Goal: Task Accomplishment & Management: Complete application form

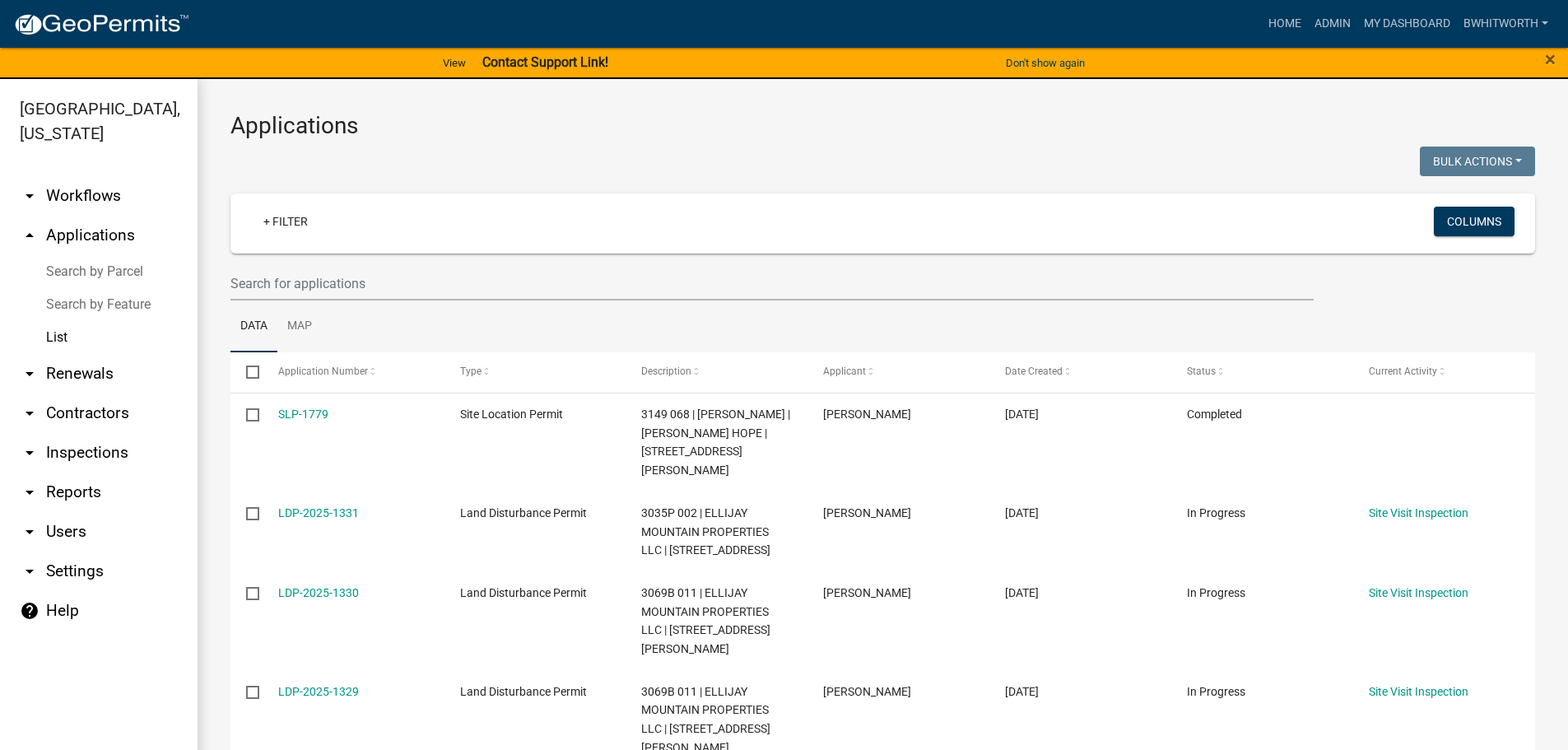
select select "3: 100"
click at [392, 283] on input "text" at bounding box center [772, 283] width 1084 height 34
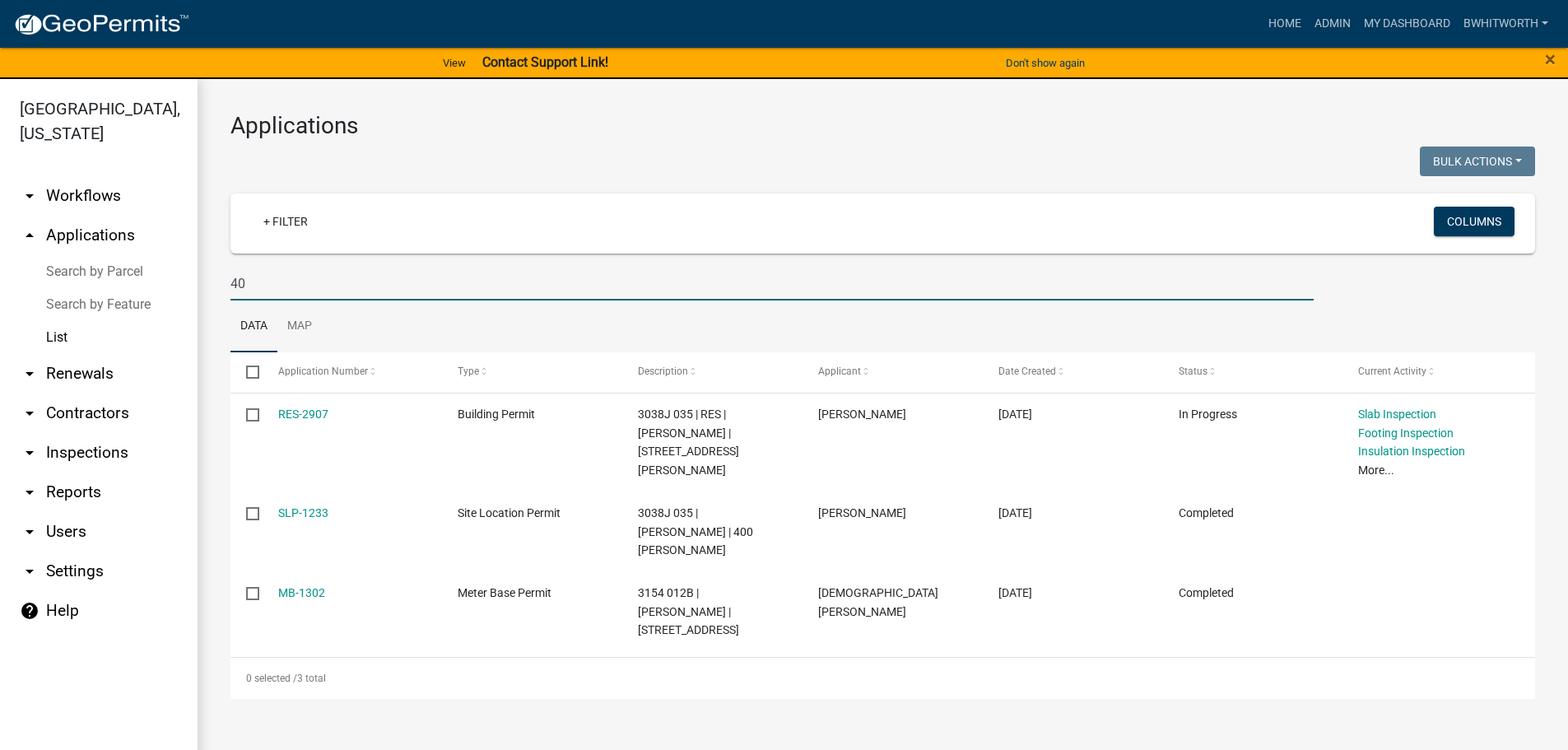
type input "4"
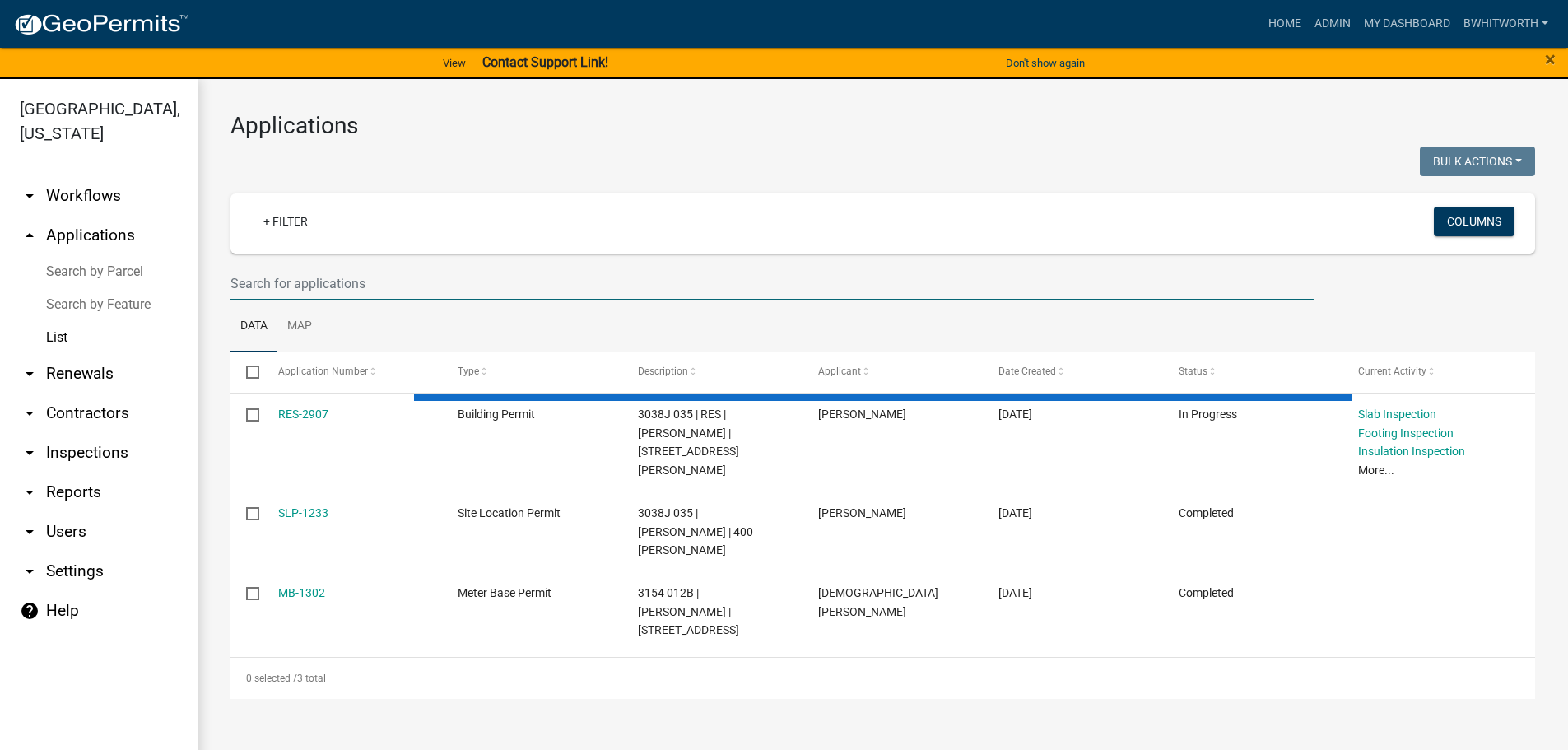
type input "R"
select select "3: 100"
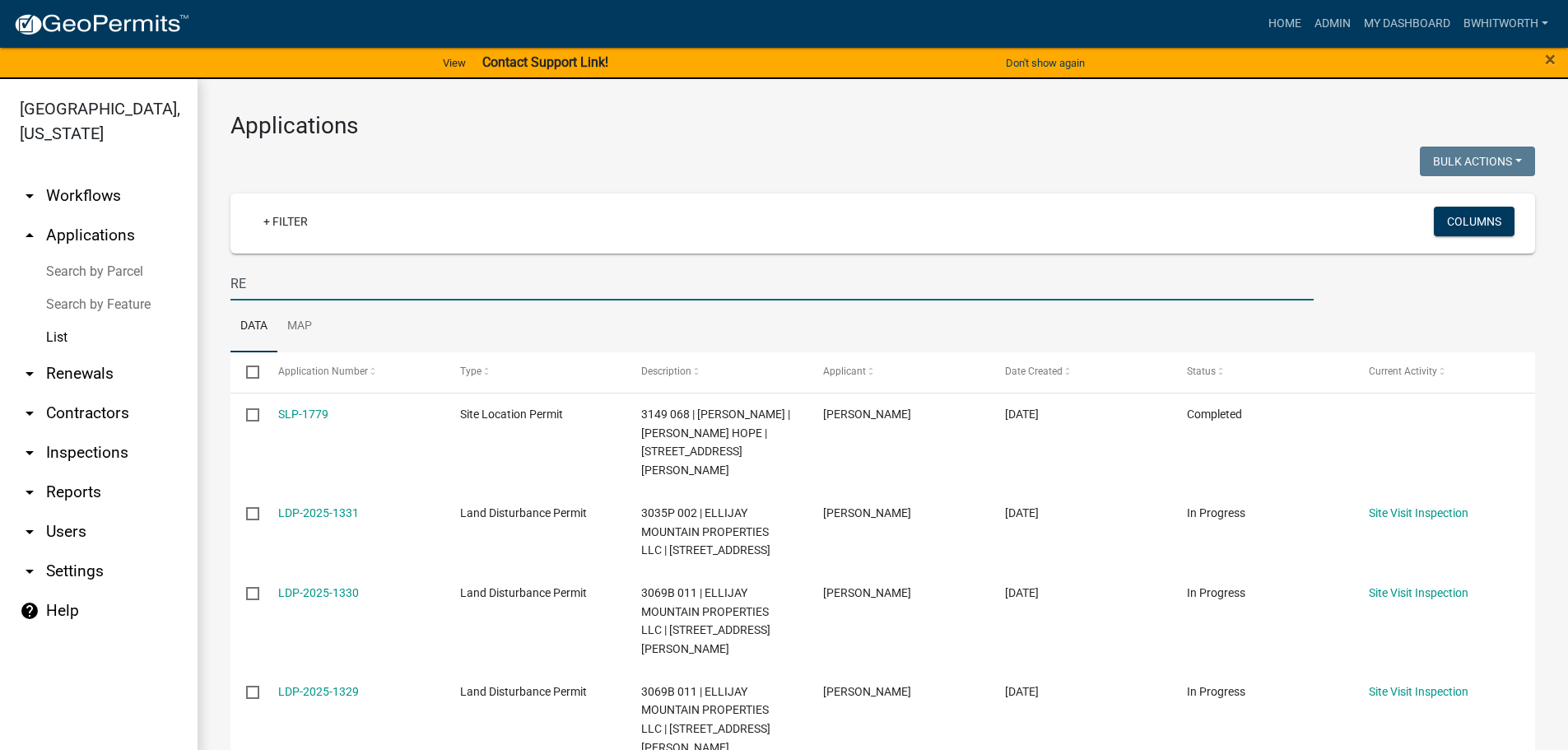
type input "R"
click at [309, 284] on input "text" at bounding box center [772, 283] width 1084 height 34
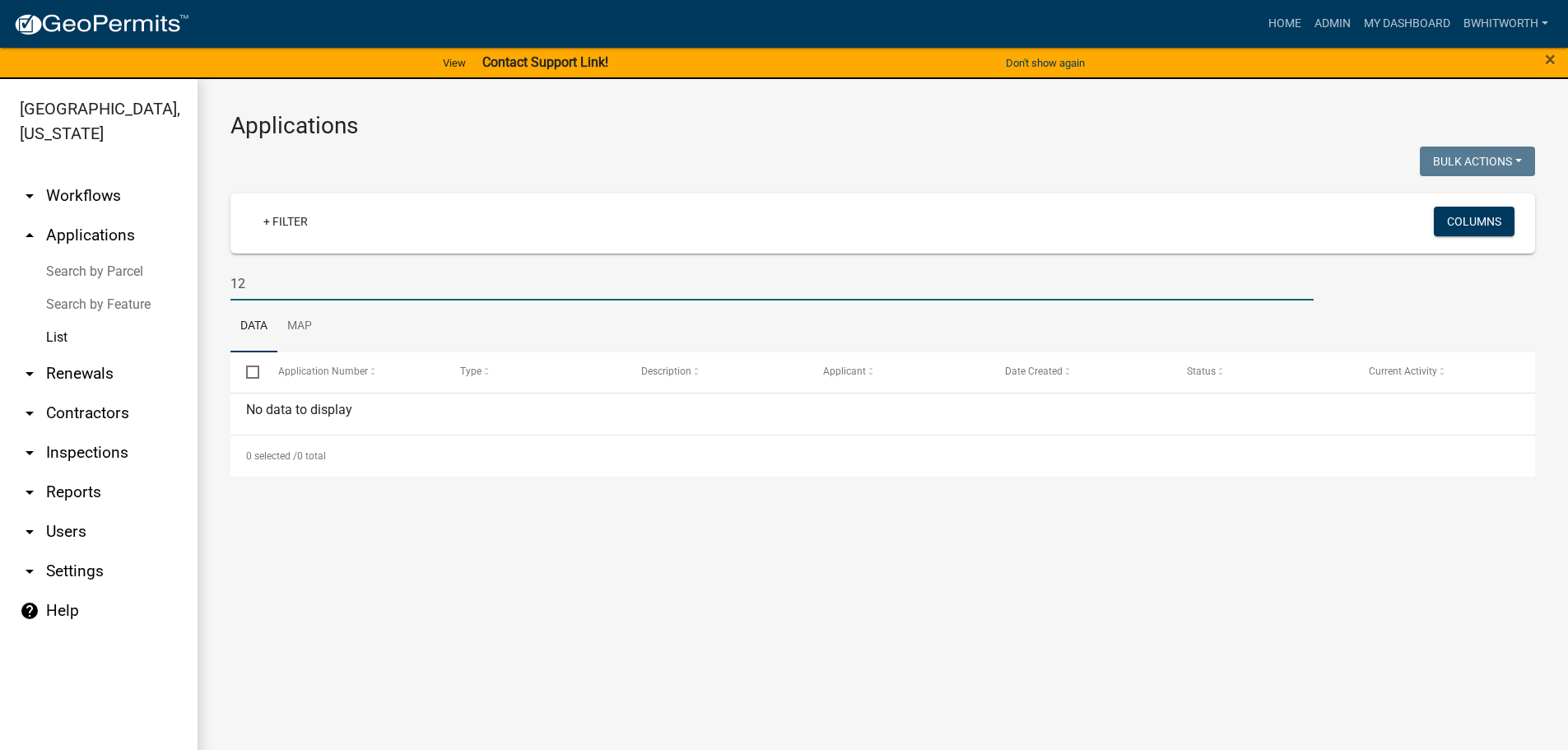
type input "1"
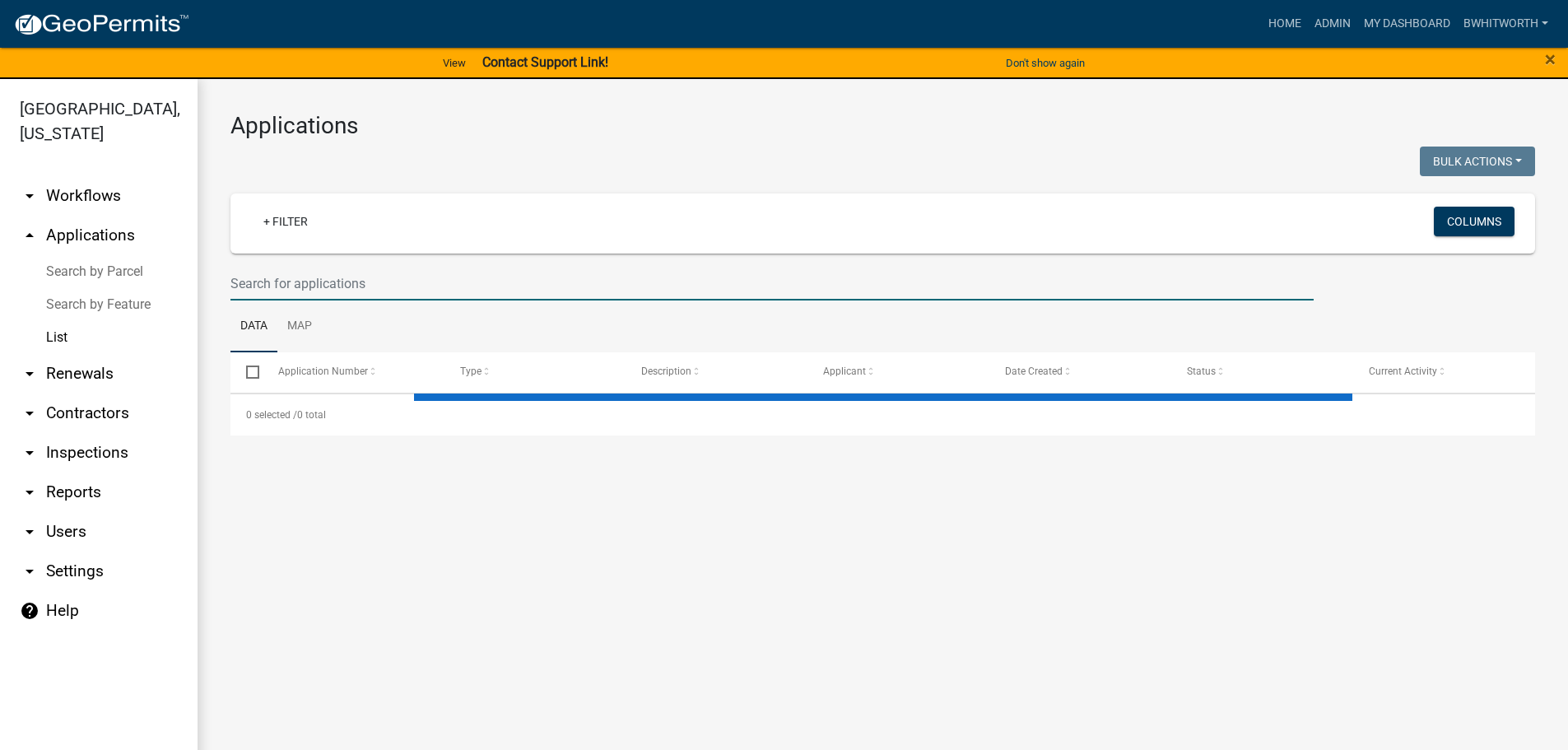
select select "3: 100"
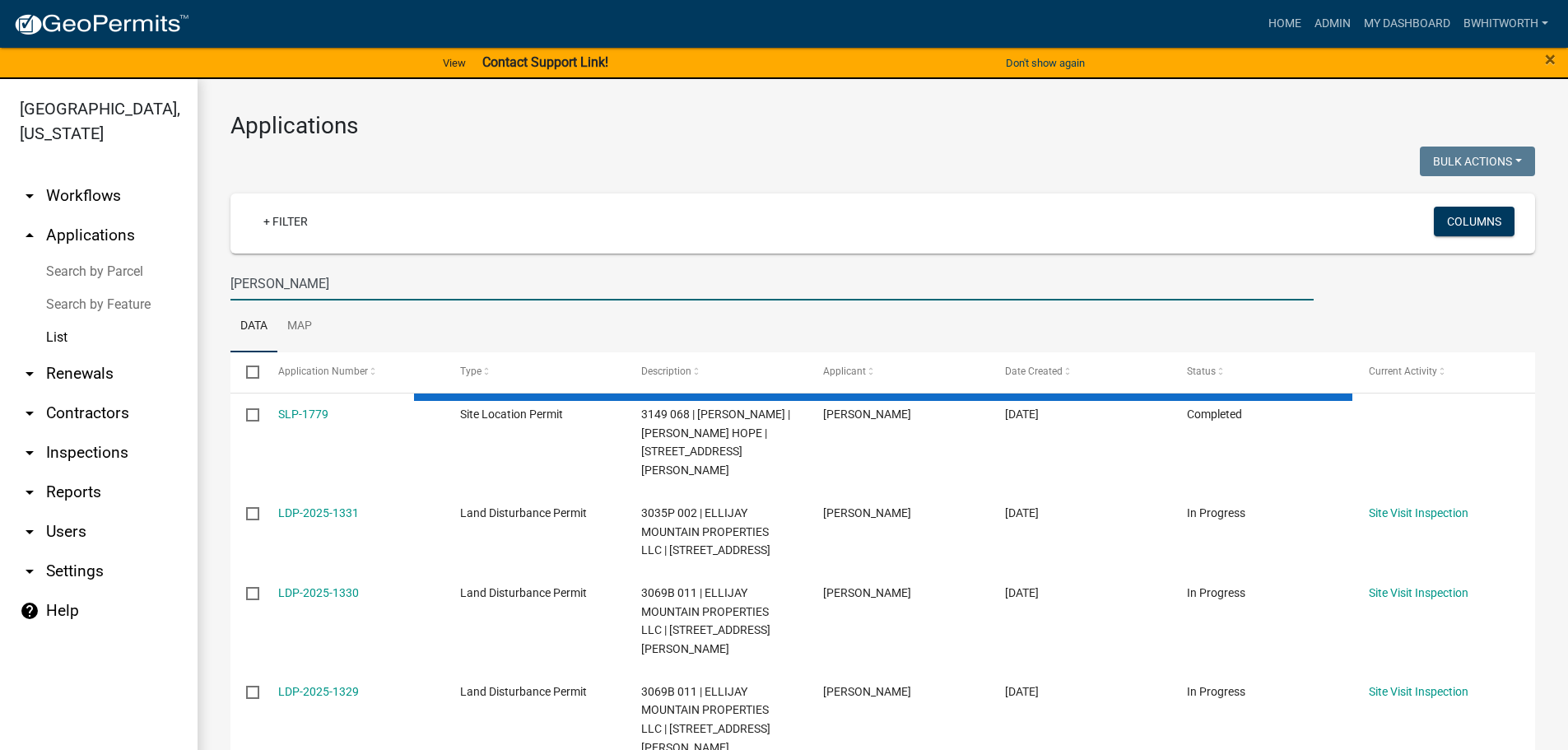
type input "[PERSON_NAME]"
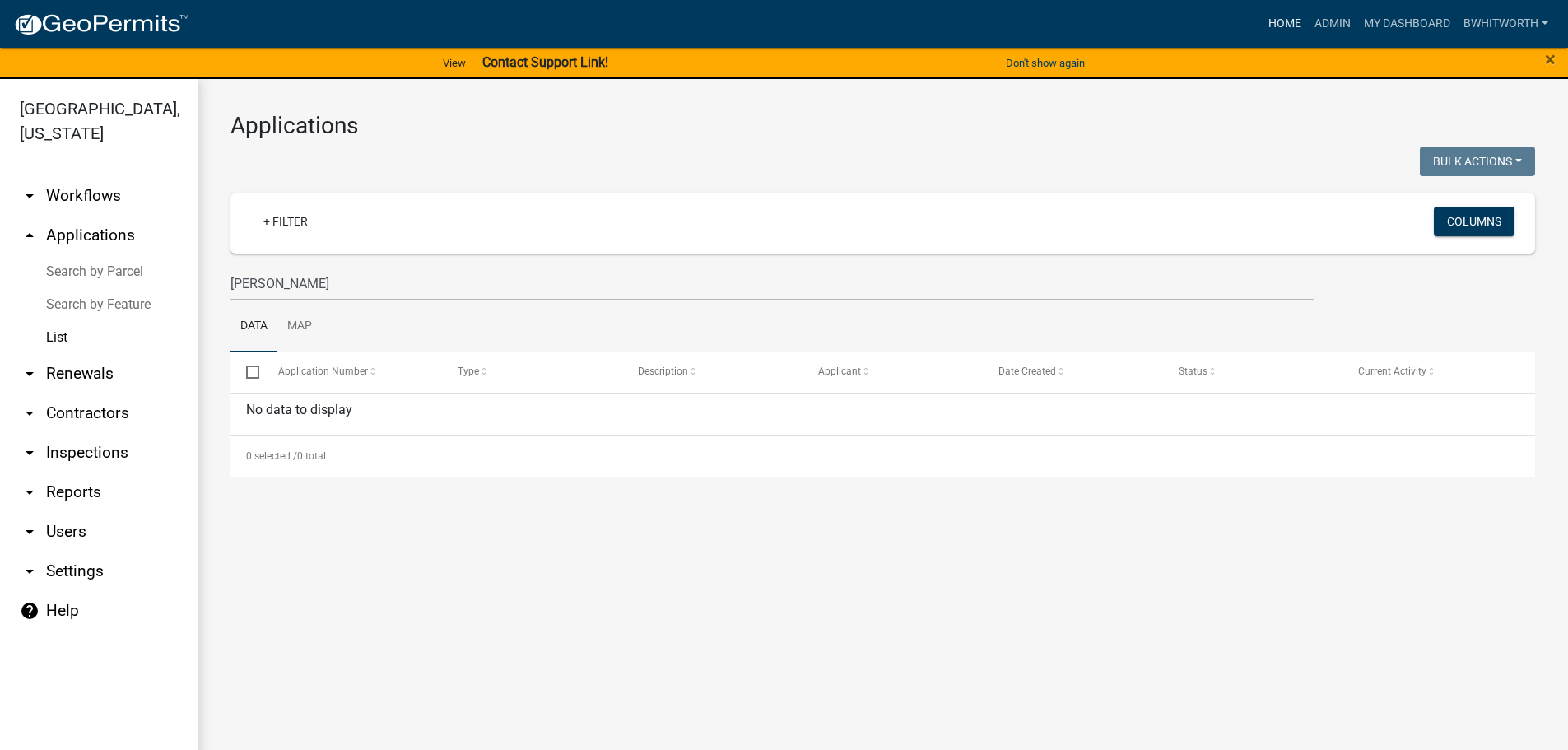
click at [1287, 17] on link "Home" at bounding box center [1284, 24] width 46 height 31
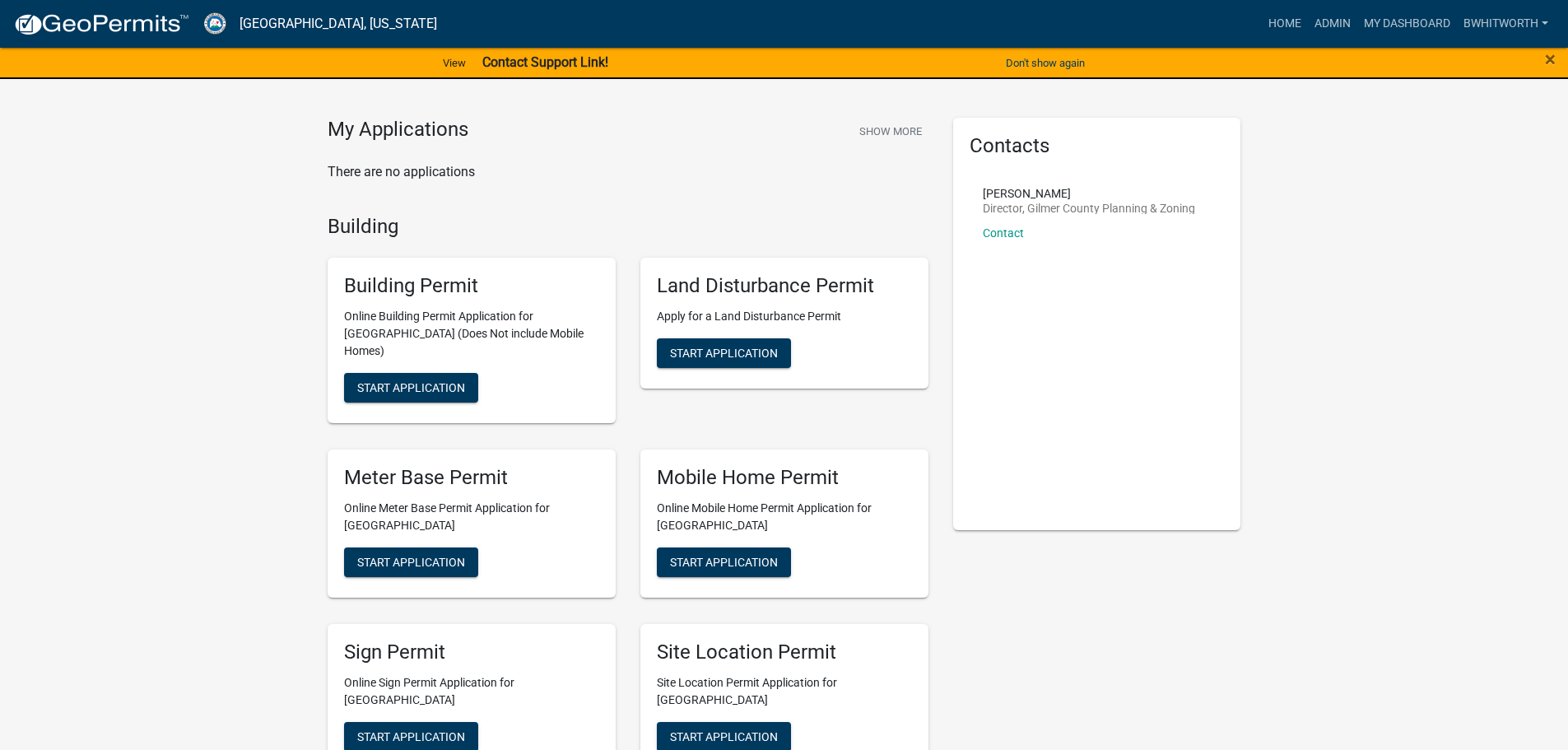
scroll to position [165, 0]
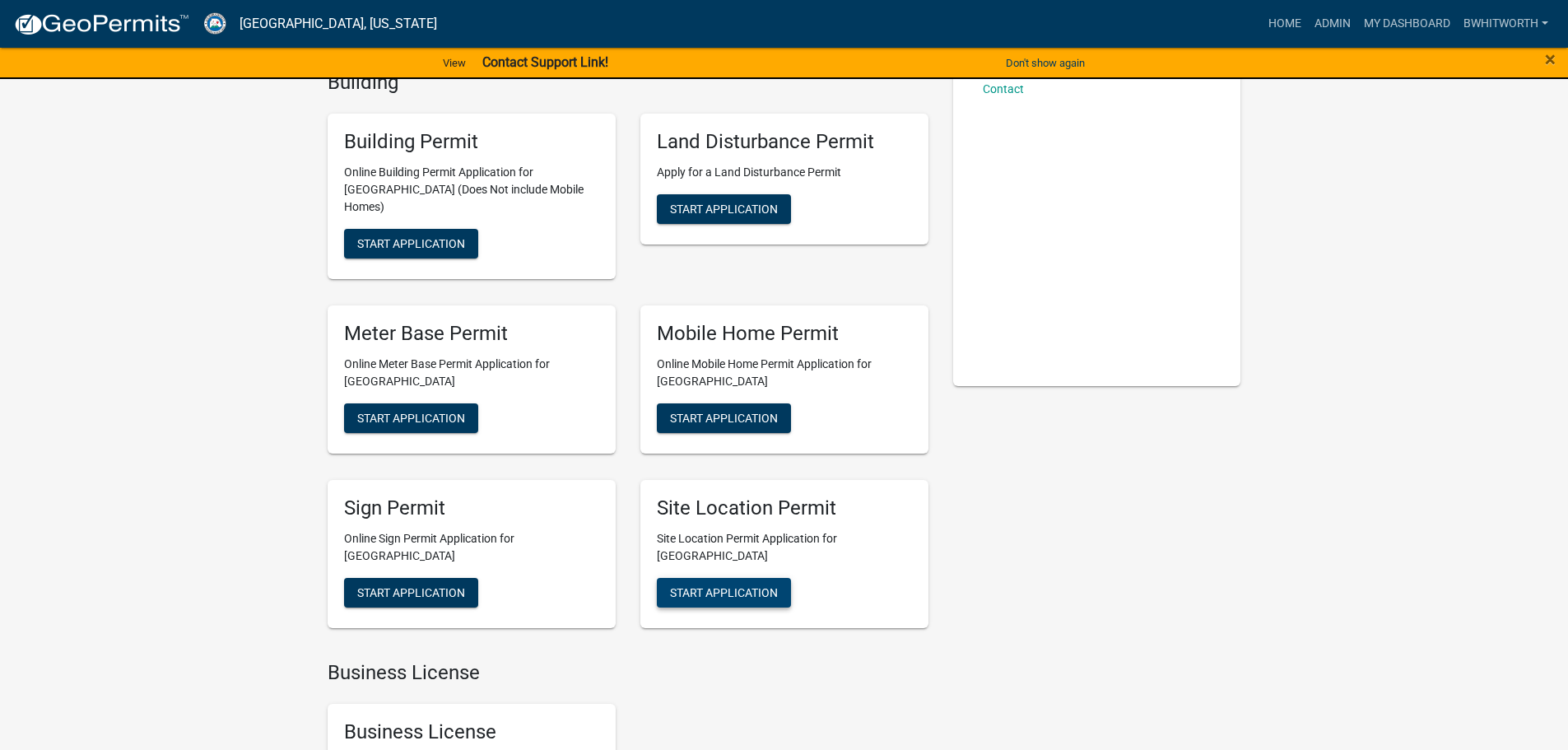
click at [726, 585] on span "Start Application" at bounding box center [723, 591] width 108 height 13
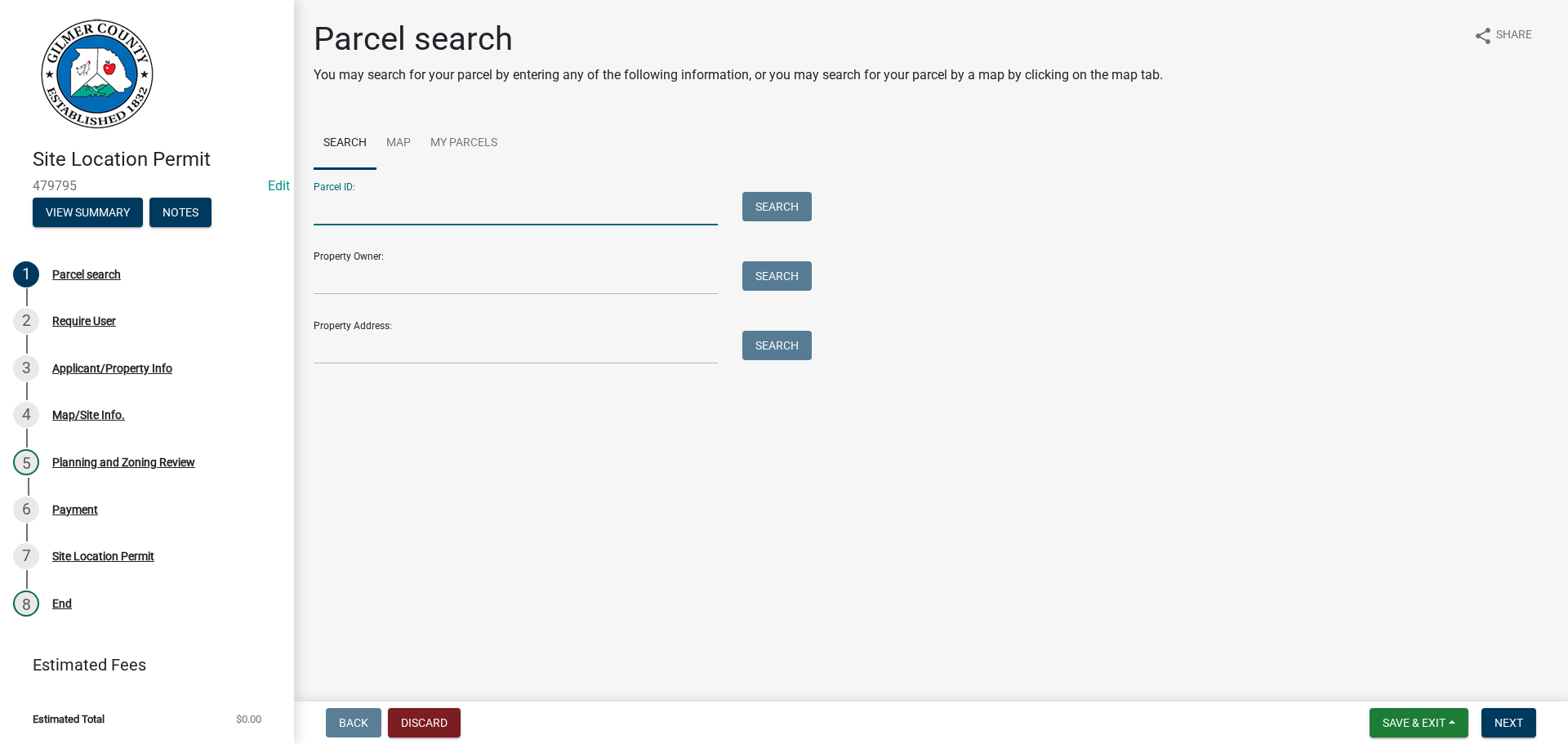
click at [503, 204] on input "Parcel ID:" at bounding box center [516, 208] width 405 height 33
click at [371, 214] on input "Parcel ID:" at bounding box center [516, 208] width 405 height 33
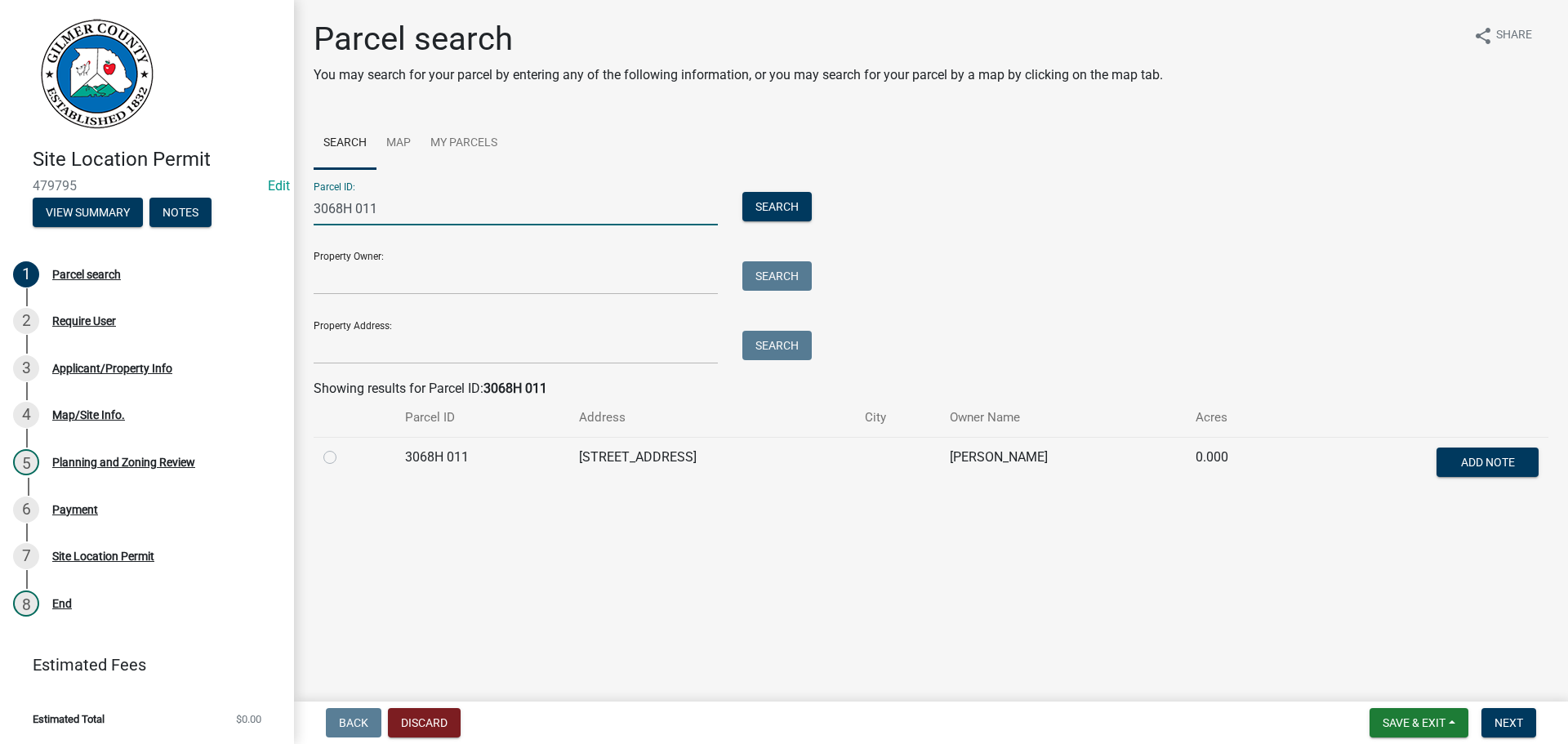
type input "3068H 011"
click at [343, 447] on label at bounding box center [343, 447] width 0 height 0
click at [343, 454] on 011 "radio" at bounding box center [348, 452] width 10 height 10
radio 011 "true"
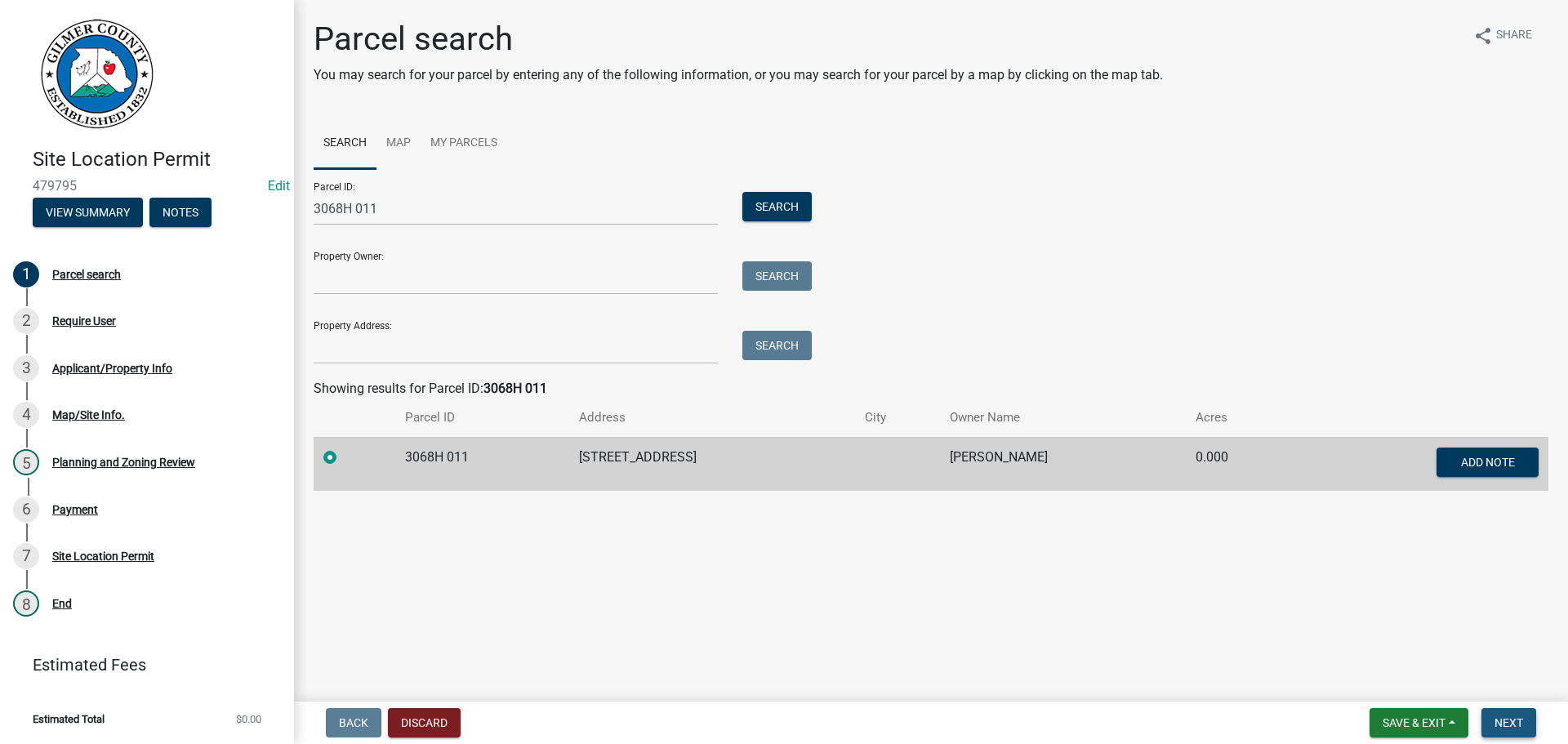
click at [1512, 723] on span "Next" at bounding box center [1508, 722] width 28 height 13
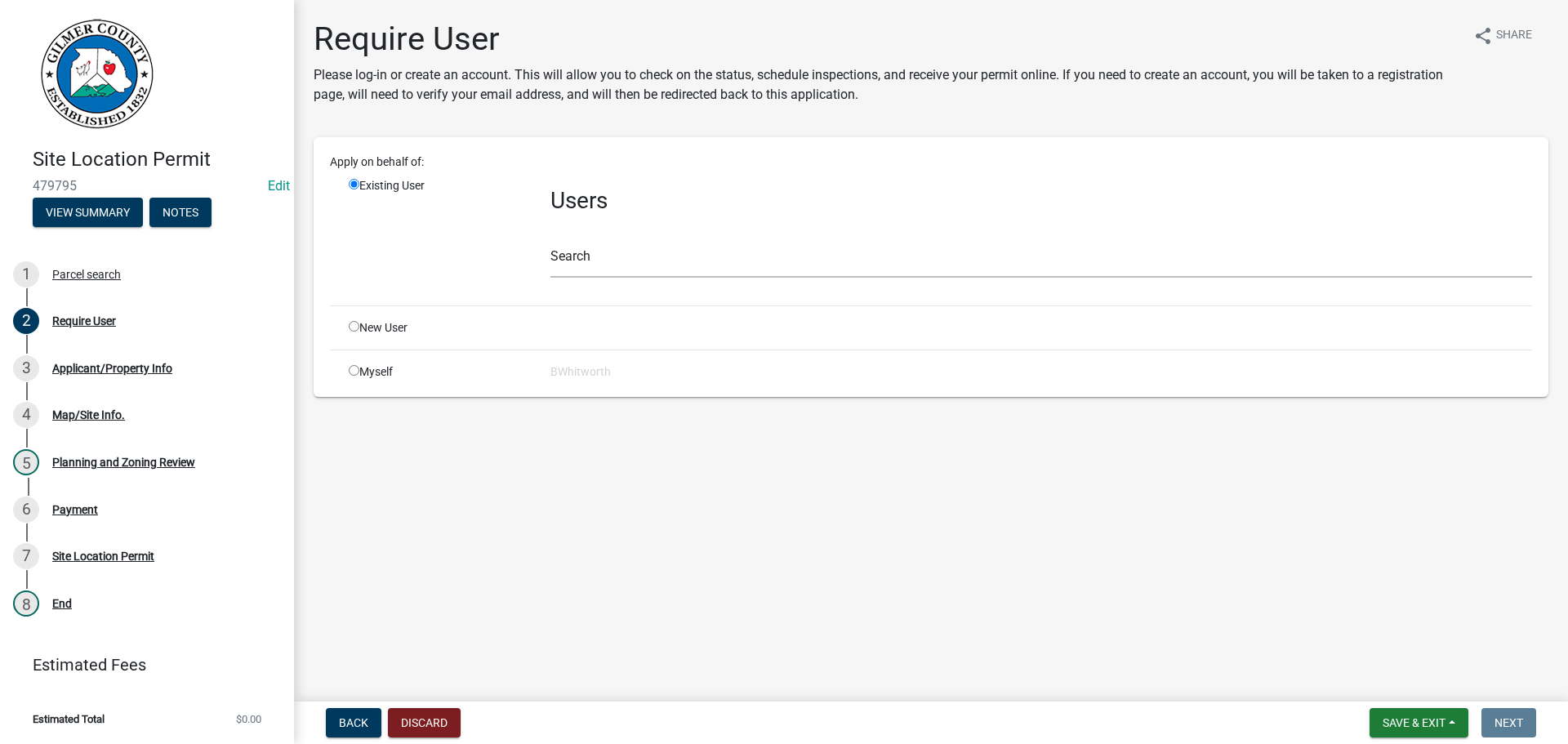
click at [351, 326] on input "radio" at bounding box center [354, 326] width 10 height 10
radio input "true"
radio input "false"
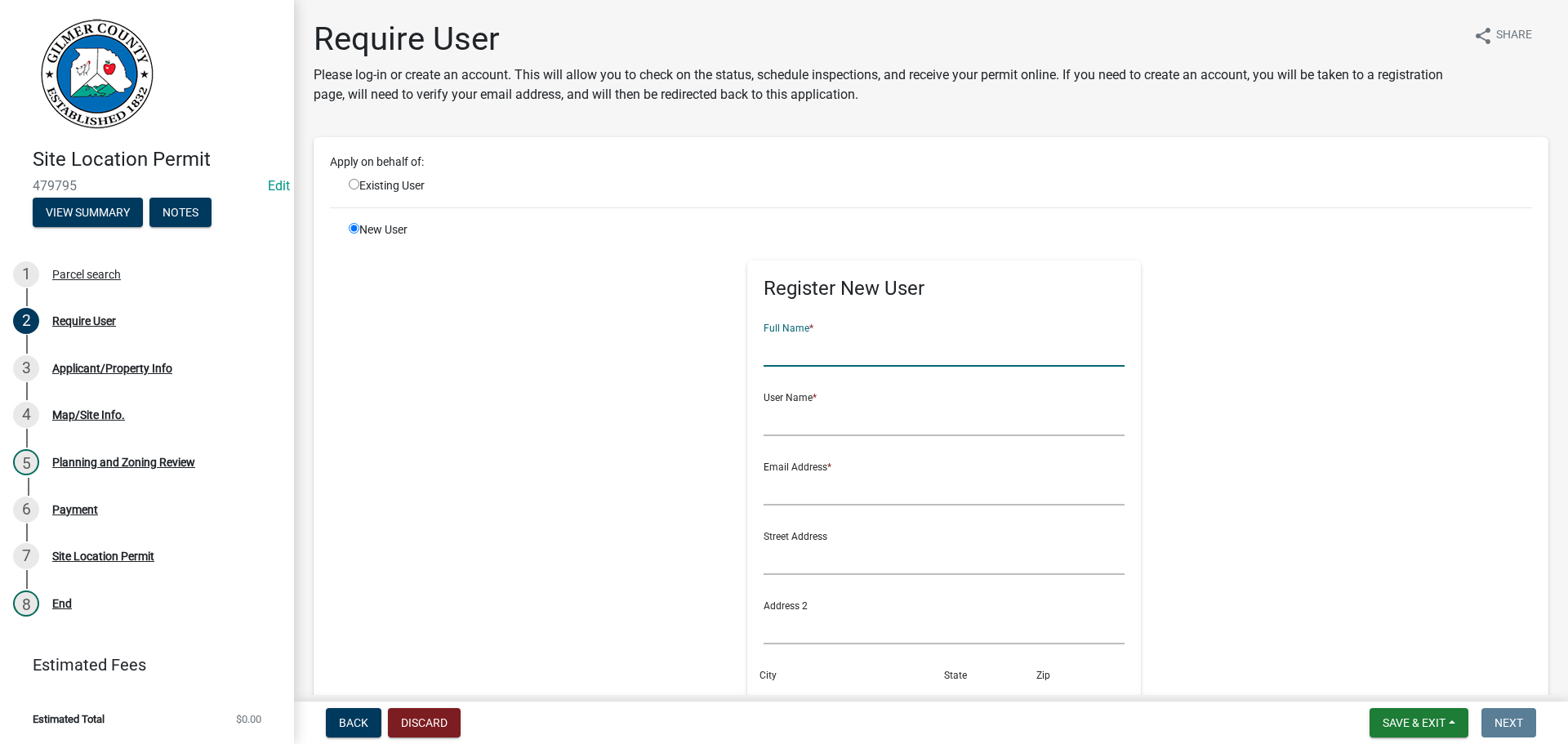
click at [843, 345] on input "text" at bounding box center [944, 350] width 362 height 33
type input "[PERSON_NAME]"
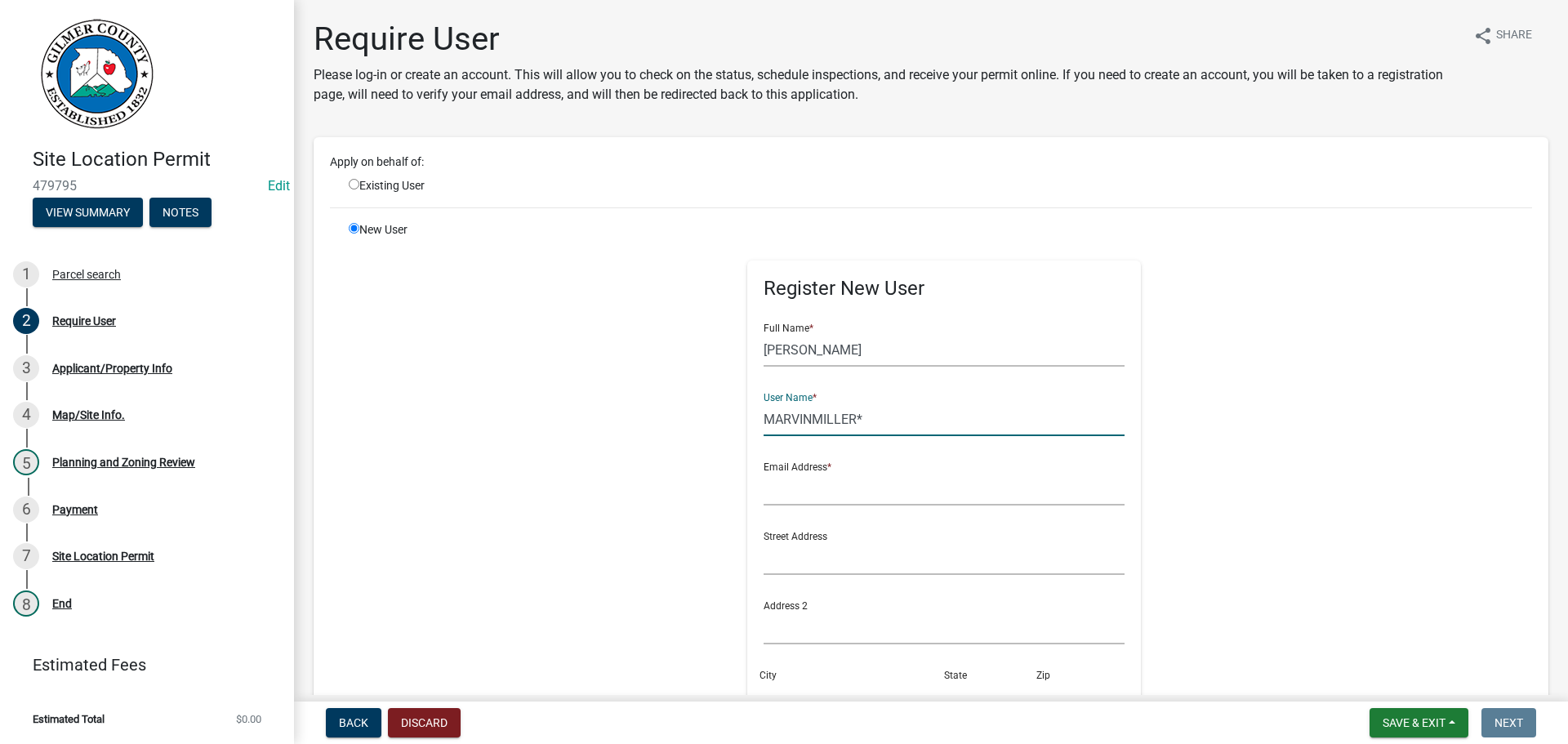
type input "MARVINMILLER*"
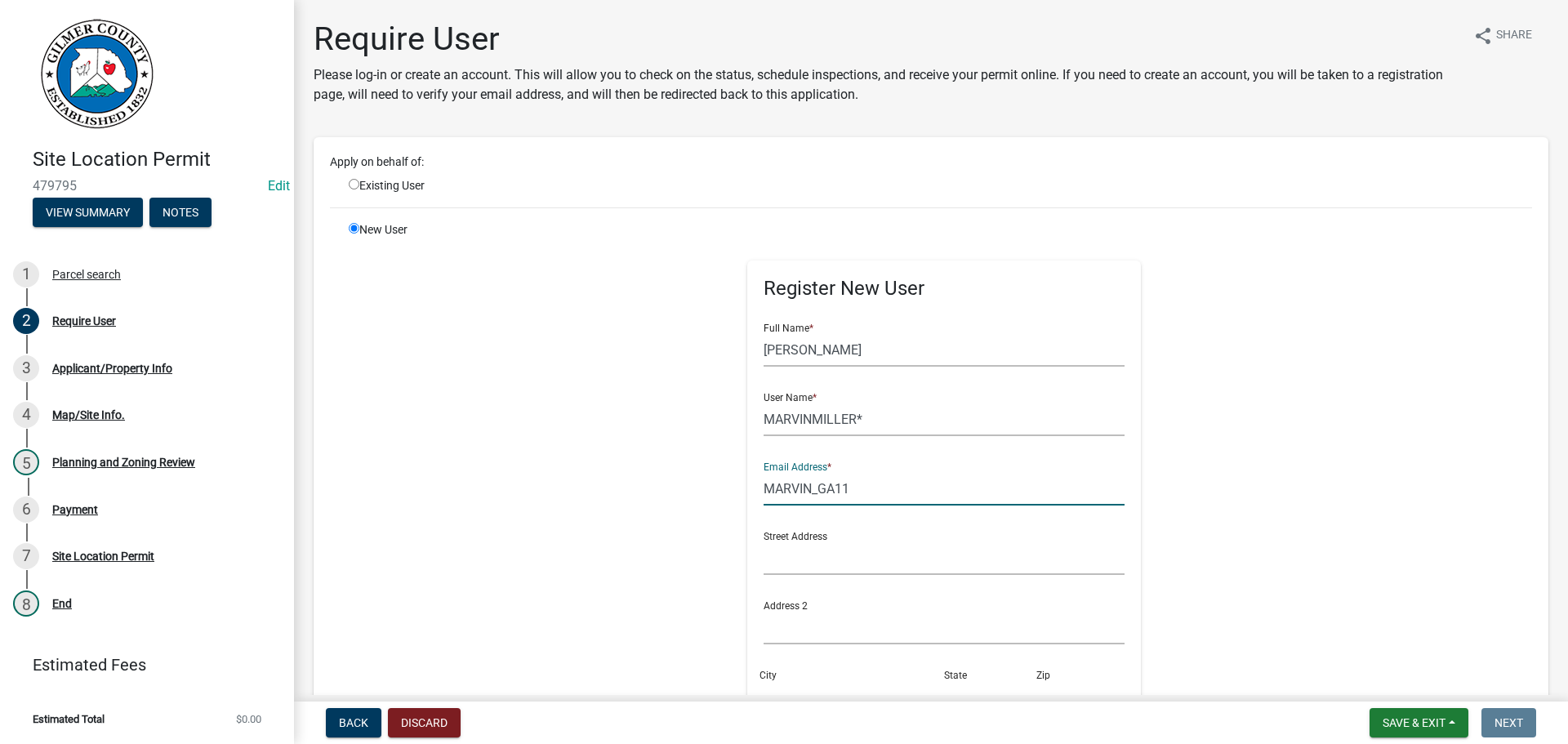
type input "MARVIN_GA11@"
radio input "true"
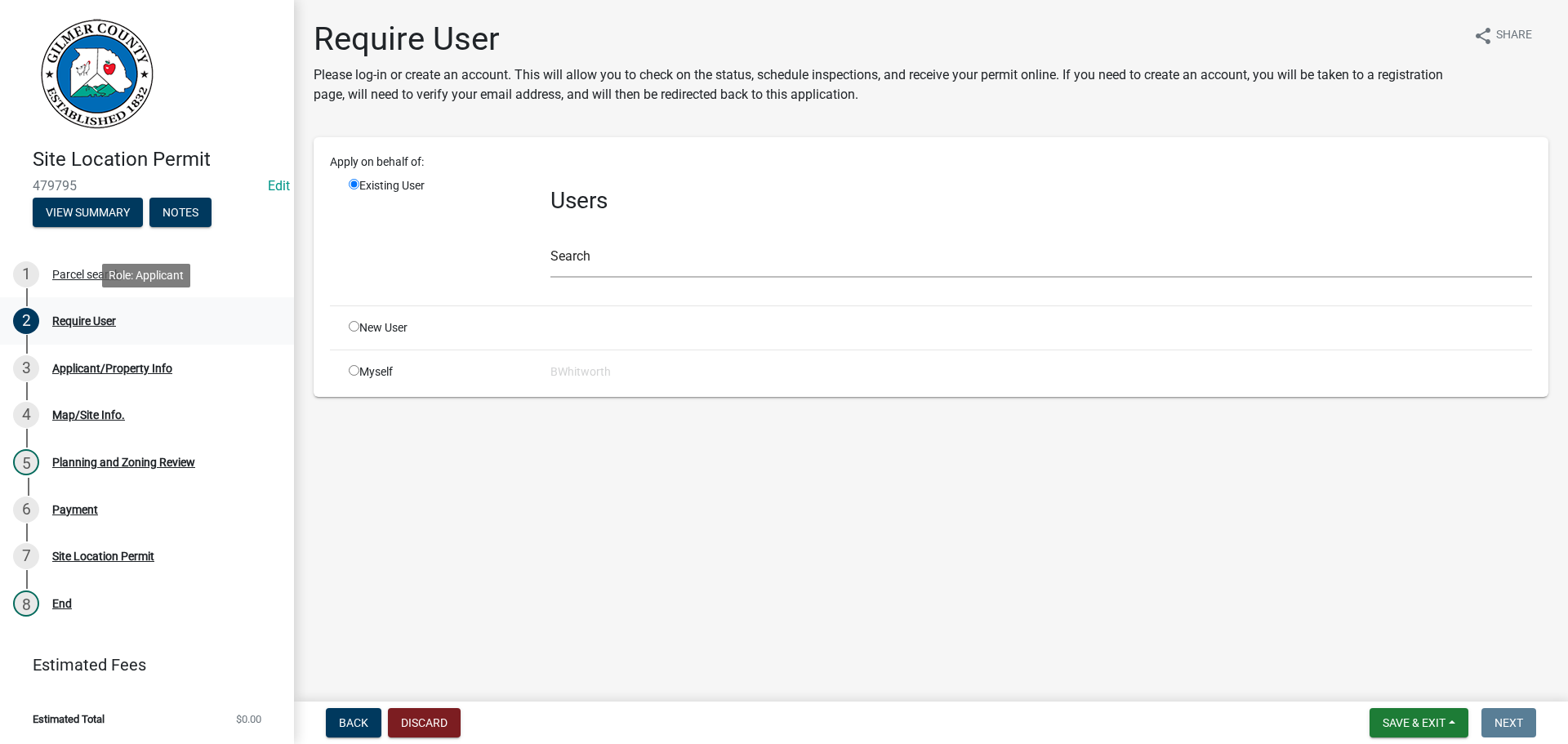
click at [81, 322] on div "Require User" at bounding box center [84, 321] width 63 height 11
drag, startPoint x: 64, startPoint y: 371, endPoint x: 68, endPoint y: 363, distance: 8.9
click at [65, 369] on div "Applicant/Property Info" at bounding box center [112, 368] width 120 height 11
click at [69, 363] on div "Applicant/Property Info" at bounding box center [112, 368] width 120 height 11
click at [68, 320] on div "Require User" at bounding box center [84, 321] width 63 height 11
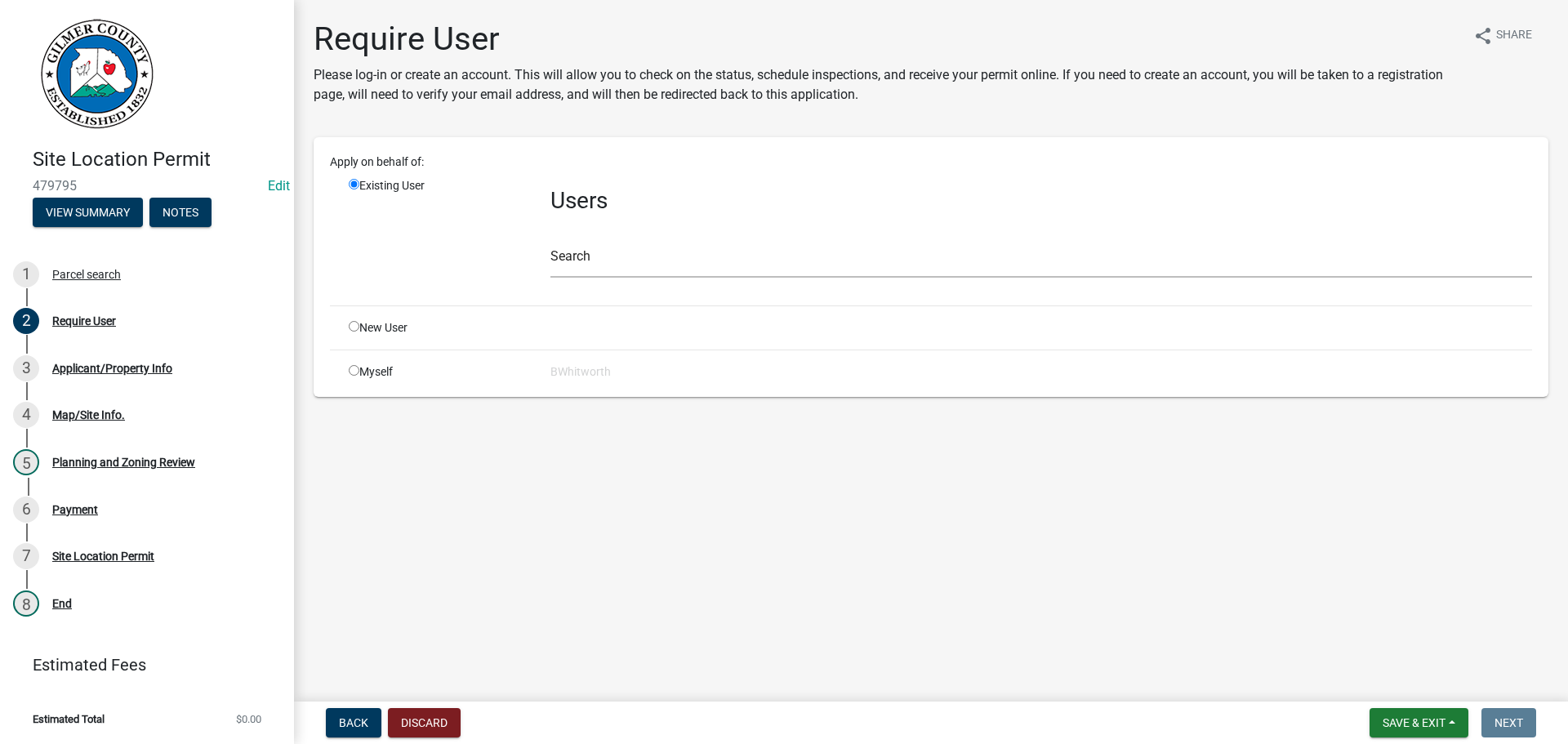
click at [353, 323] on input "radio" at bounding box center [354, 326] width 10 height 10
radio input "true"
radio input "false"
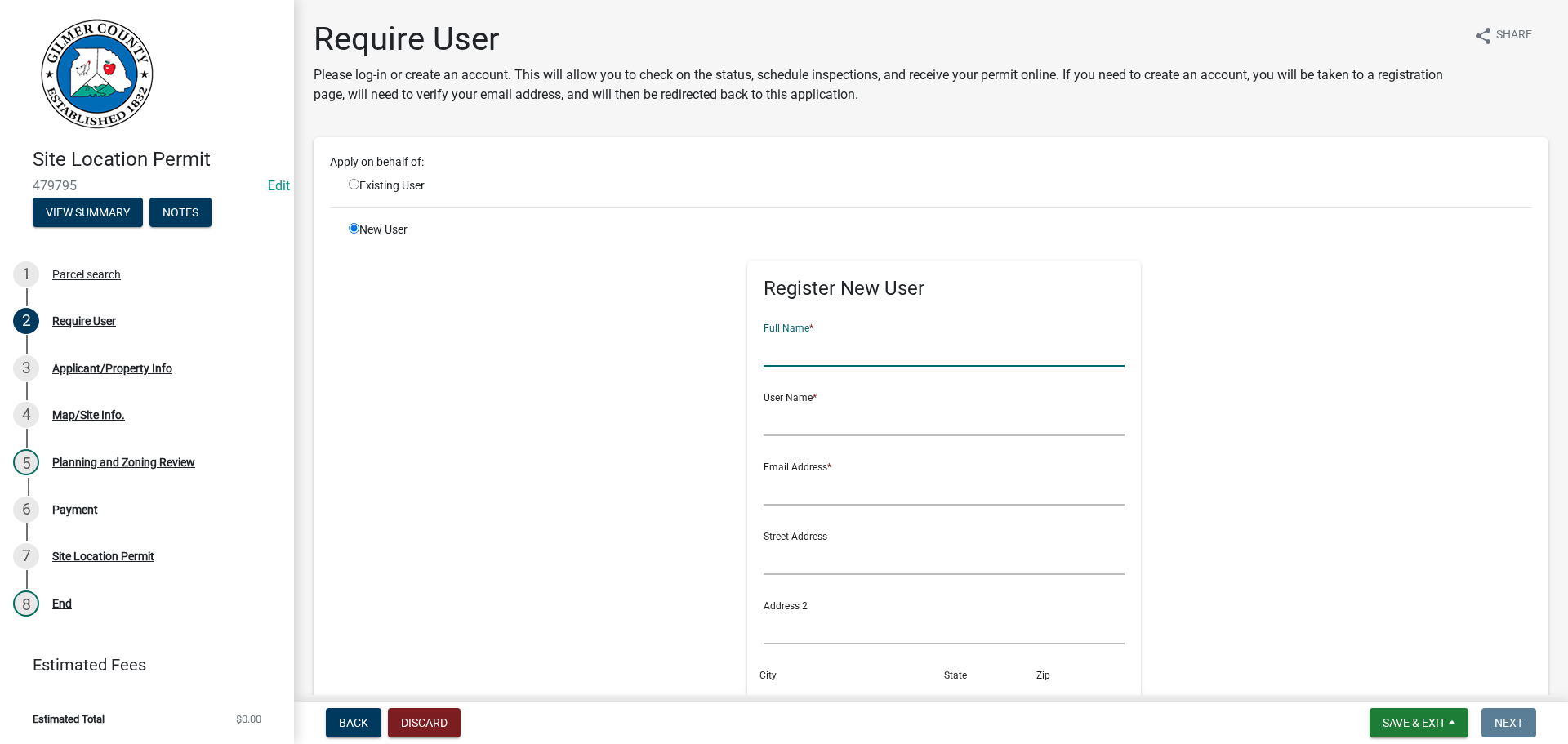
click at [819, 341] on input "text" at bounding box center [944, 350] width 362 height 33
type input "[PERSON_NAME]"
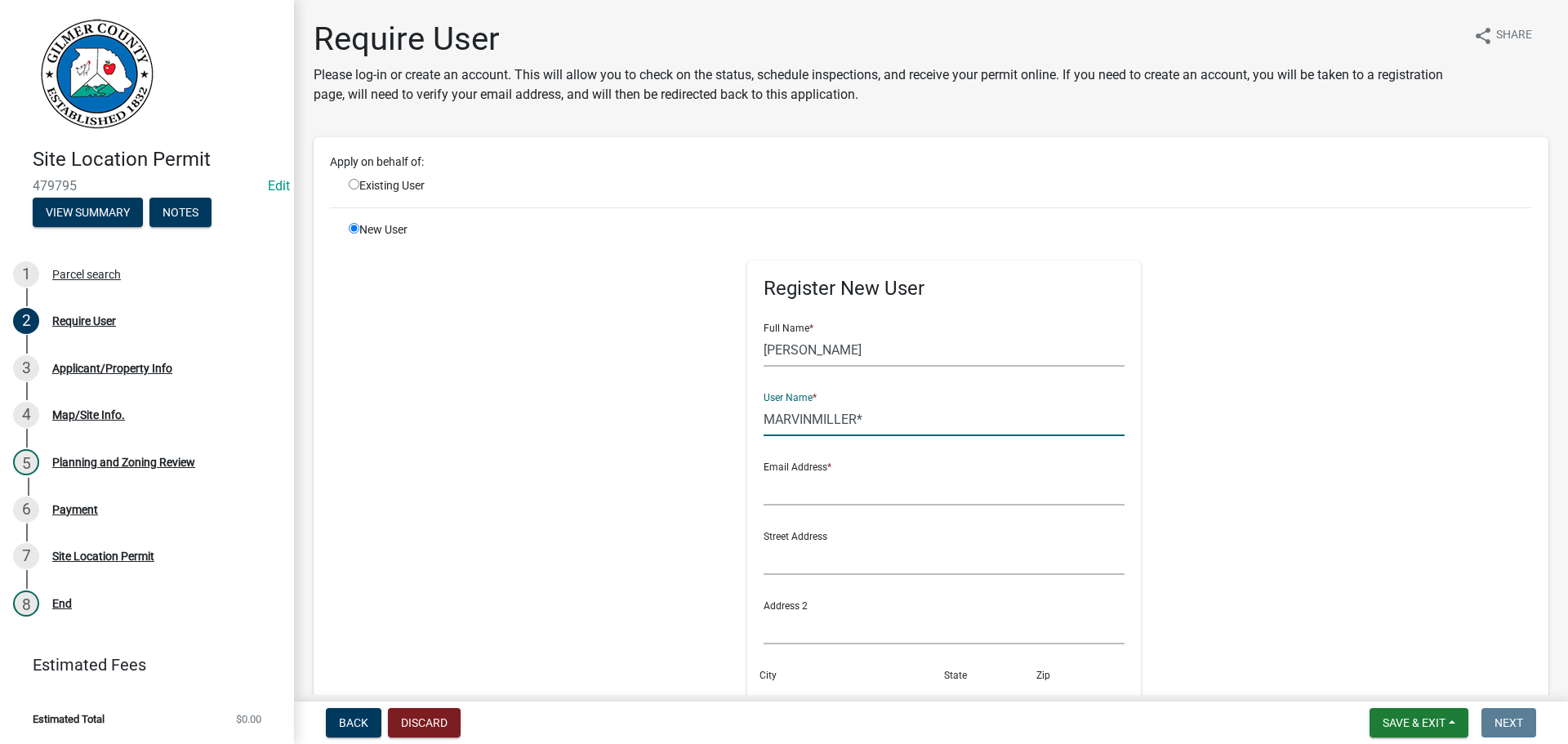
type input "MARVINMILLER*"
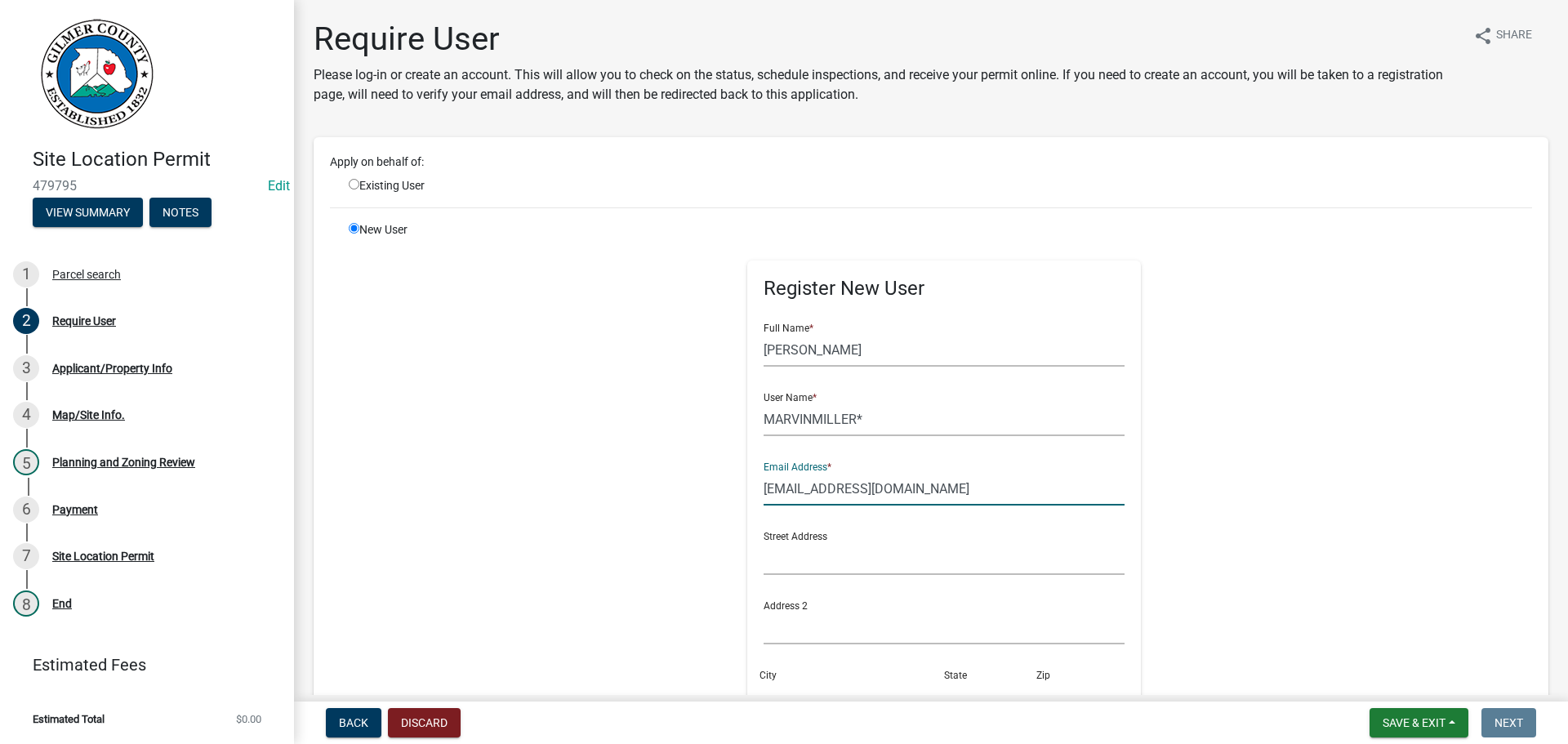
type input "[EMAIL_ADDRESS][DOMAIN_NAME]"
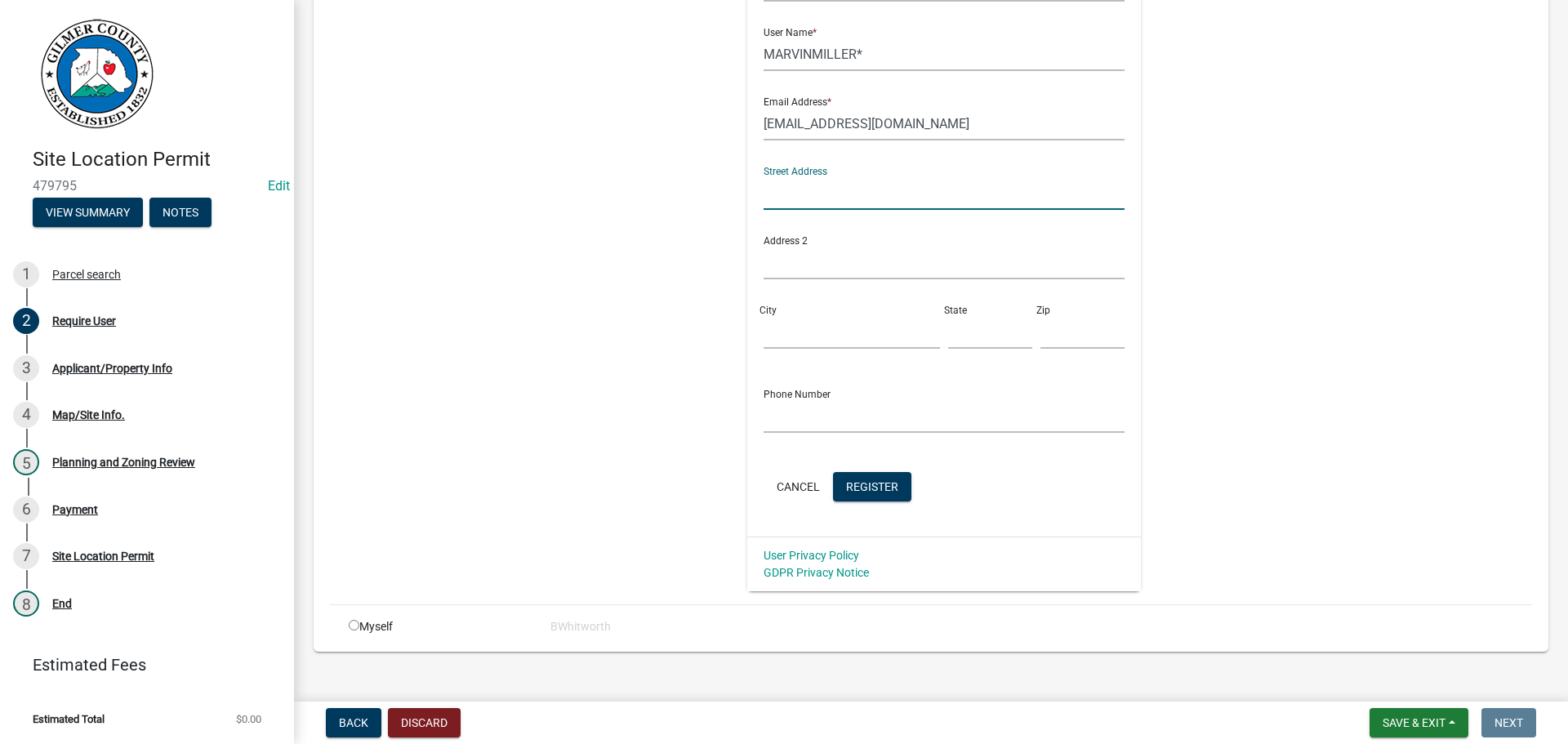
scroll to position [386, 0]
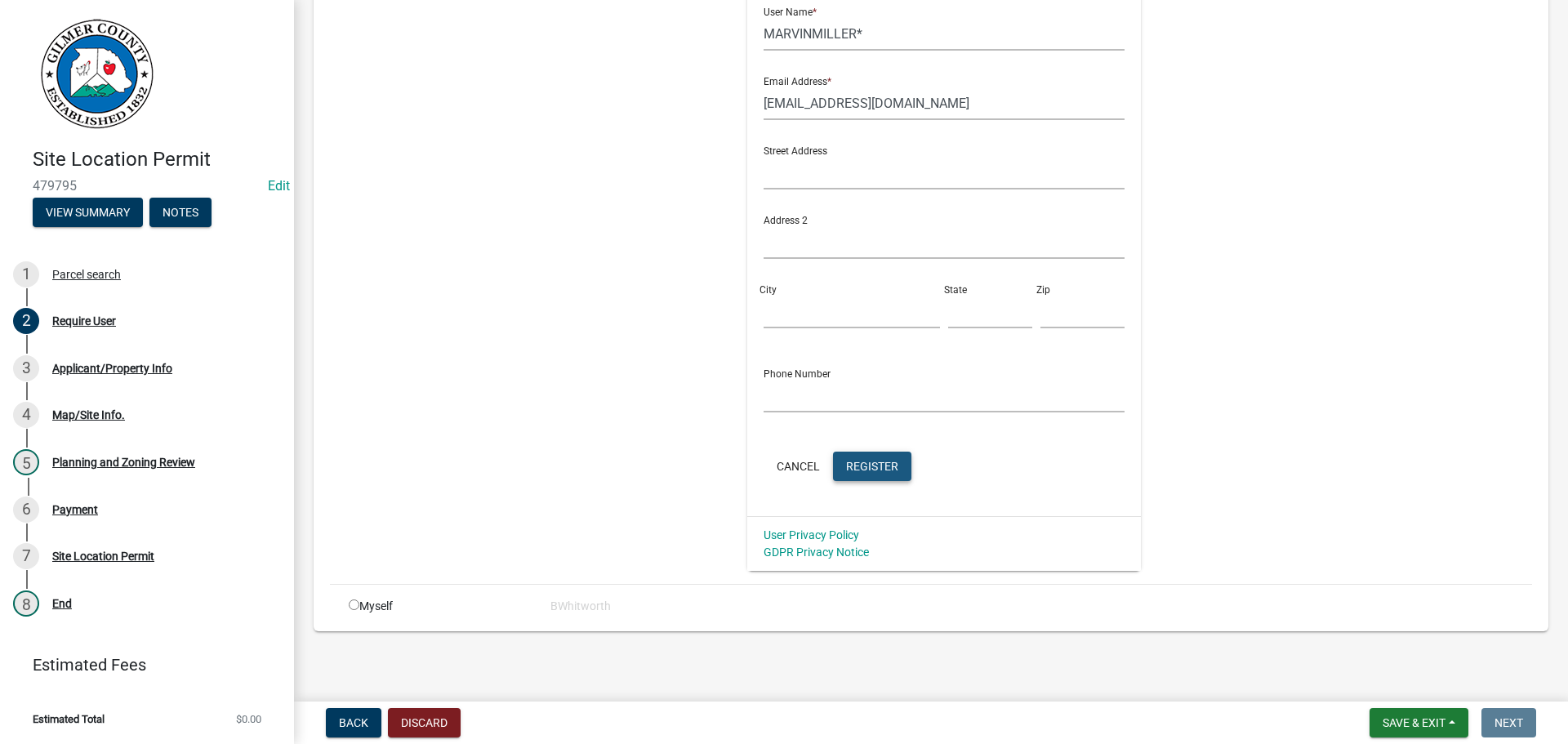
click at [850, 480] on button "Register" at bounding box center [873, 466] width 79 height 29
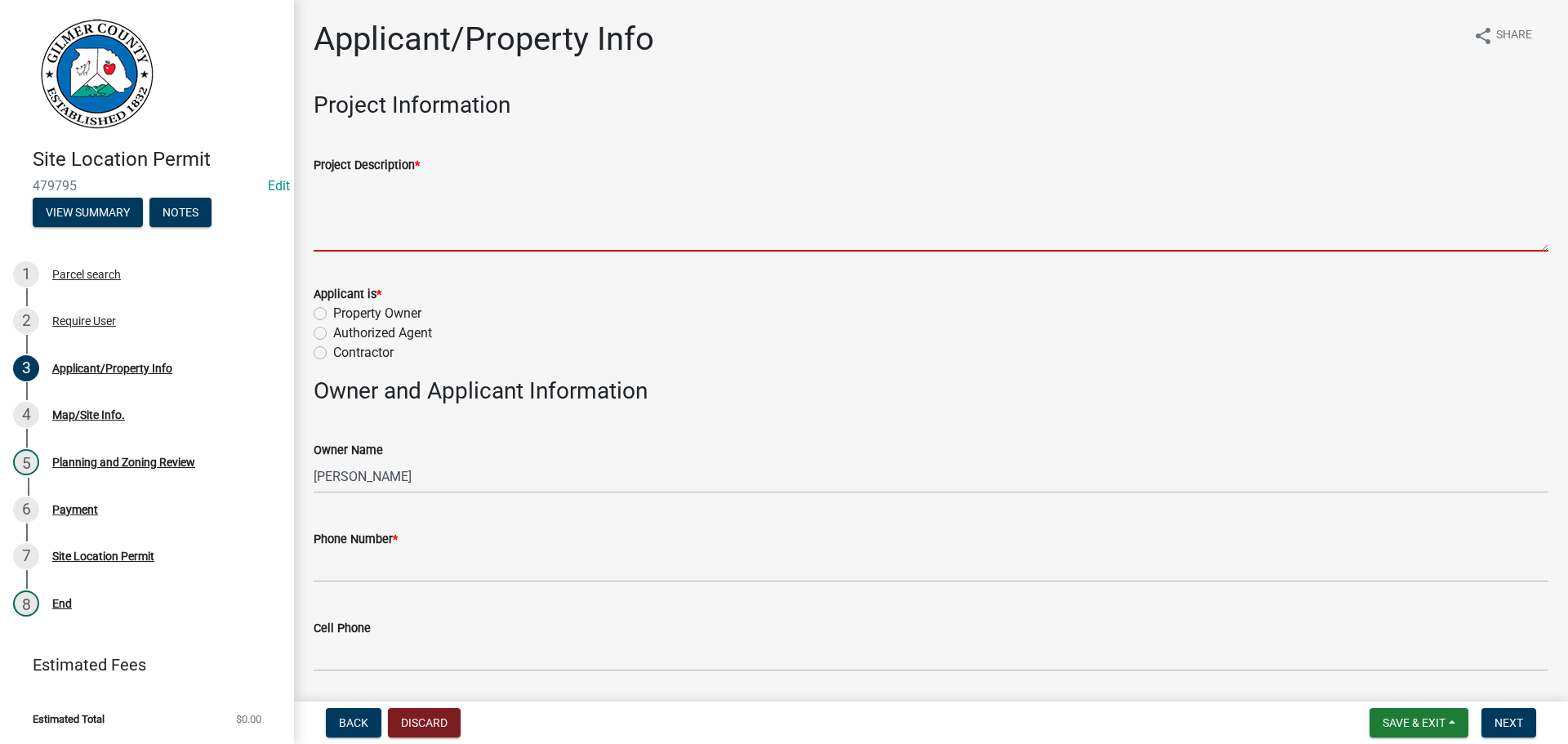
click at [410, 219] on textarea "Project Description *" at bounding box center [932, 213] width 1235 height 77
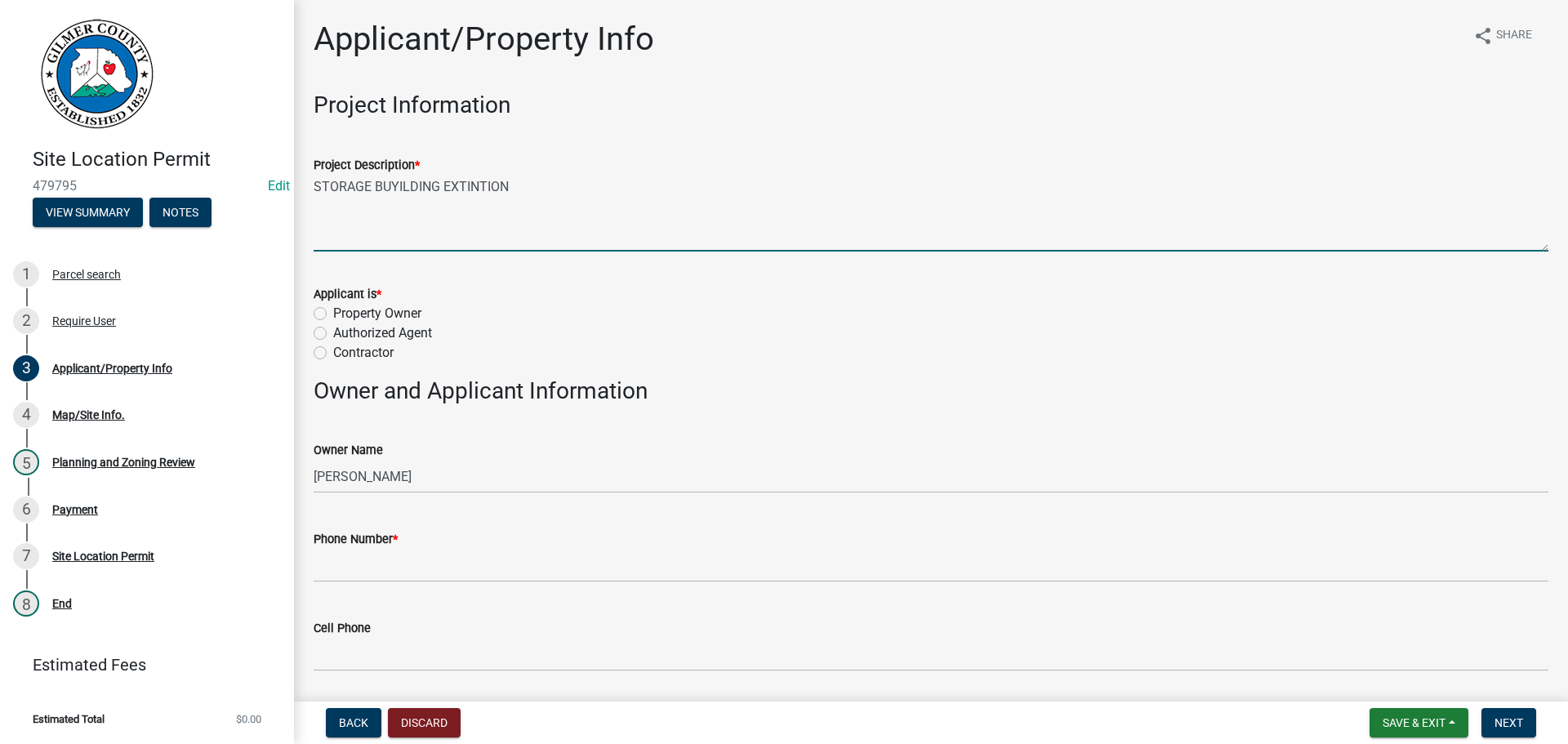
click at [467, 185] on textarea "STORAGE BUYILDING EXTINTION" at bounding box center [932, 213] width 1235 height 77
type textarea "STORAGE BUYILDING EXTENSION"
click at [636, 275] on form "Applicant is * Property Owner Authorized Agent Contractor" at bounding box center [932, 313] width 1235 height 98
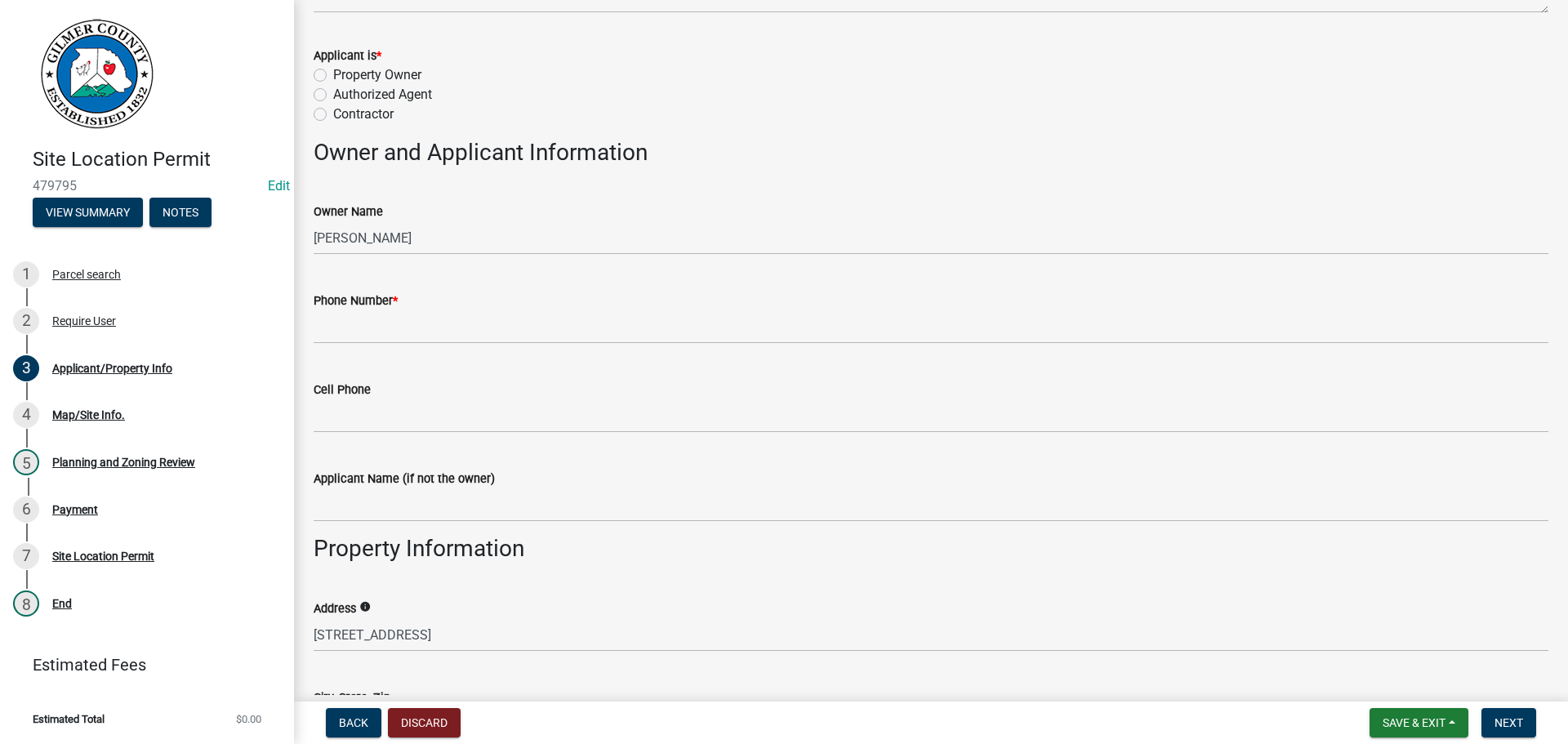
scroll to position [245, 0]
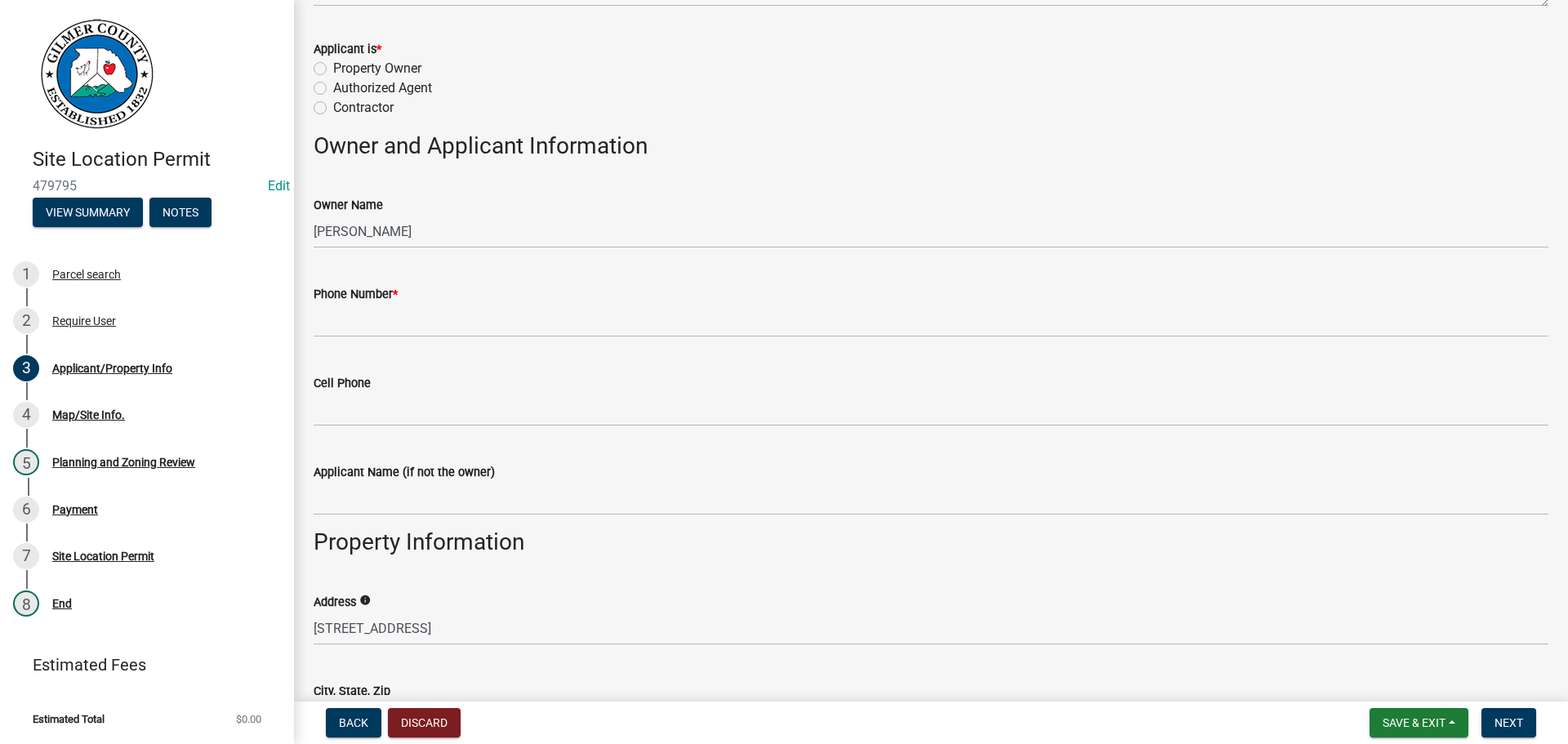
click at [334, 67] on label "Property Owner" at bounding box center [377, 68] width 88 height 20
click at [334, 67] on input "Property Owner" at bounding box center [339, 64] width 10 height 10
radio input "true"
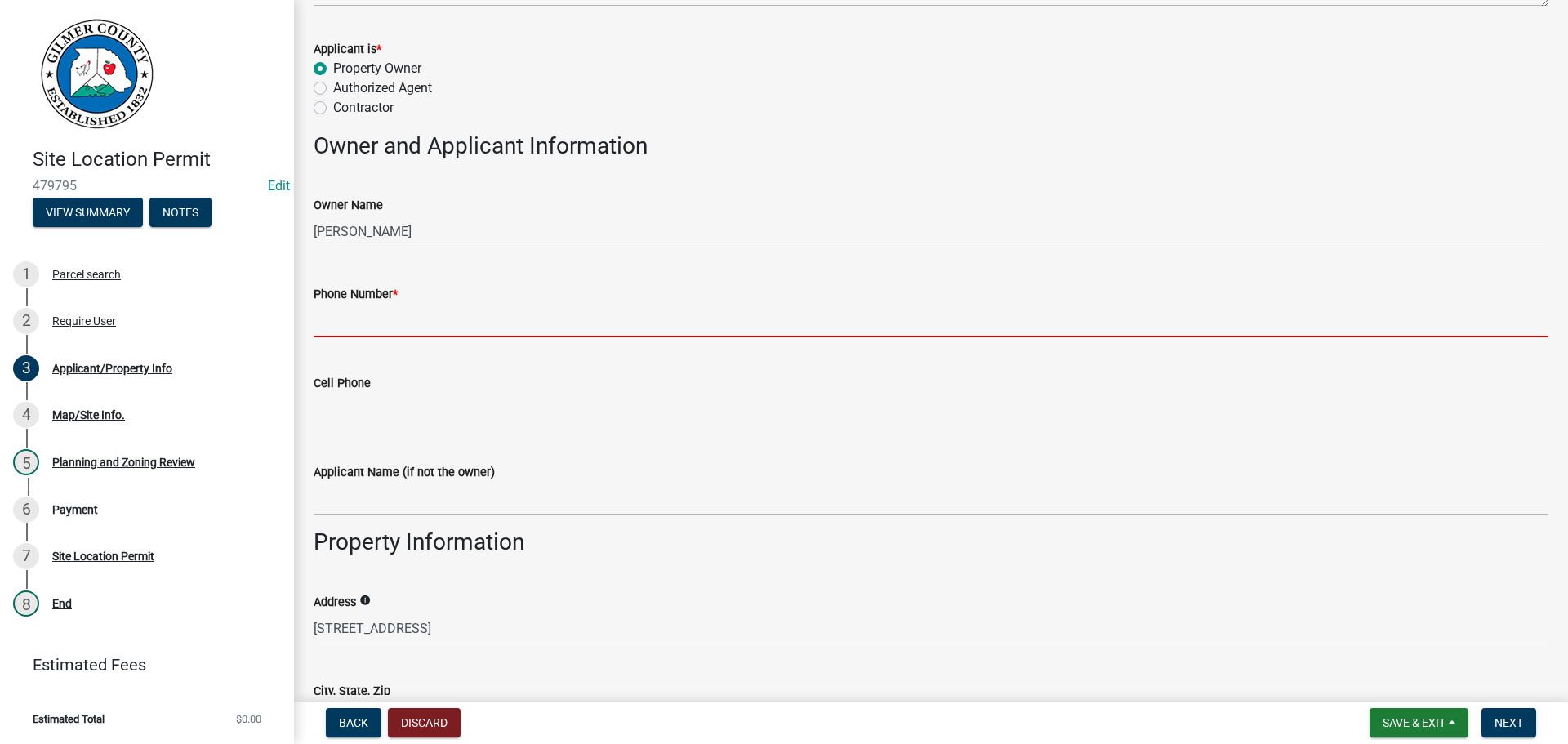
click at [396, 322] on input "Phone Number *" at bounding box center [932, 320] width 1235 height 33
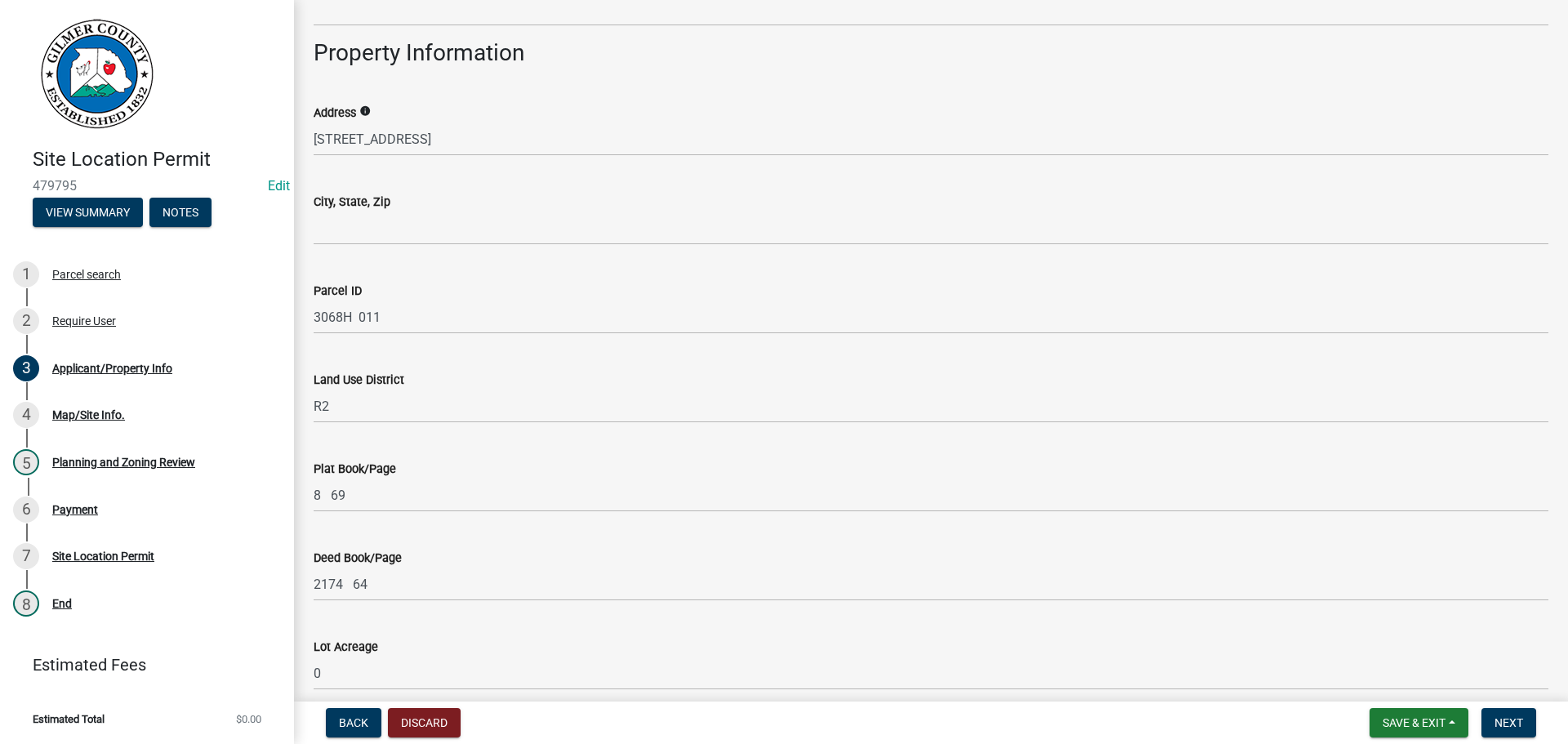
scroll to position [735, 0]
type input "[PHONE_NUMBER]"
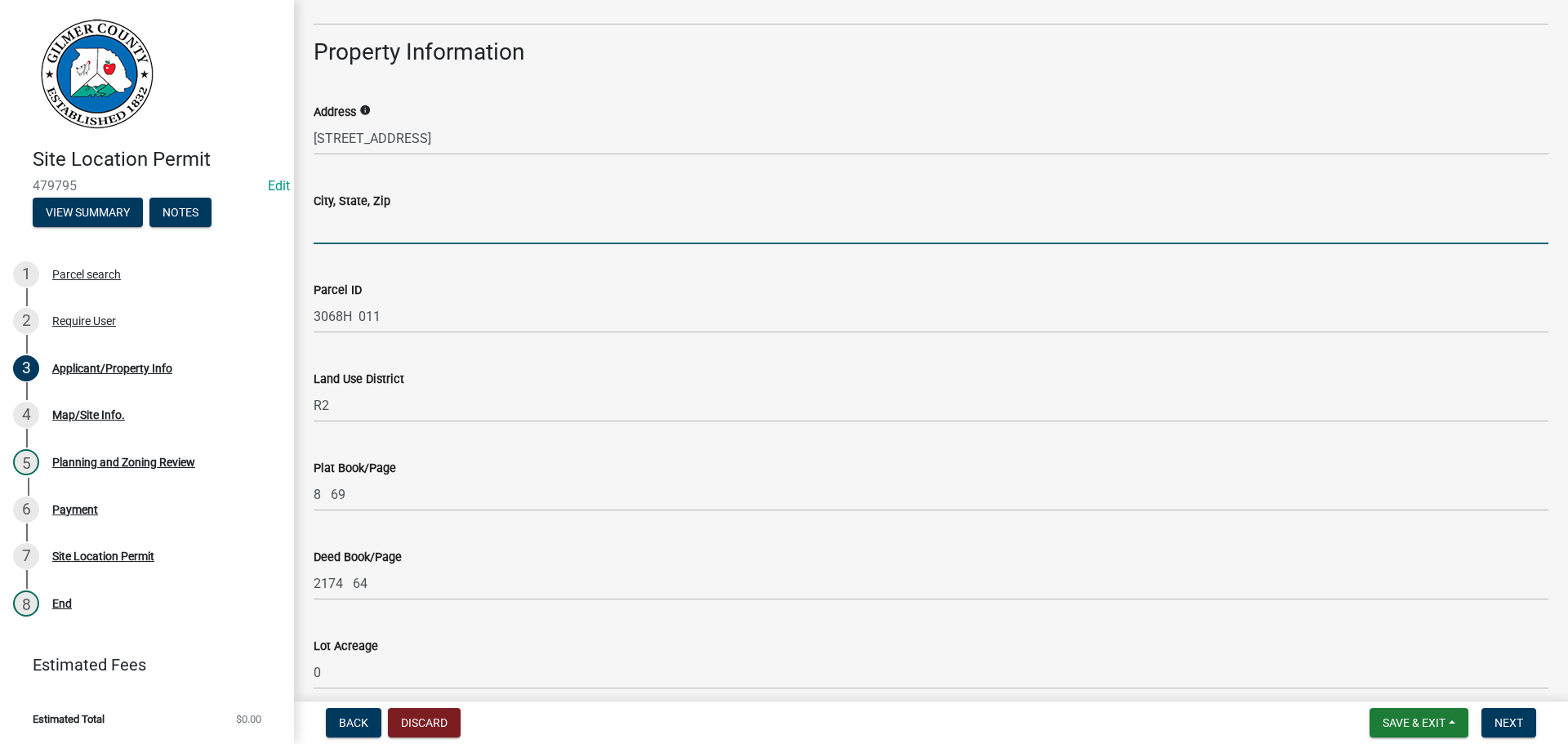
click at [382, 231] on input "City, State, Zip" at bounding box center [932, 227] width 1235 height 33
type input "ELLIJAY GA 30540"
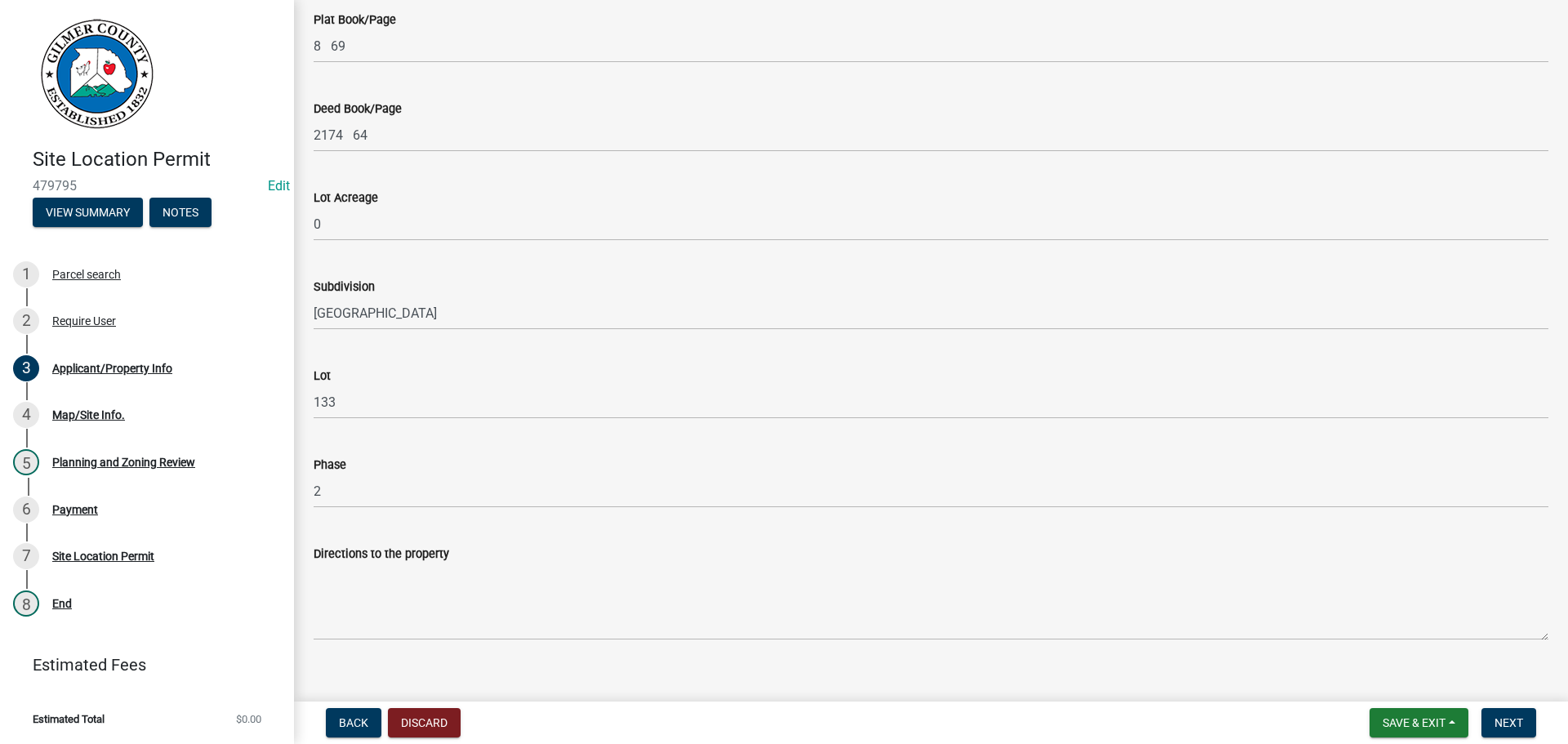
scroll to position [1205, 0]
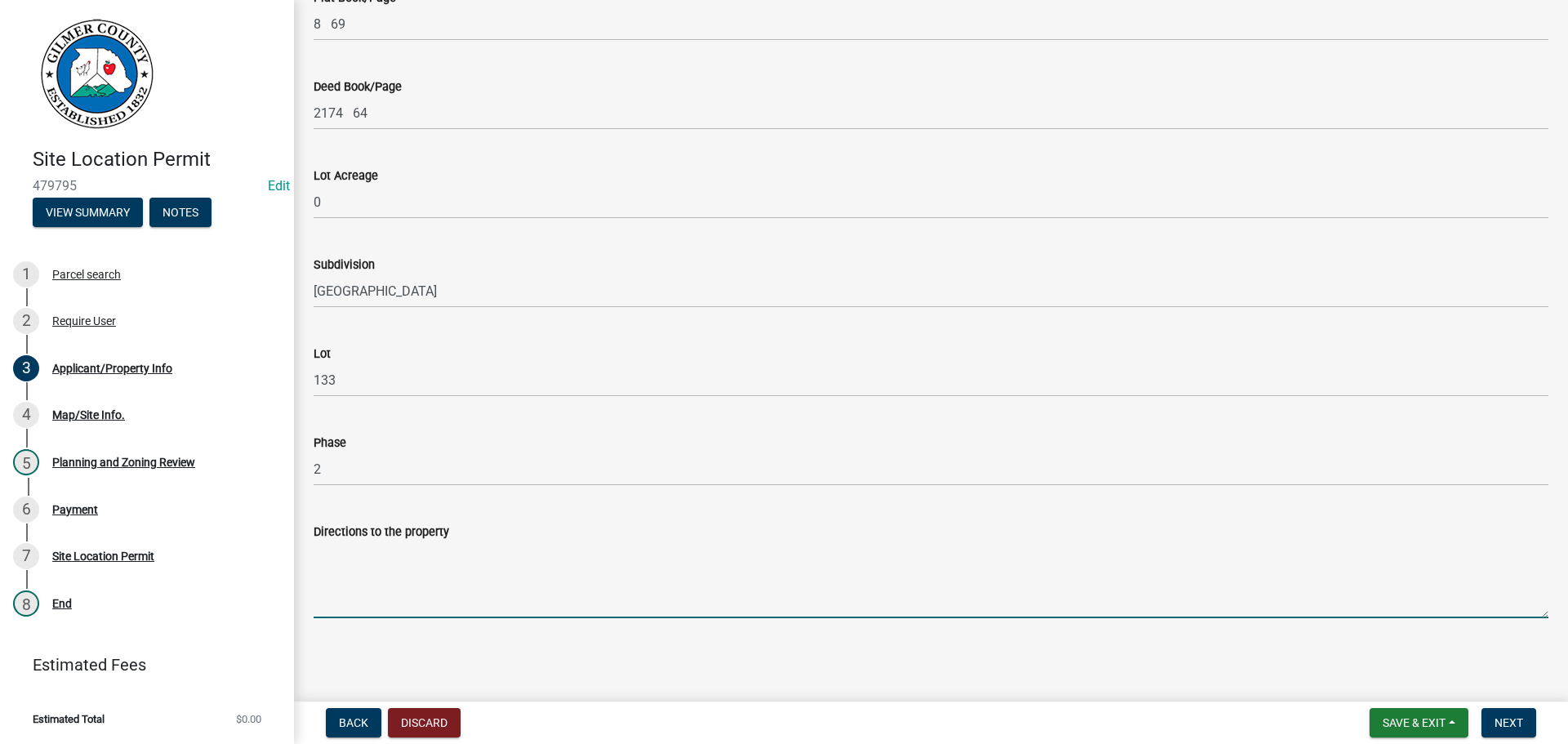
click at [346, 566] on textarea "Directions to the property" at bounding box center [932, 580] width 1235 height 77
type textarea "382, [GEOGRAPHIC_DATA], [GEOGRAPHIC_DATA], RT ON SUMMIT ST, SITE ON RT."
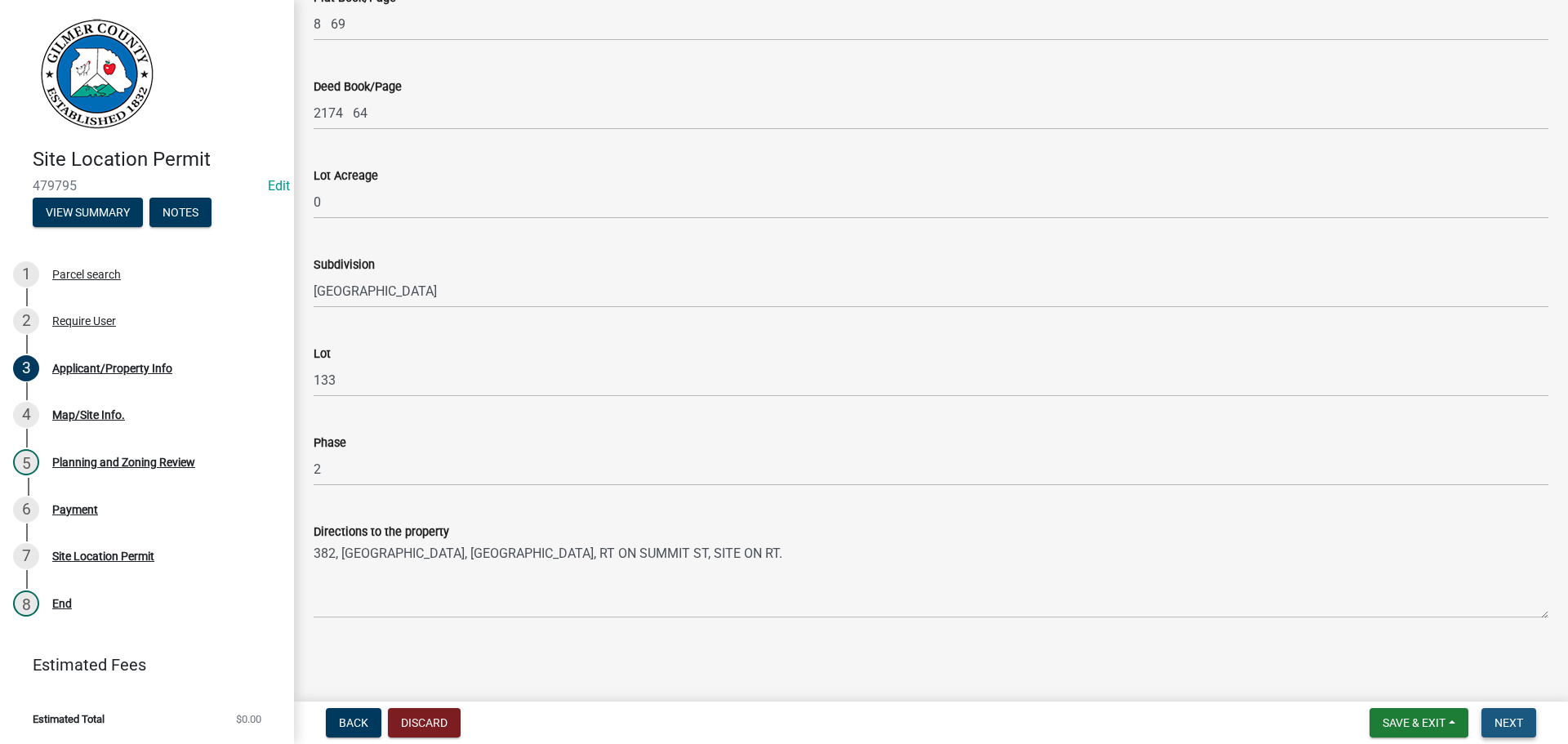
click at [1521, 724] on span "Next" at bounding box center [1508, 722] width 28 height 13
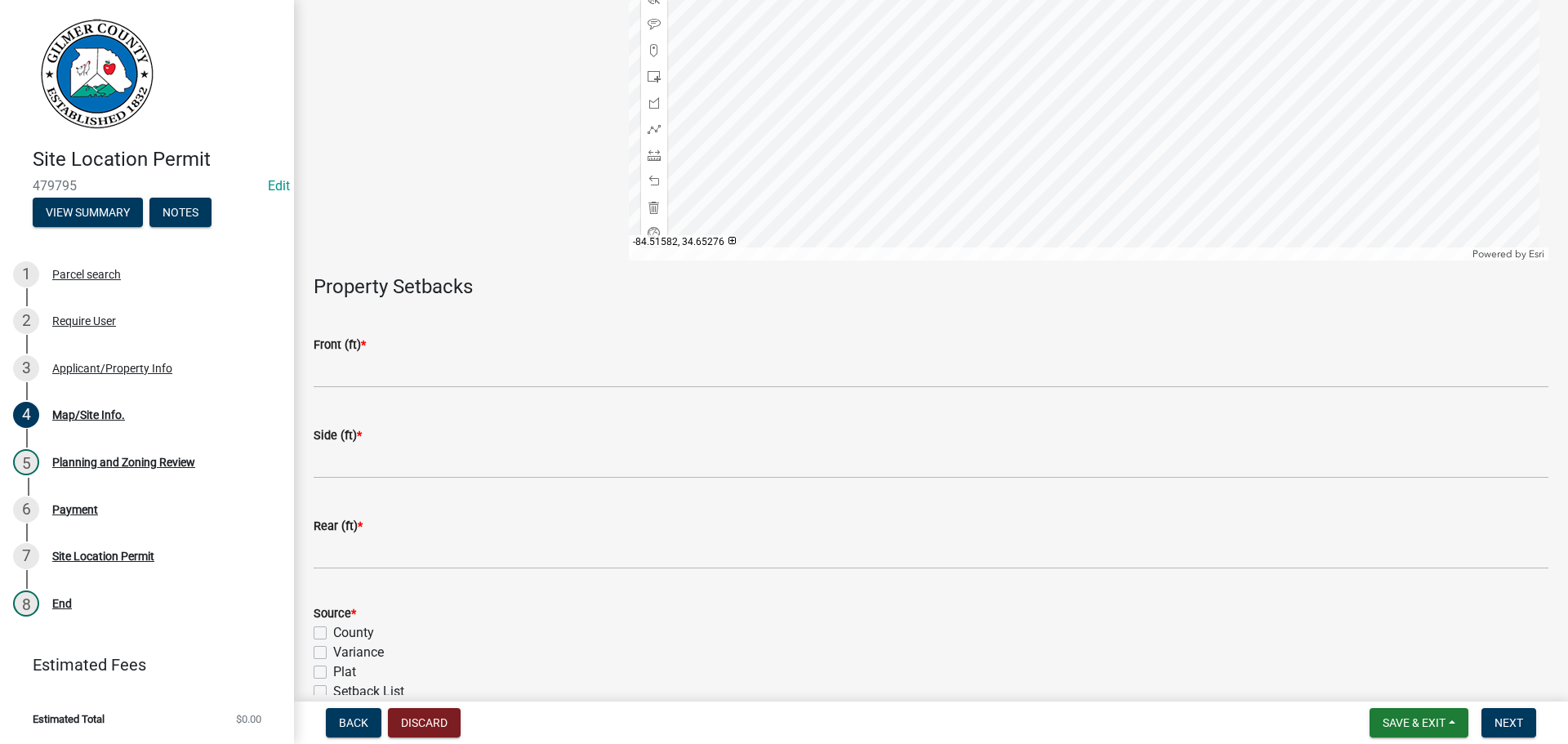
scroll to position [327, 0]
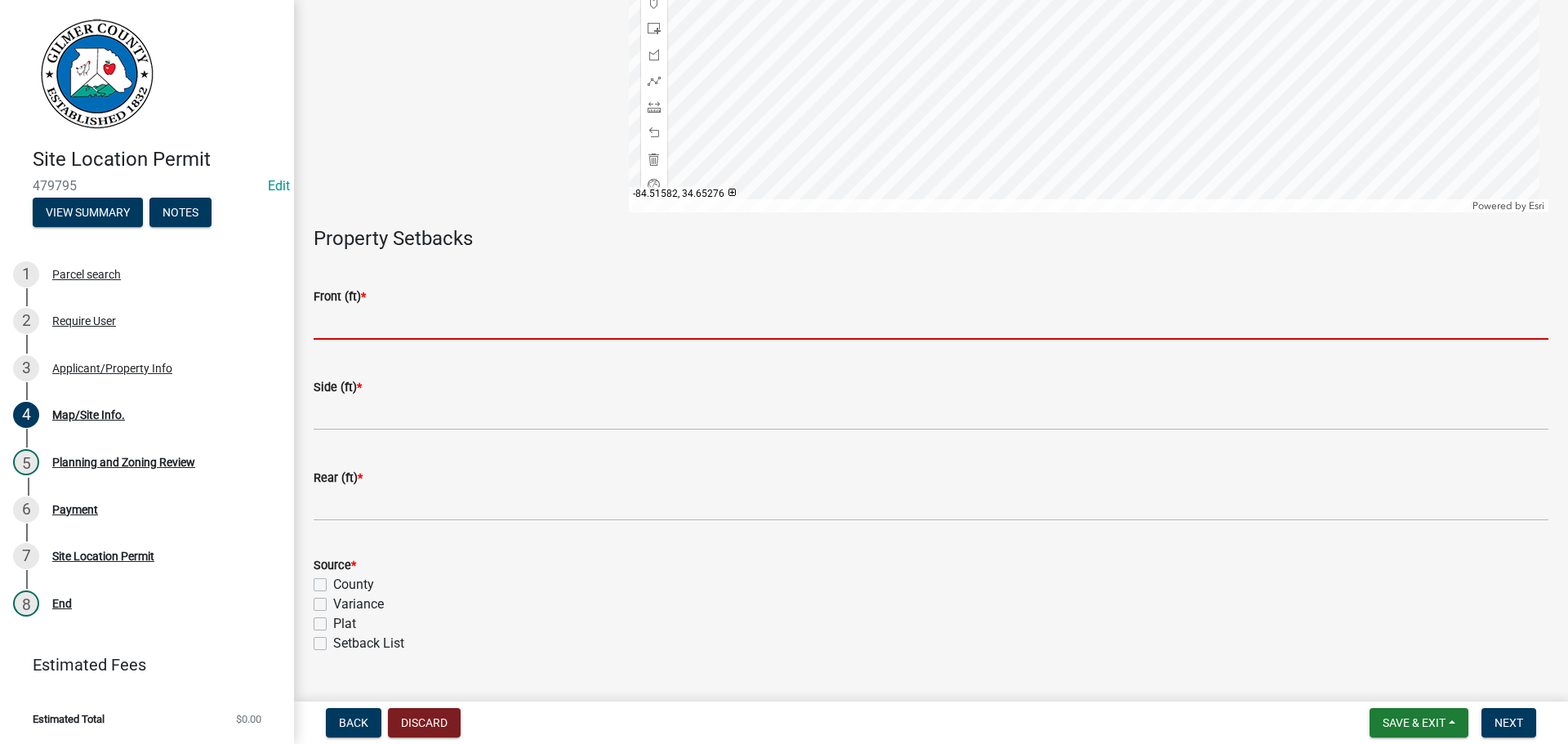
click at [450, 317] on input "text" at bounding box center [932, 322] width 1235 height 33
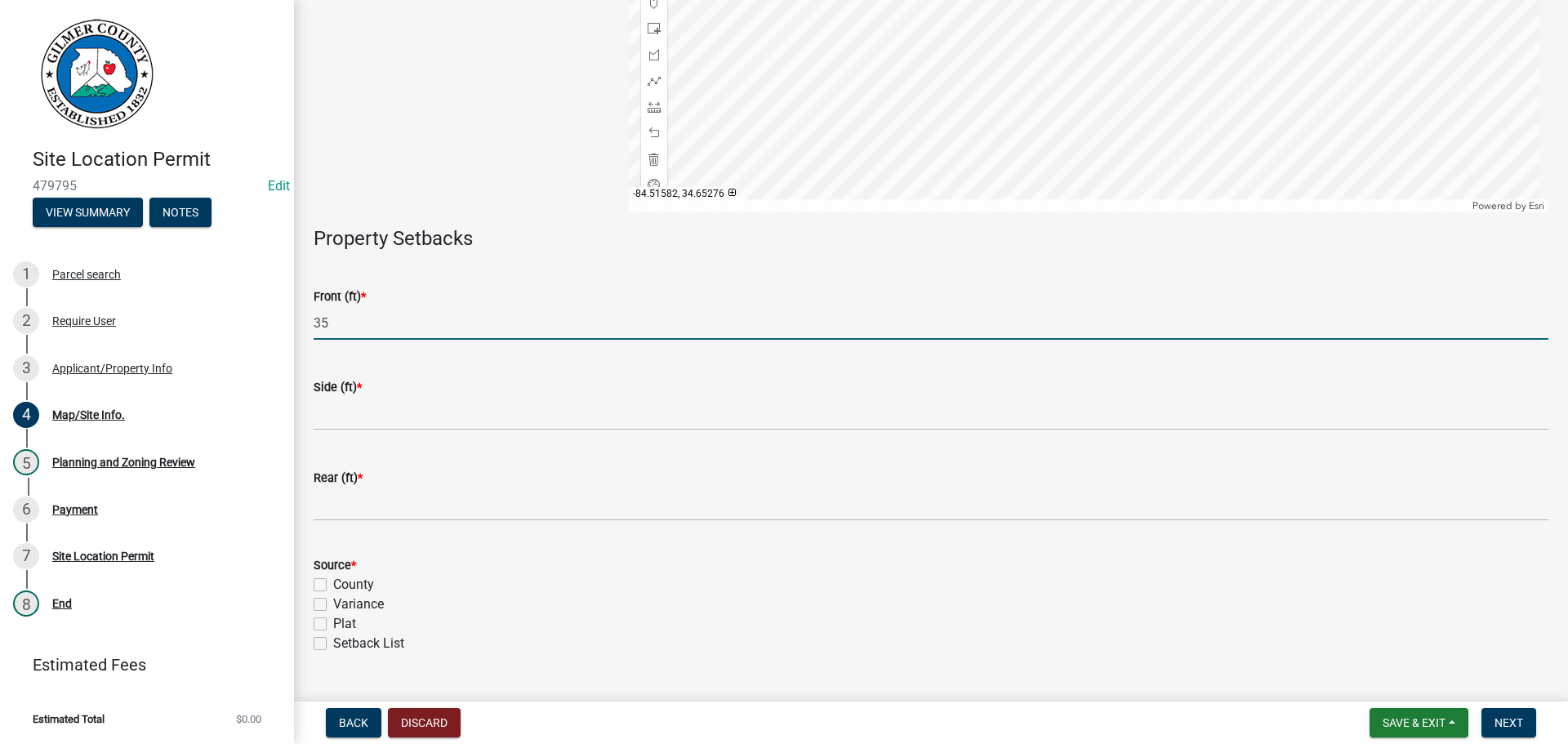
type input "35"
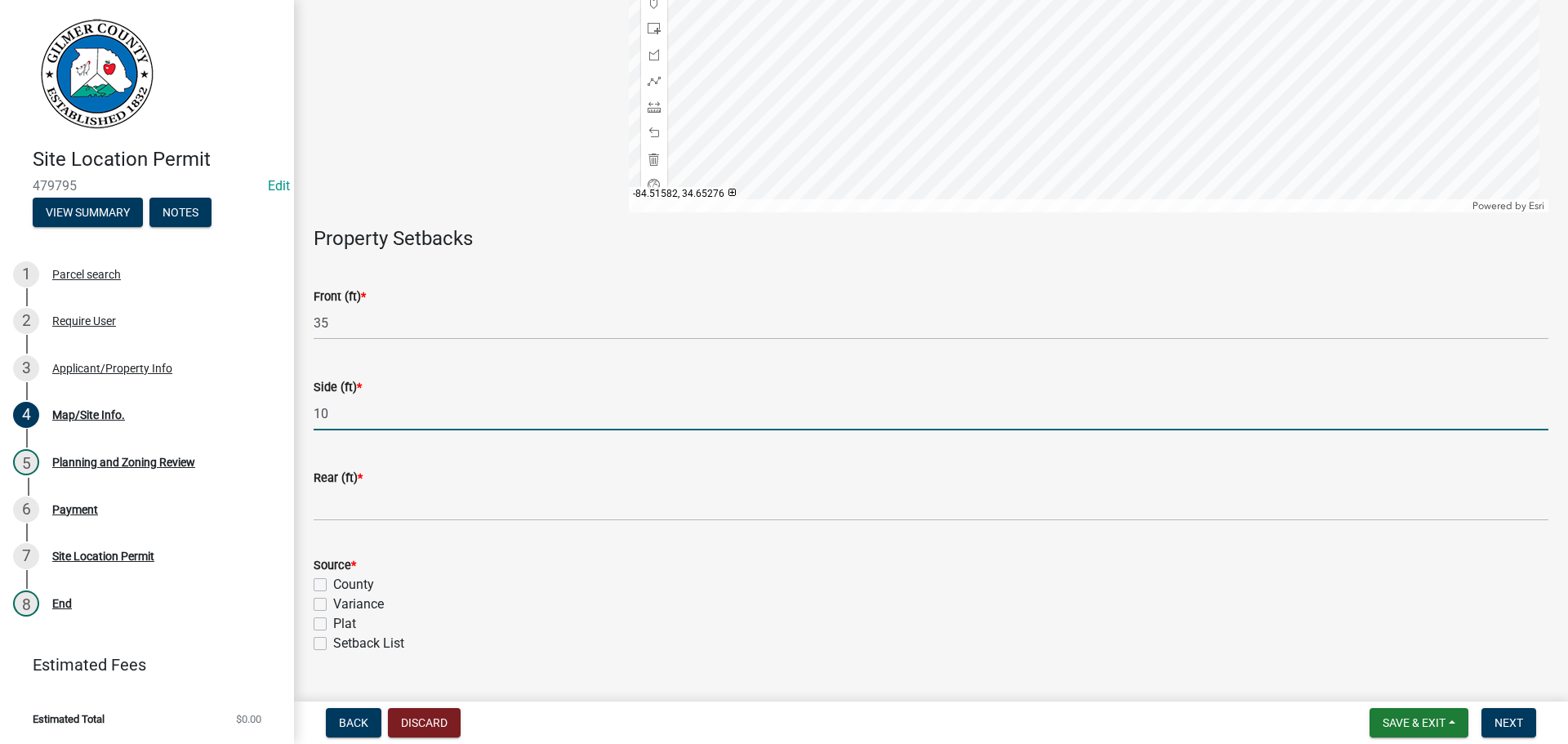
type input "10"
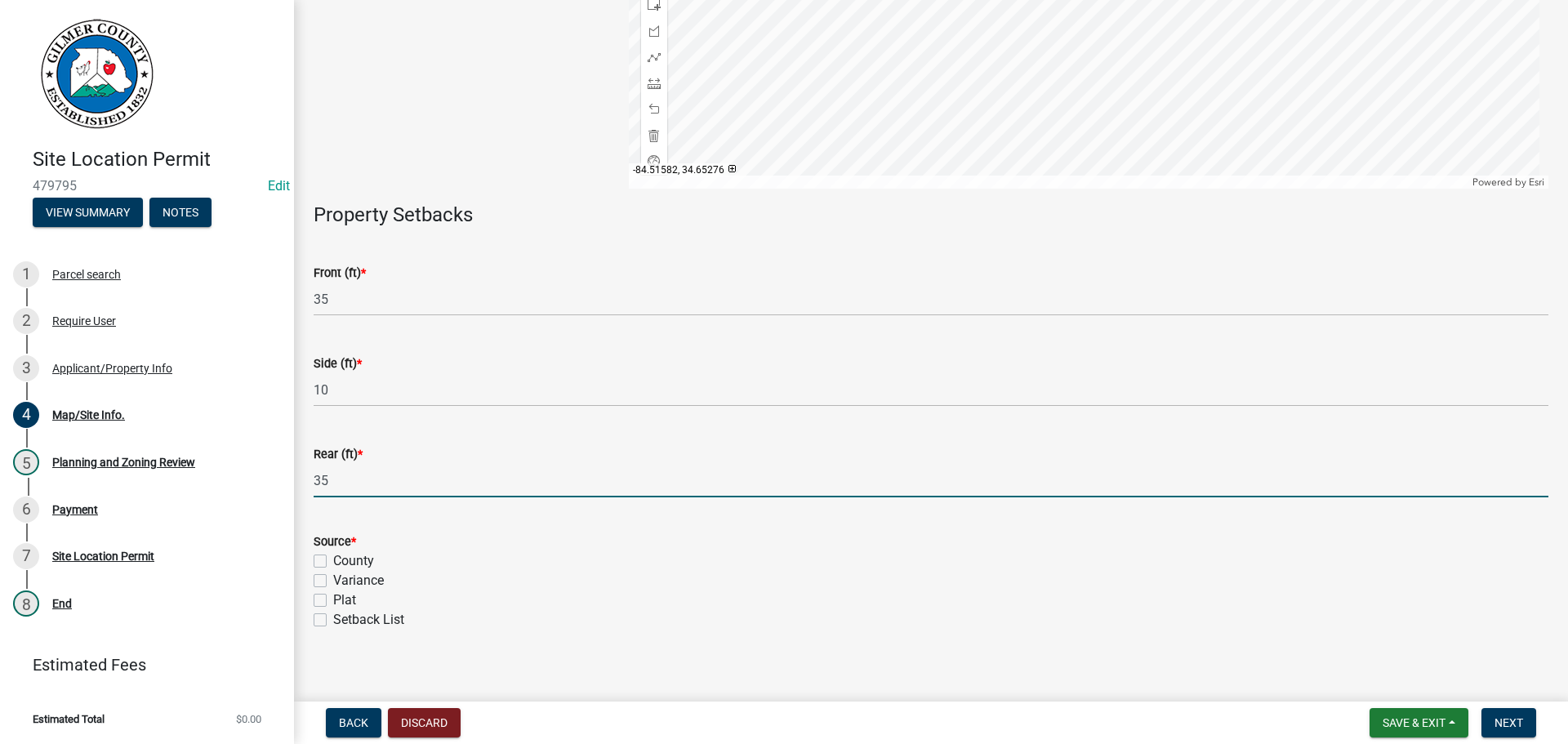
scroll to position [363, 0]
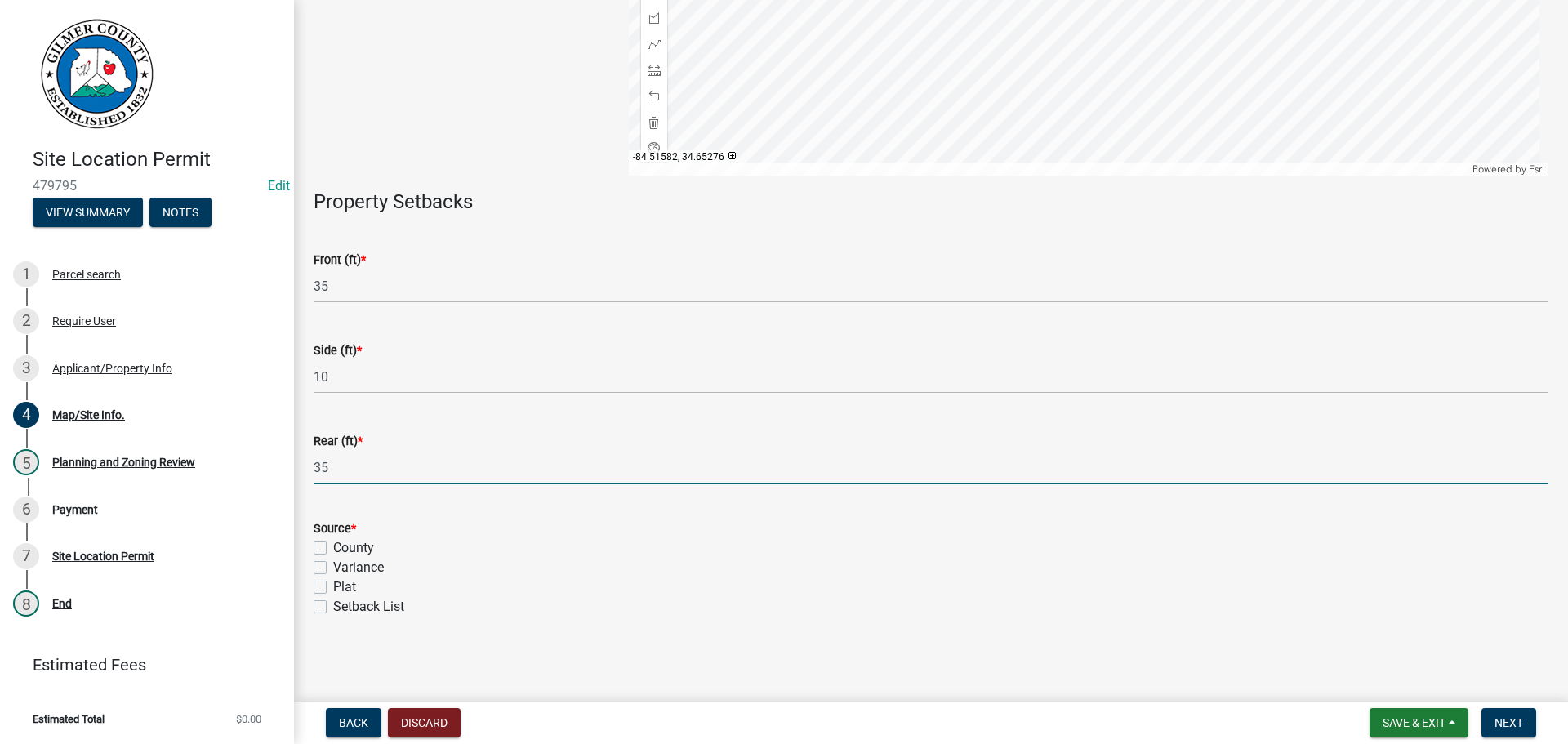
type input "35"
click at [334, 603] on label "Setback List" at bounding box center [369, 606] width 71 height 20
click at [334, 603] on input "Setback List" at bounding box center [339, 602] width 10 height 10
checkbox input "true"
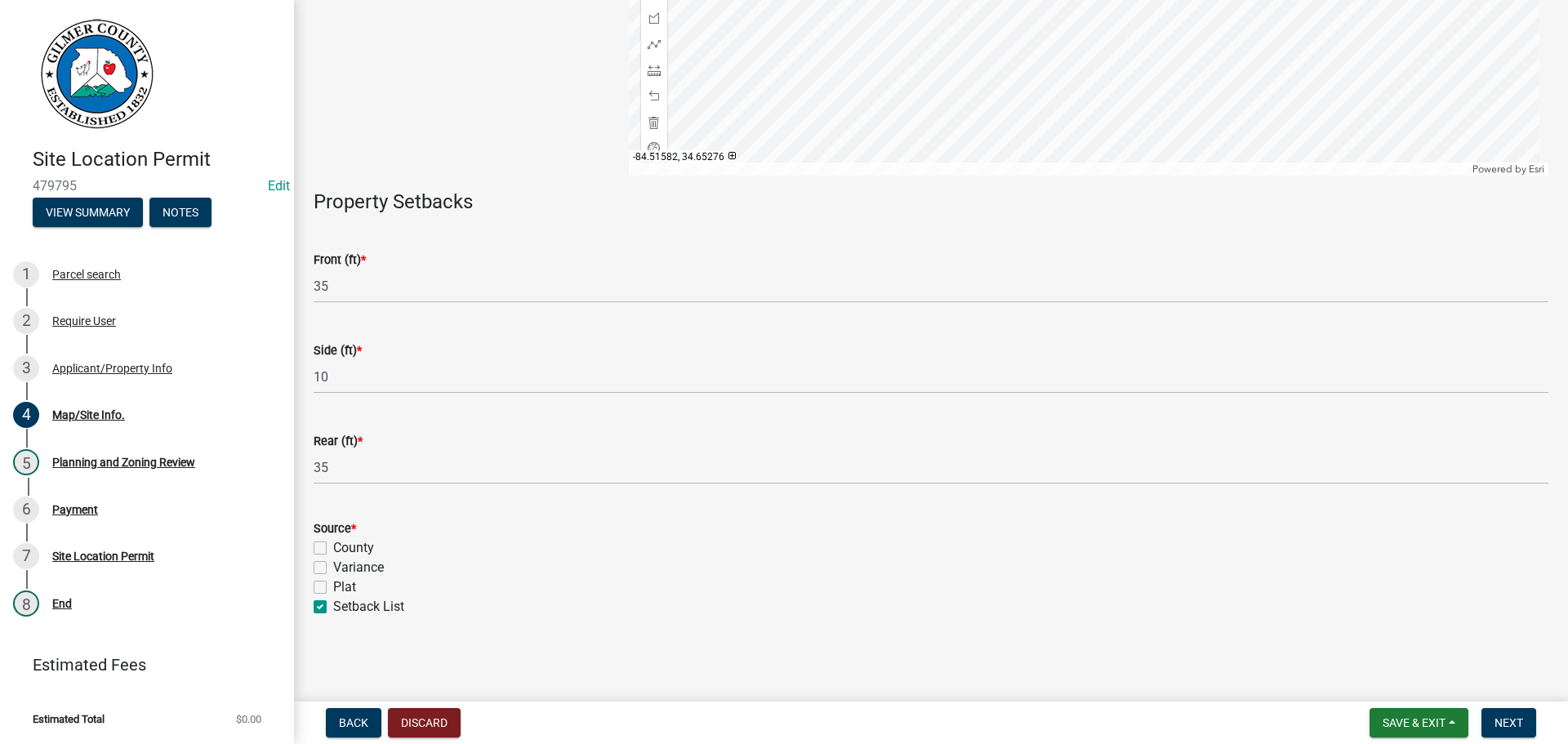
checkbox input "false"
checkbox input "true"
click at [1512, 709] on button "Next" at bounding box center [1509, 723] width 55 height 29
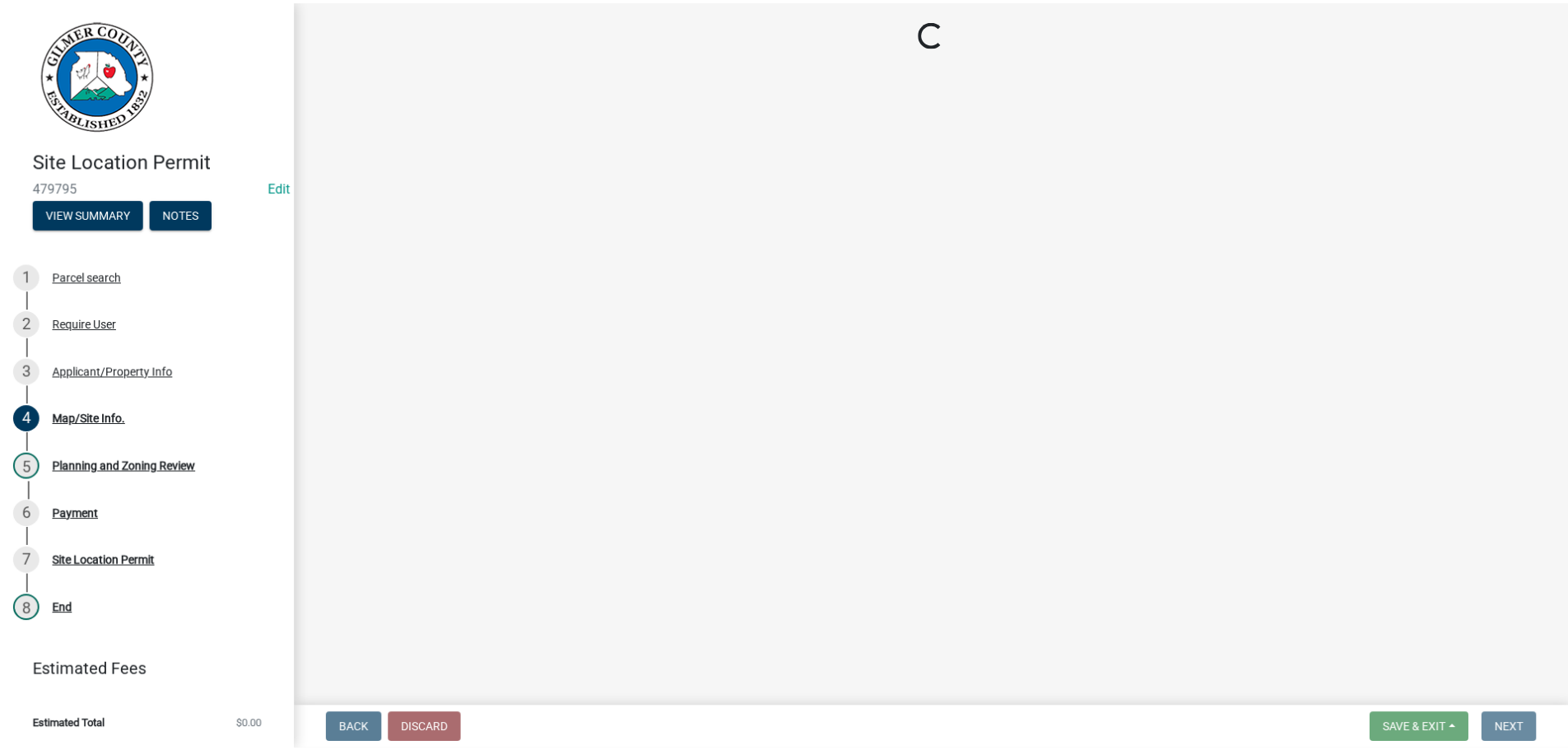
scroll to position [0, 0]
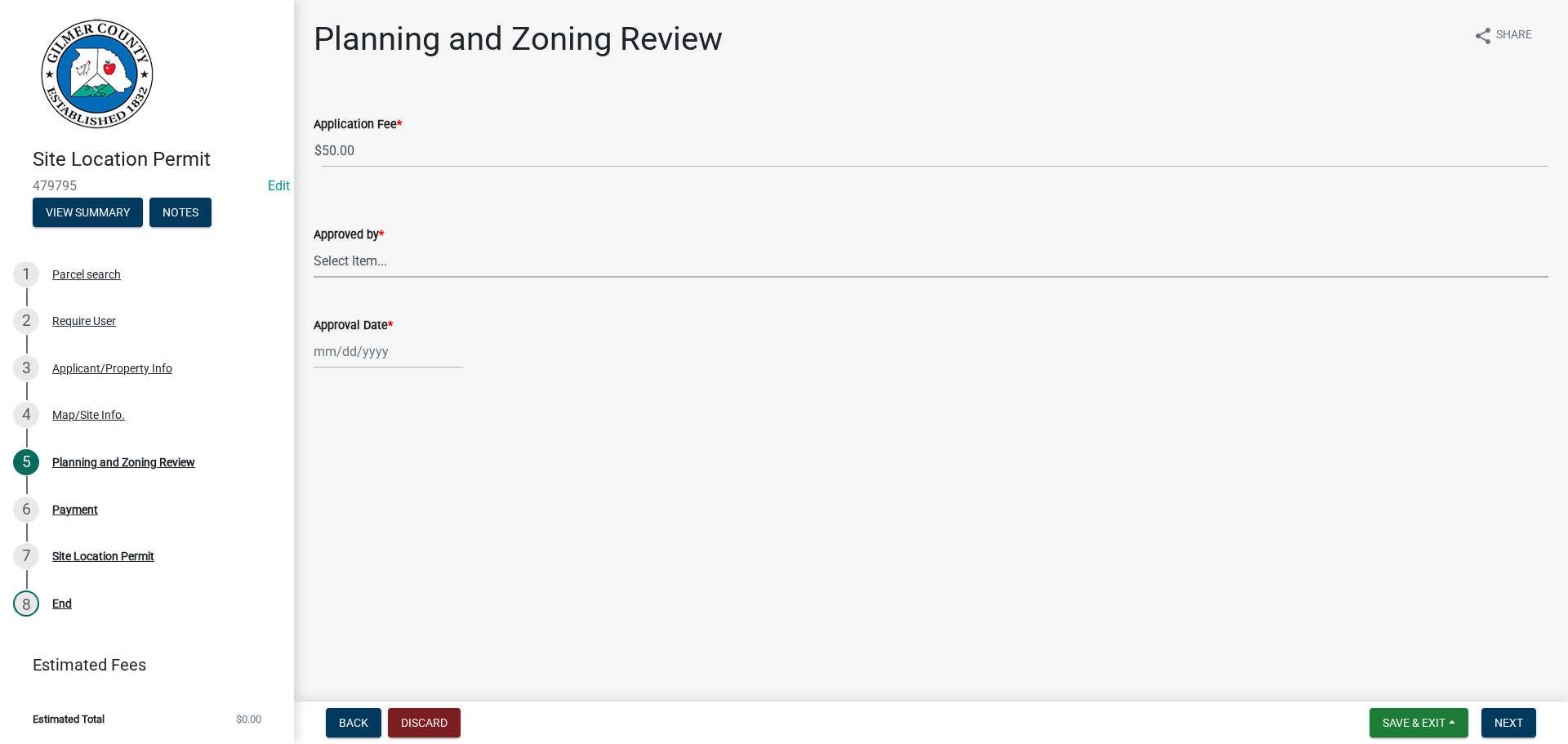
click at [358, 256] on select "Select Item... [PERSON_NAME] [PERSON_NAME] [PERSON_NAME] [PERSON_NAME] [PERSON_…" at bounding box center [932, 261] width 1235 height 33
click at [314, 245] on select "Select Item... [PERSON_NAME] [PERSON_NAME] [PERSON_NAME] [PERSON_NAME] [PERSON_…" at bounding box center [932, 261] width 1235 height 33
select select "f66b4cef-93c9-440c-84d8-a2c8d35cb7c1"
select select "9"
select select "2025"
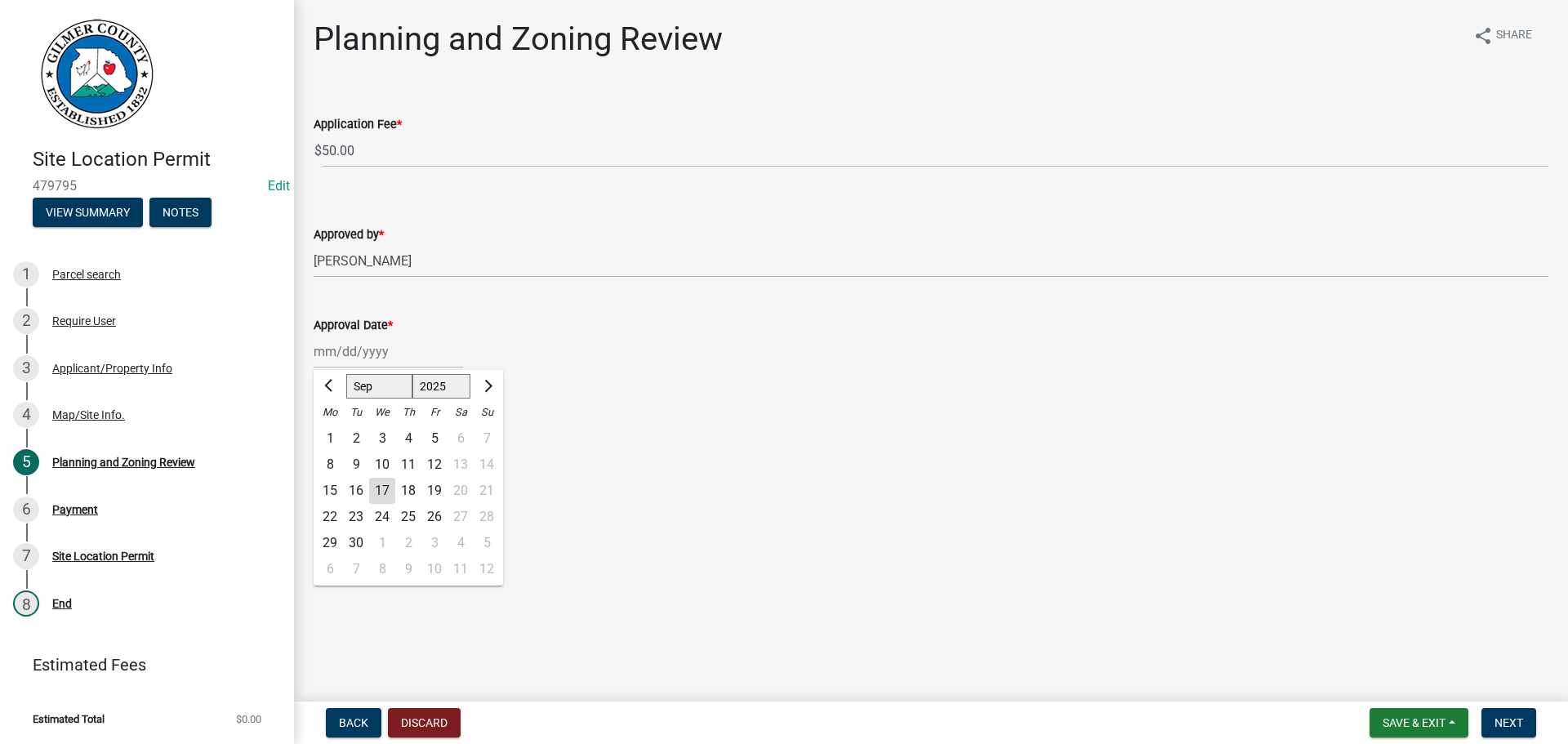
click at [373, 348] on div "[PERSON_NAME] Feb Mar Apr [PERSON_NAME][DATE] Oct Nov [DATE] 1526 1527 1528 152…" at bounding box center [388, 351] width 150 height 33
click at [387, 489] on div "17" at bounding box center [382, 491] width 27 height 27
type input "[DATE]"
click at [1508, 717] on span "Next" at bounding box center [1508, 722] width 28 height 13
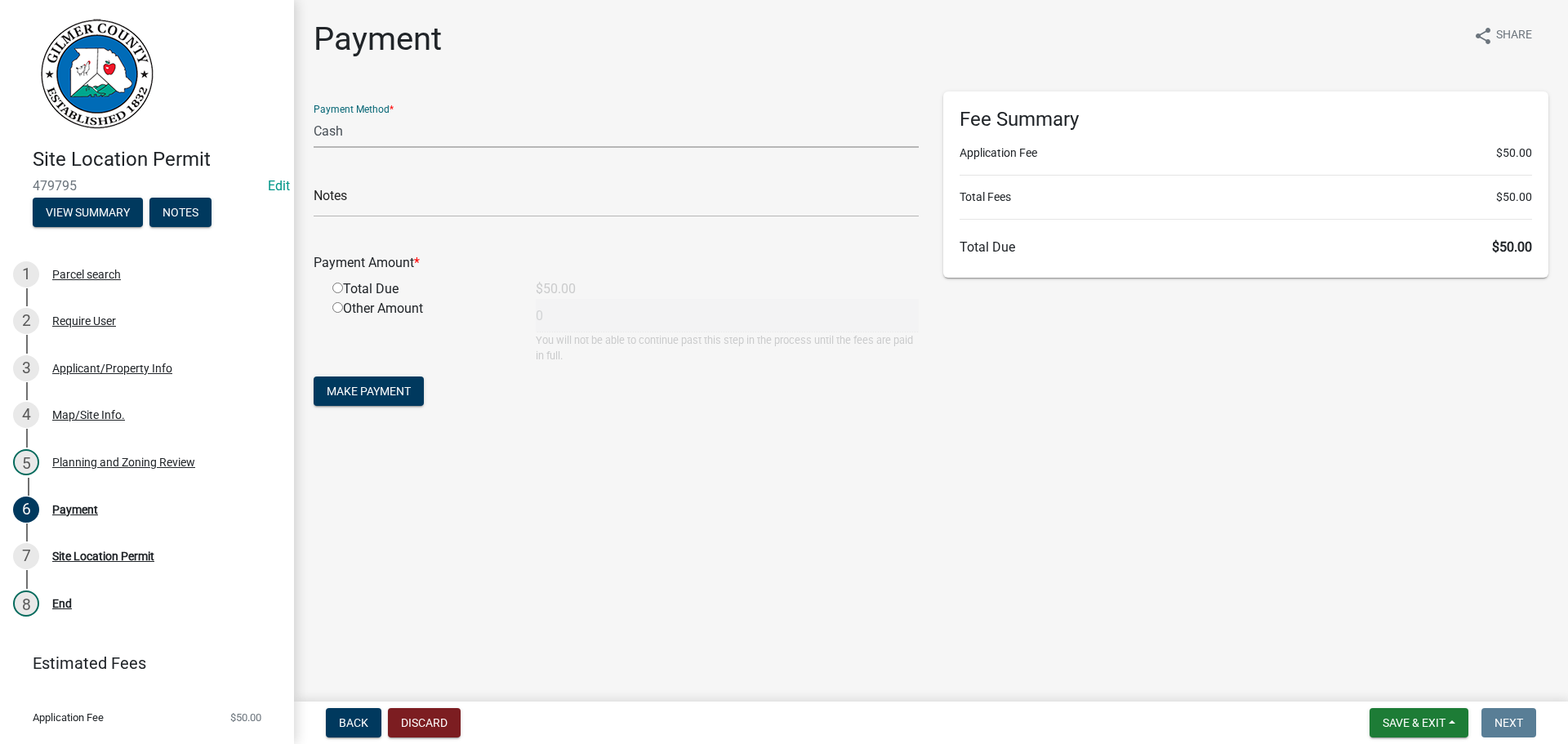
click at [358, 132] on select "Credit Card POS Check Cash" at bounding box center [617, 131] width 606 height 33
select select "1: 0"
click at [314, 115] on select "Credit Card POS Check Cash" at bounding box center [617, 131] width 606 height 33
click at [323, 131] on select "Credit Card POS Check Cash" at bounding box center [617, 131] width 606 height 33
click at [314, 115] on select "Credit Card POS Check Cash" at bounding box center [617, 131] width 606 height 33
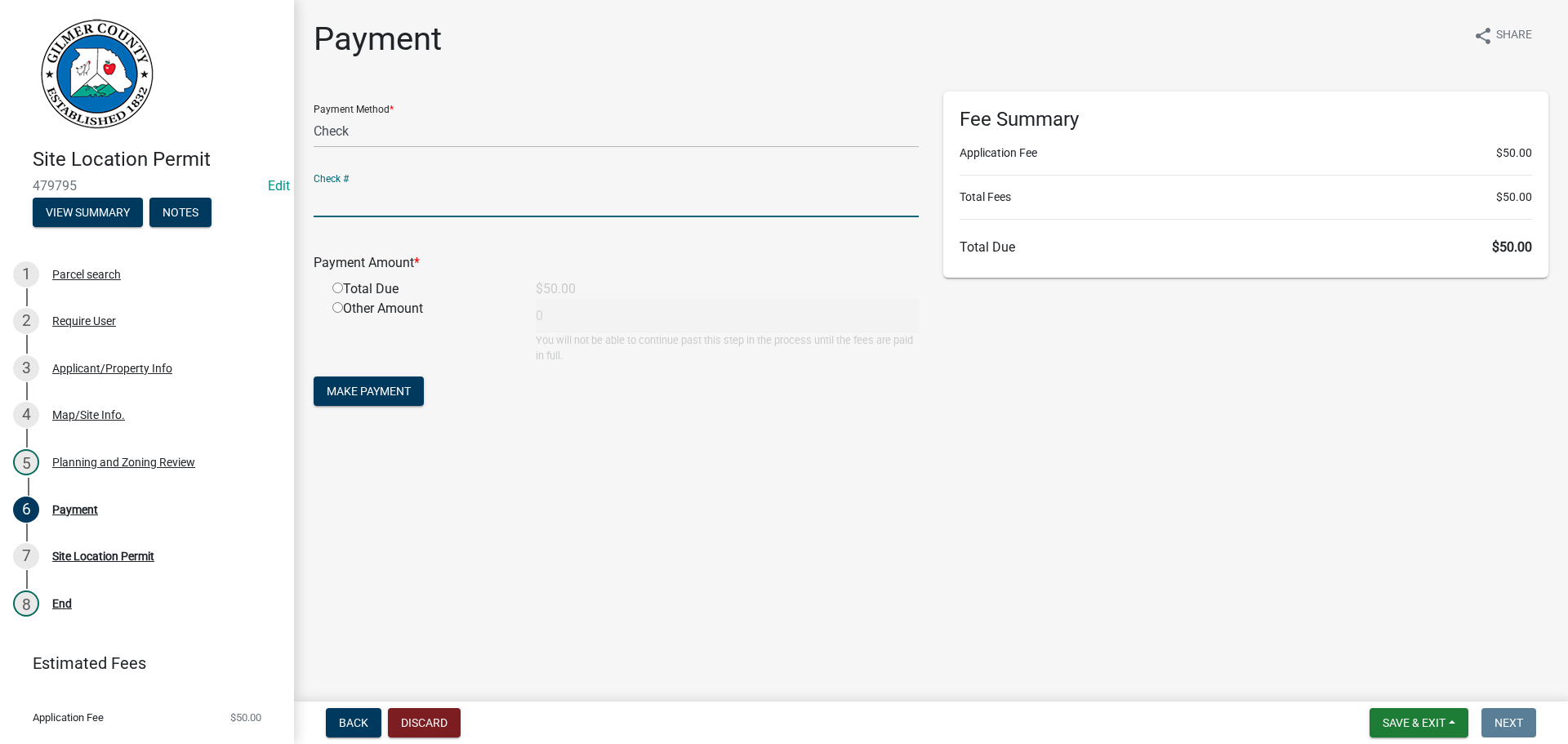
click at [351, 204] on input "text" at bounding box center [617, 200] width 606 height 33
type input "0"
click at [565, 588] on main "Payment share Share Payment Method * Credit Card POS Check Cash Check # 0 Payme…" at bounding box center [932, 347] width 1275 height 695
click at [337, 287] on input "radio" at bounding box center [338, 287] width 10 height 10
radio input "true"
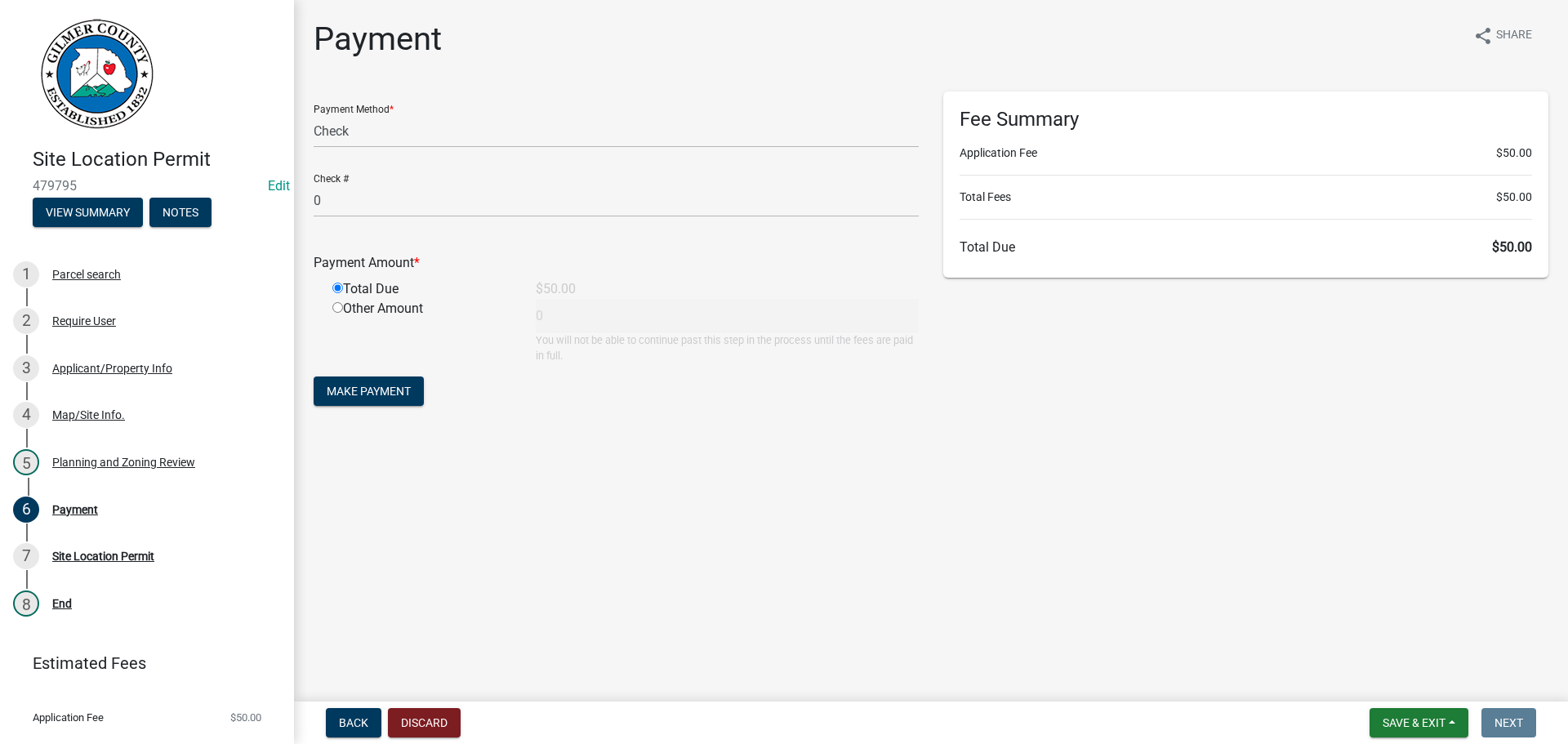
type input "50"
click at [386, 389] on span "Make Payment" at bounding box center [369, 391] width 84 height 13
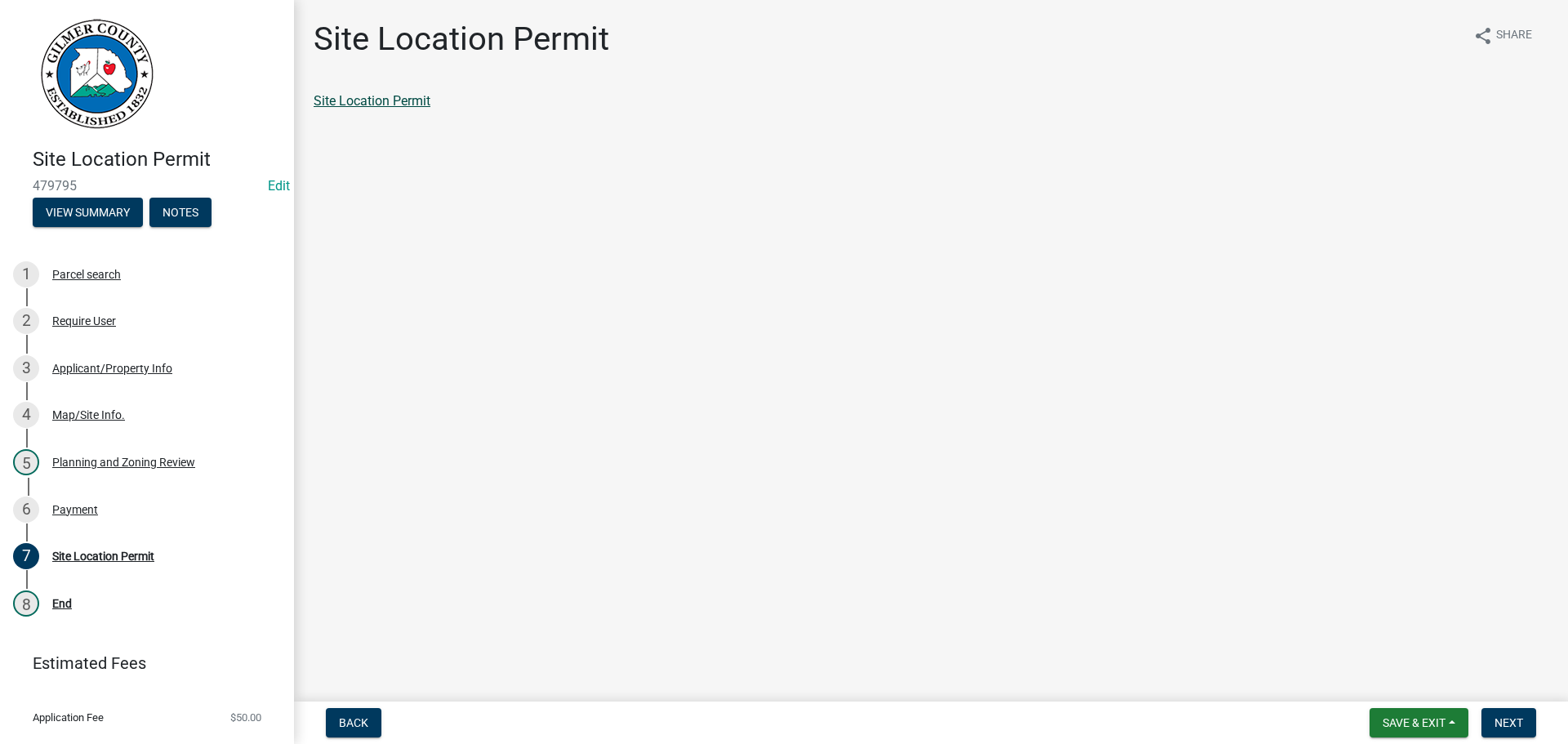
click at [375, 100] on link "Site Location Permit" at bounding box center [372, 101] width 117 height 15
click at [81, 507] on div "Payment" at bounding box center [74, 509] width 45 height 11
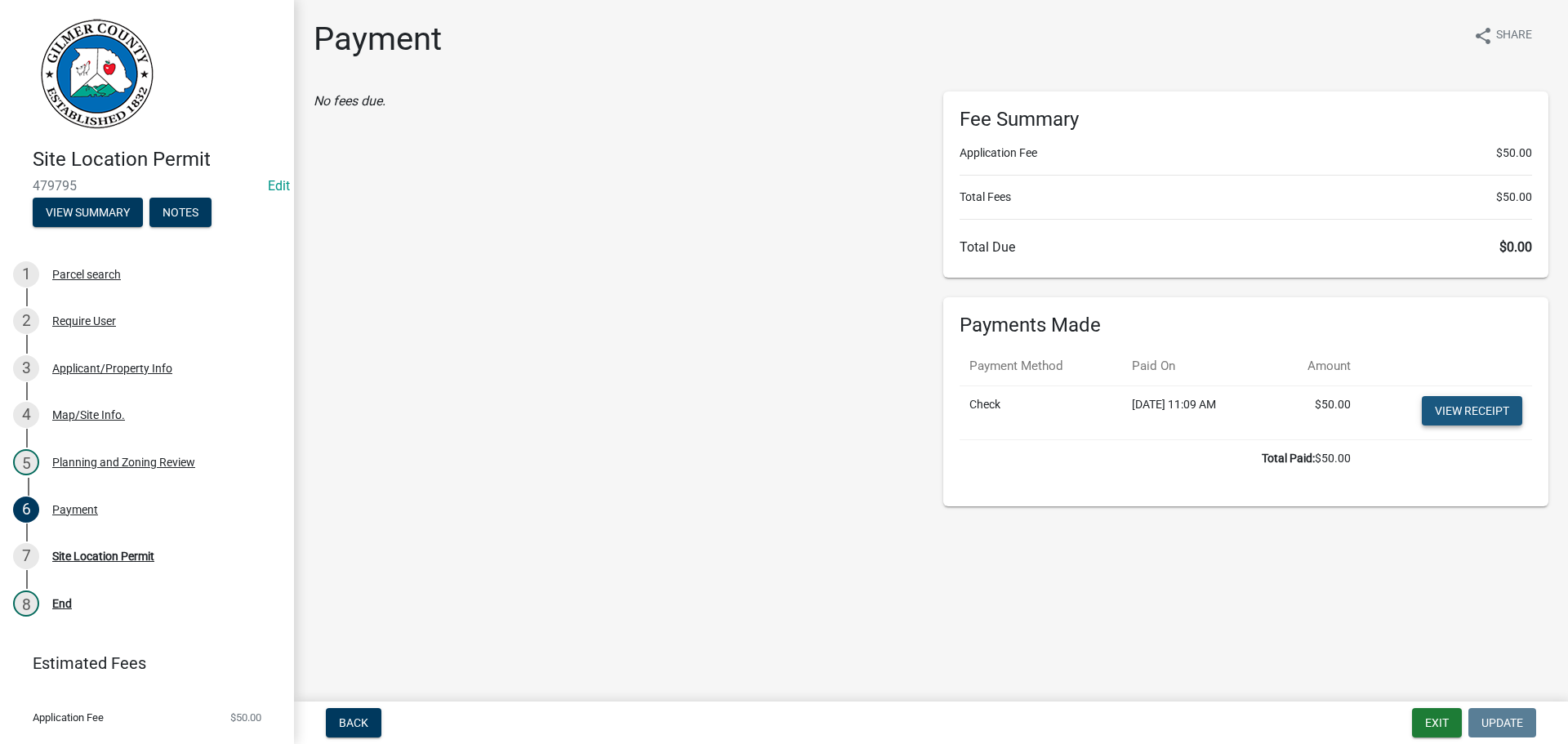
click at [1470, 415] on link "View receipt" at bounding box center [1471, 410] width 100 height 29
click at [73, 505] on div "Payment" at bounding box center [74, 509] width 45 height 11
click at [101, 457] on div "Planning and Zoning Review" at bounding box center [123, 462] width 143 height 11
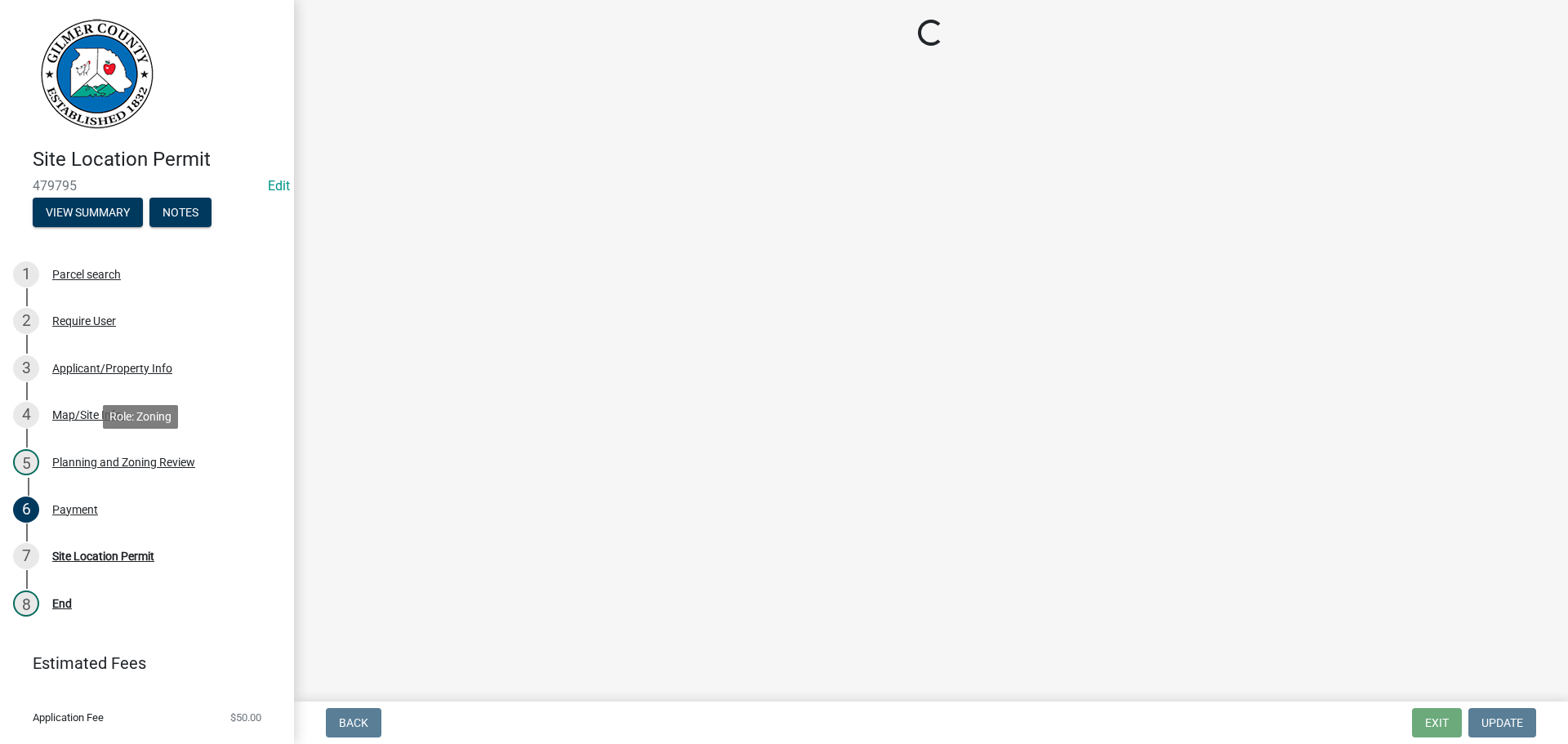
select select "f66b4cef-93c9-440c-84d8-a2c8d35cb7c1"
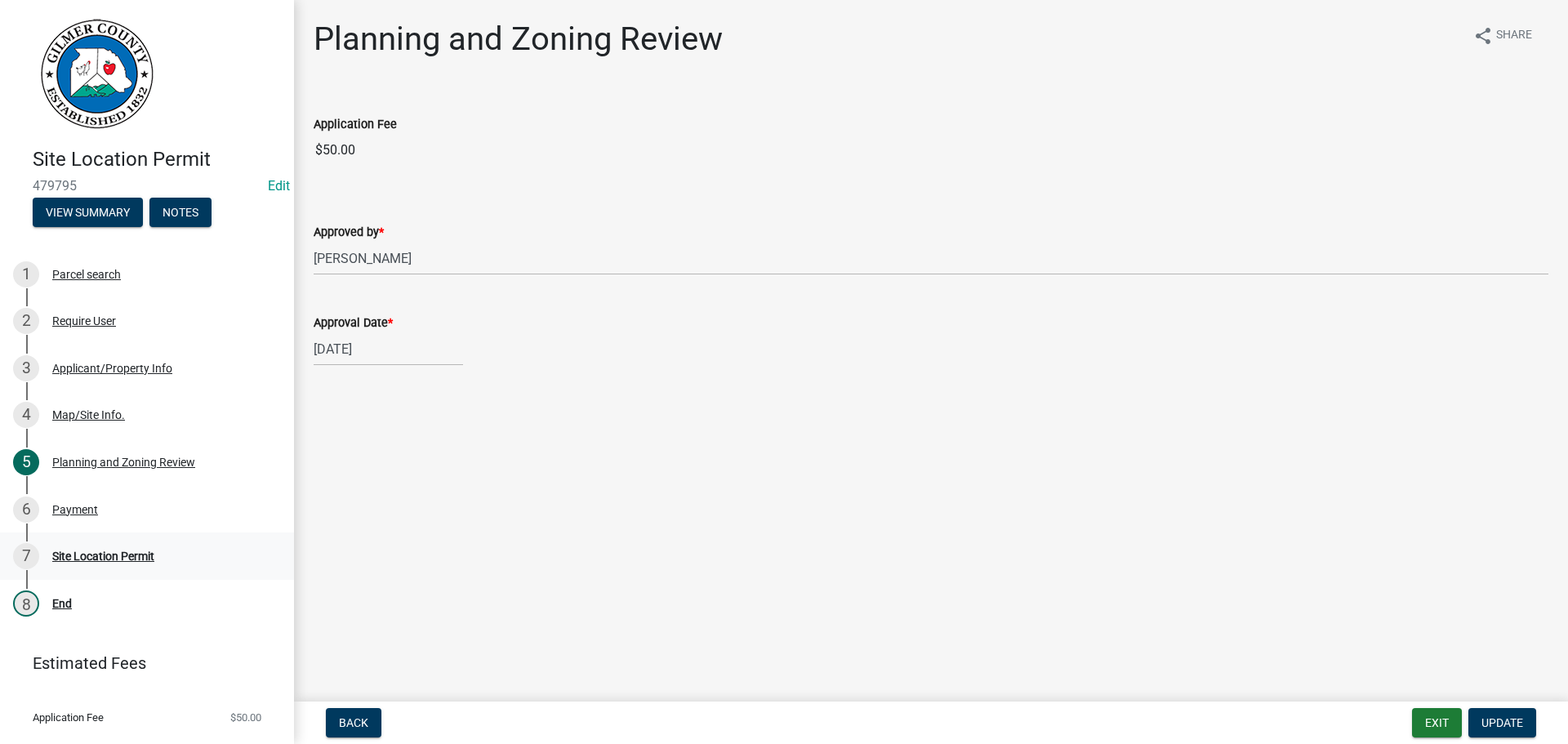
click at [94, 551] on div "Site Location Permit" at bounding box center [103, 556] width 102 height 11
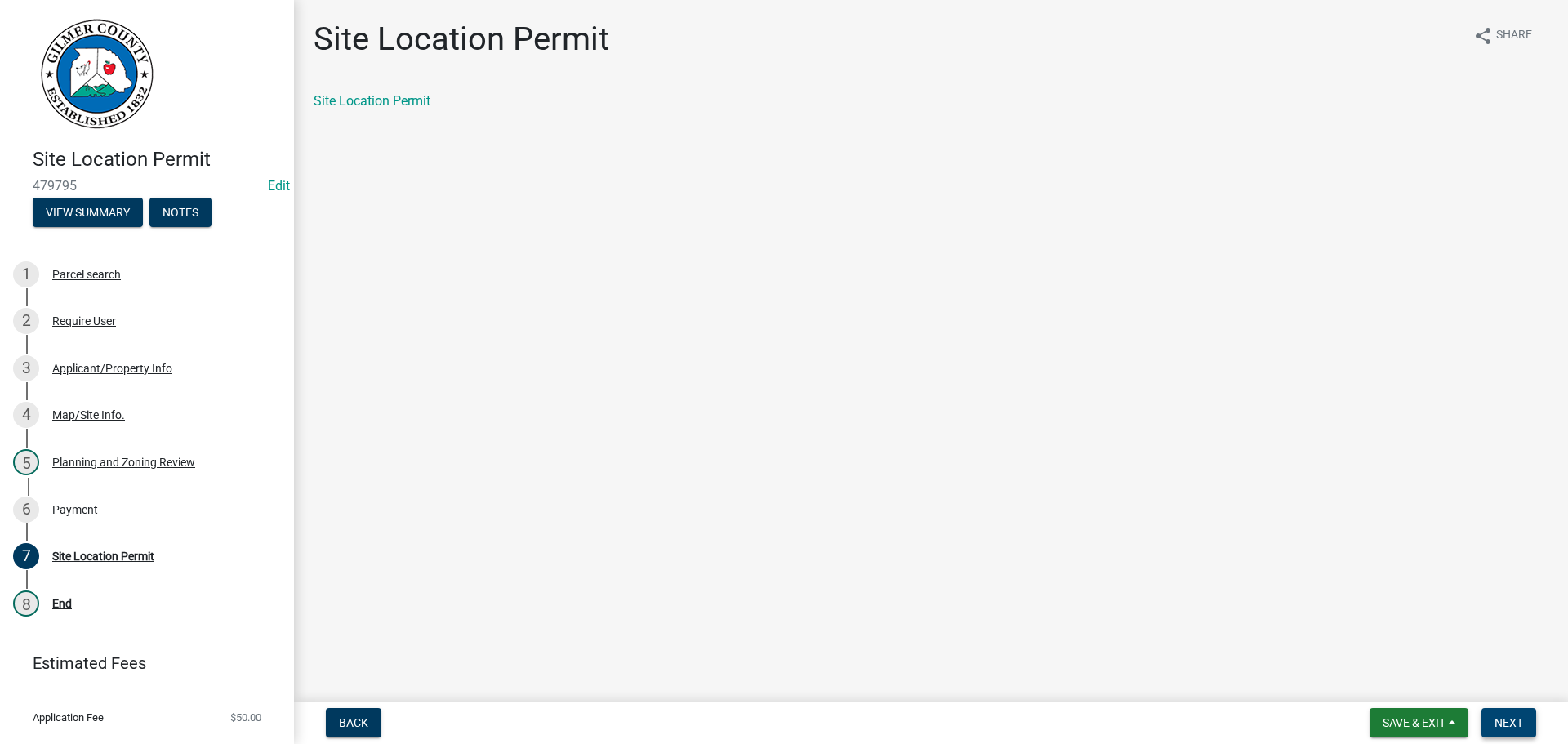
click at [1519, 715] on button "Next" at bounding box center [1509, 723] width 55 height 29
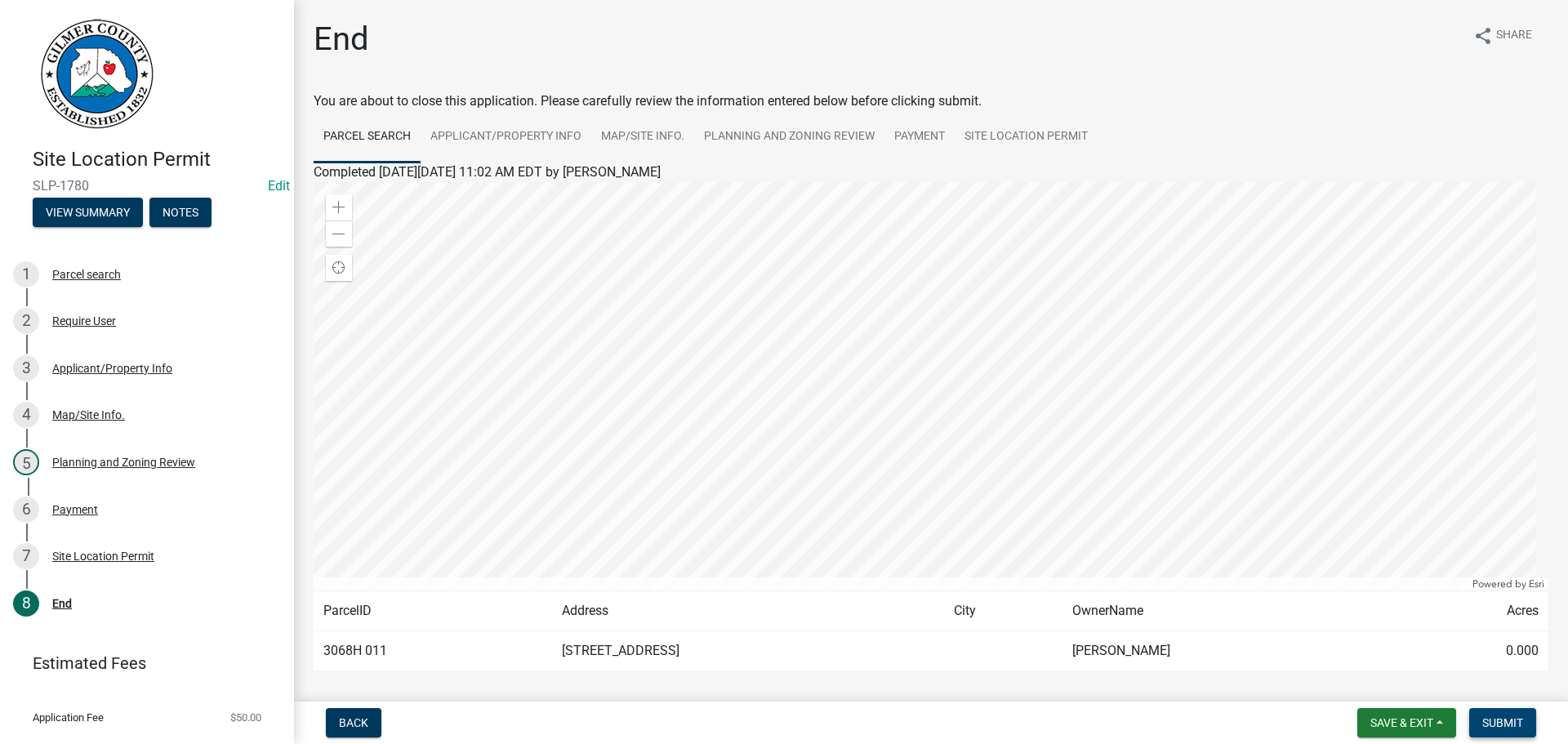
click at [1497, 717] on span "Submit" at bounding box center [1503, 722] width 41 height 13
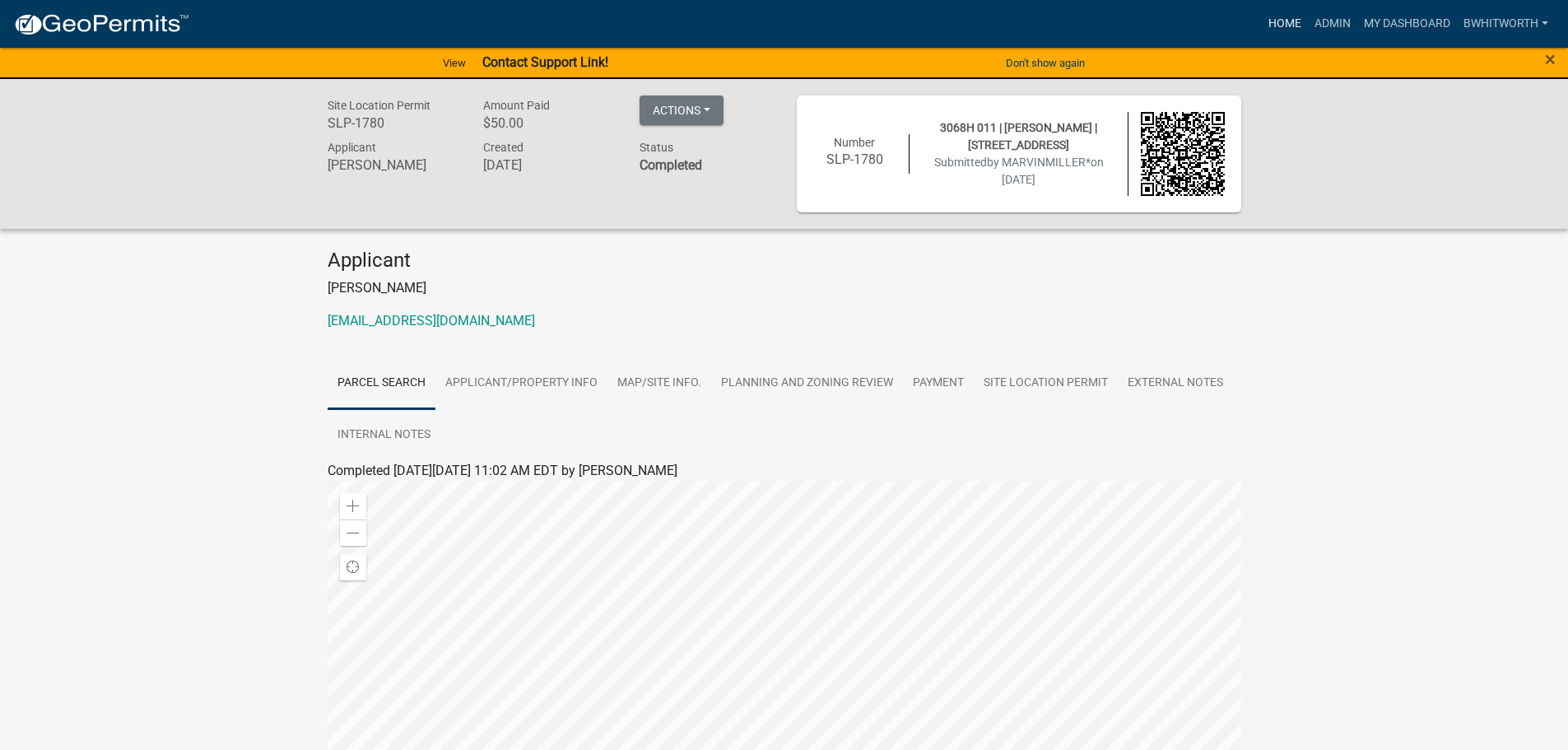
click at [1265, 25] on link "Home" at bounding box center [1284, 24] width 46 height 31
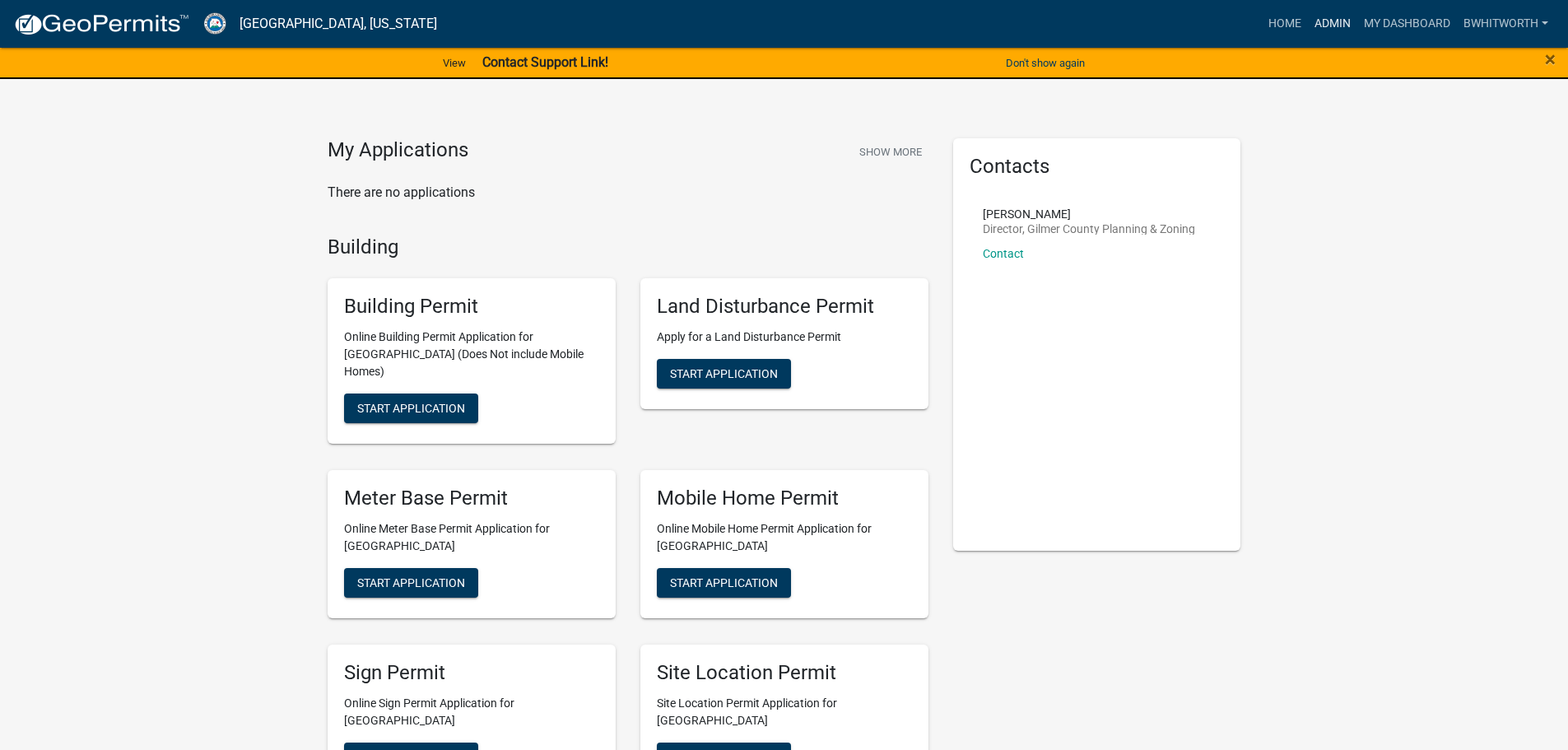
click at [1326, 25] on link "Admin" at bounding box center [1332, 24] width 49 height 31
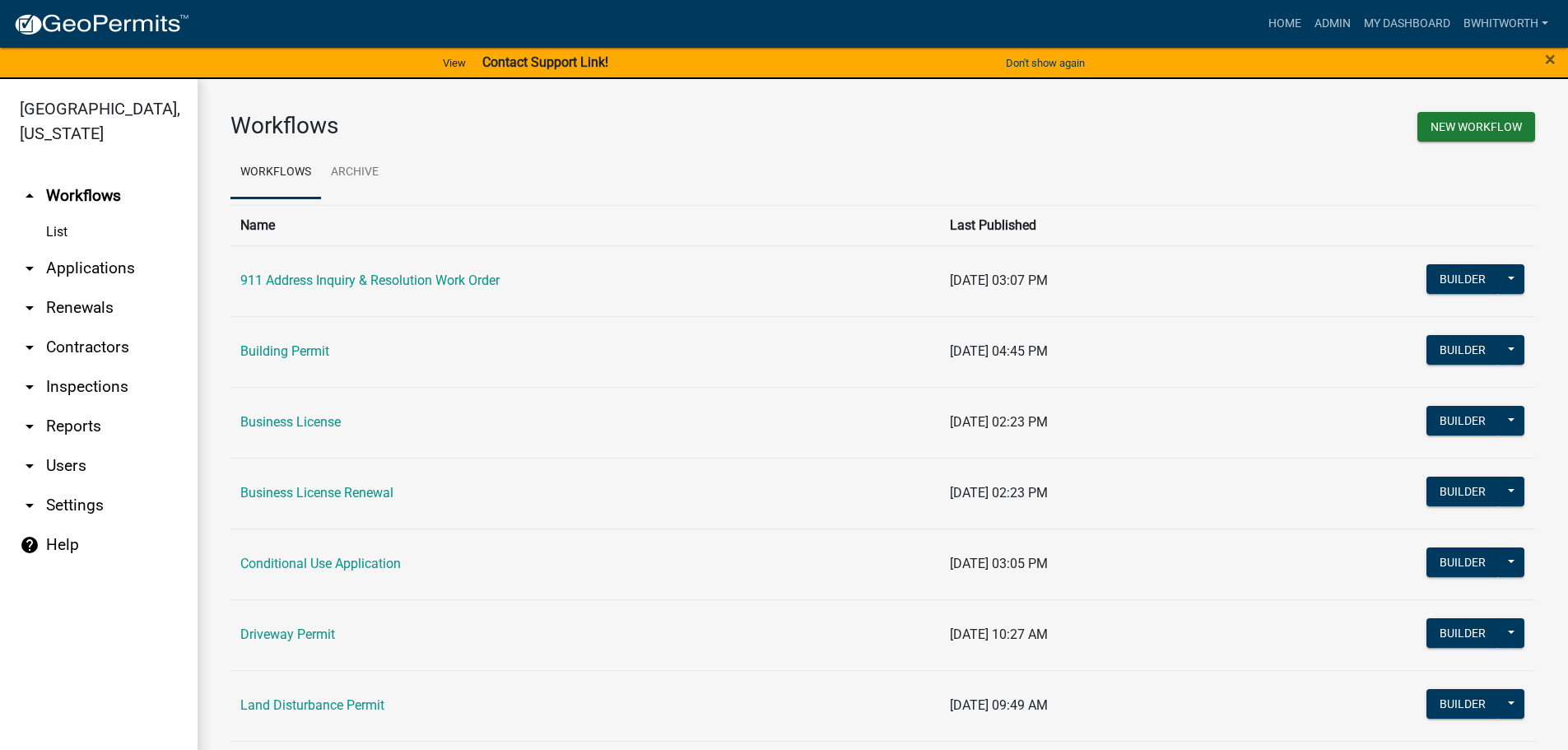
click at [57, 262] on link "arrow_drop_down Applications" at bounding box center [98, 268] width 197 height 40
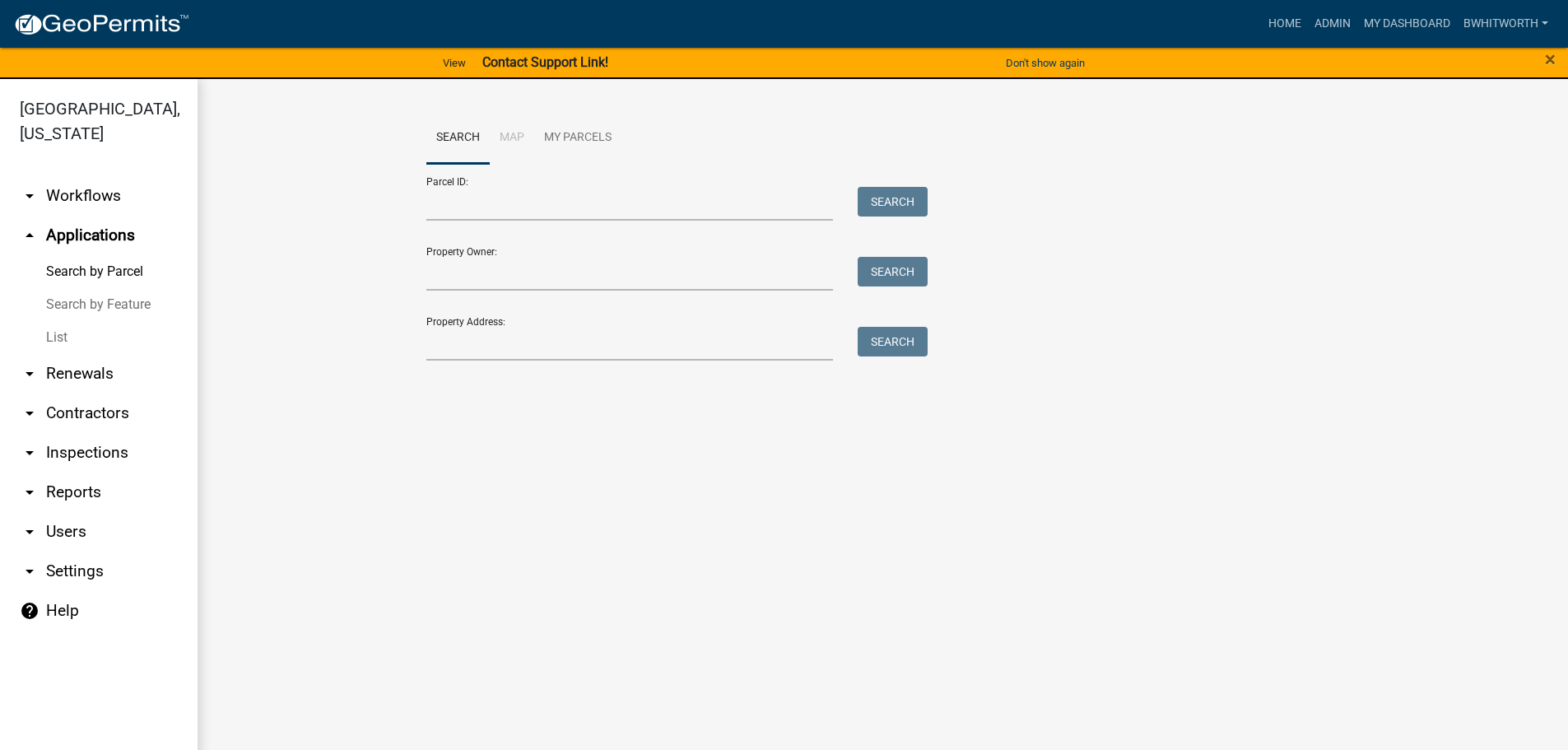
click at [55, 336] on link "List" at bounding box center [98, 337] width 197 height 33
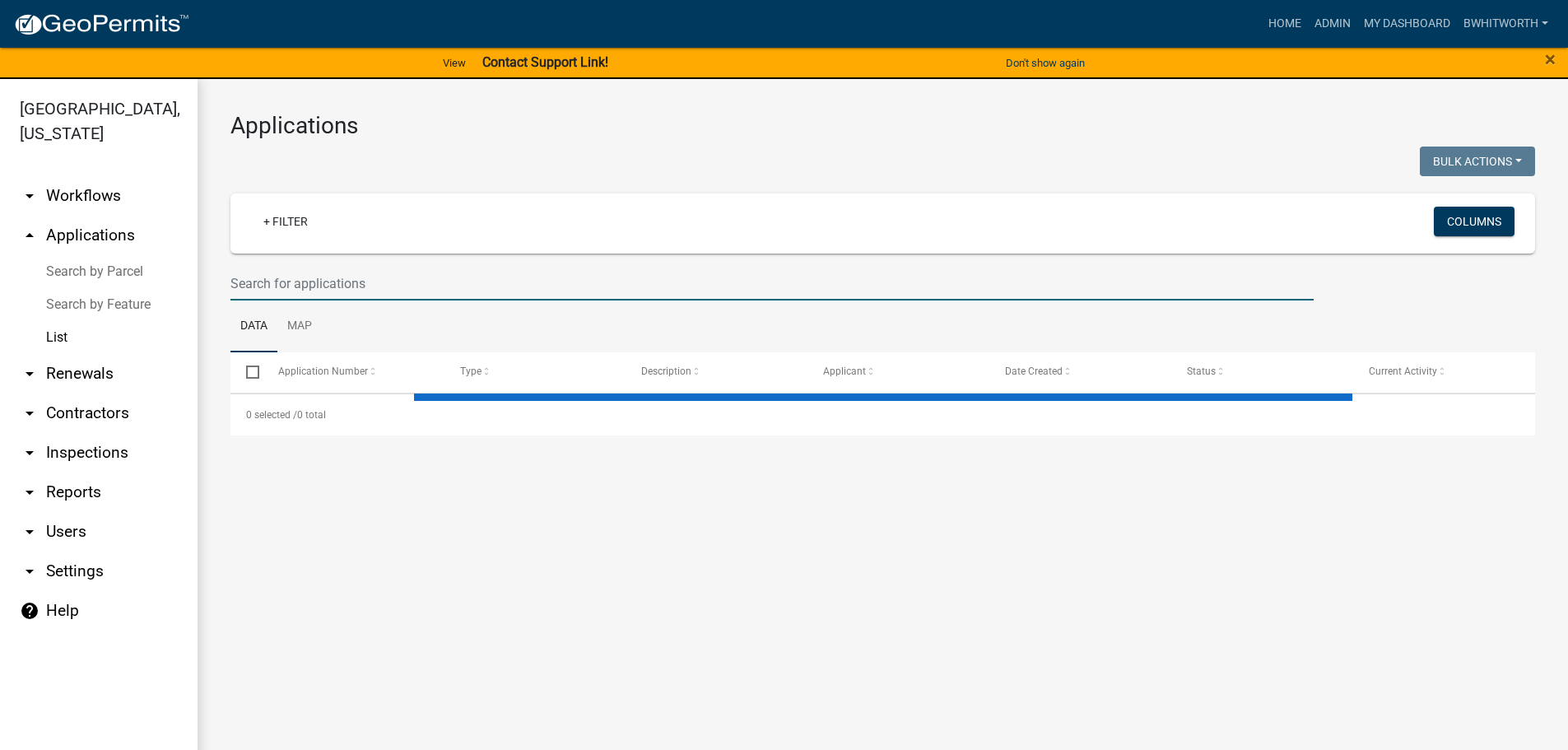
click at [331, 270] on input "text" at bounding box center [772, 283] width 1084 height 34
select select "3: 100"
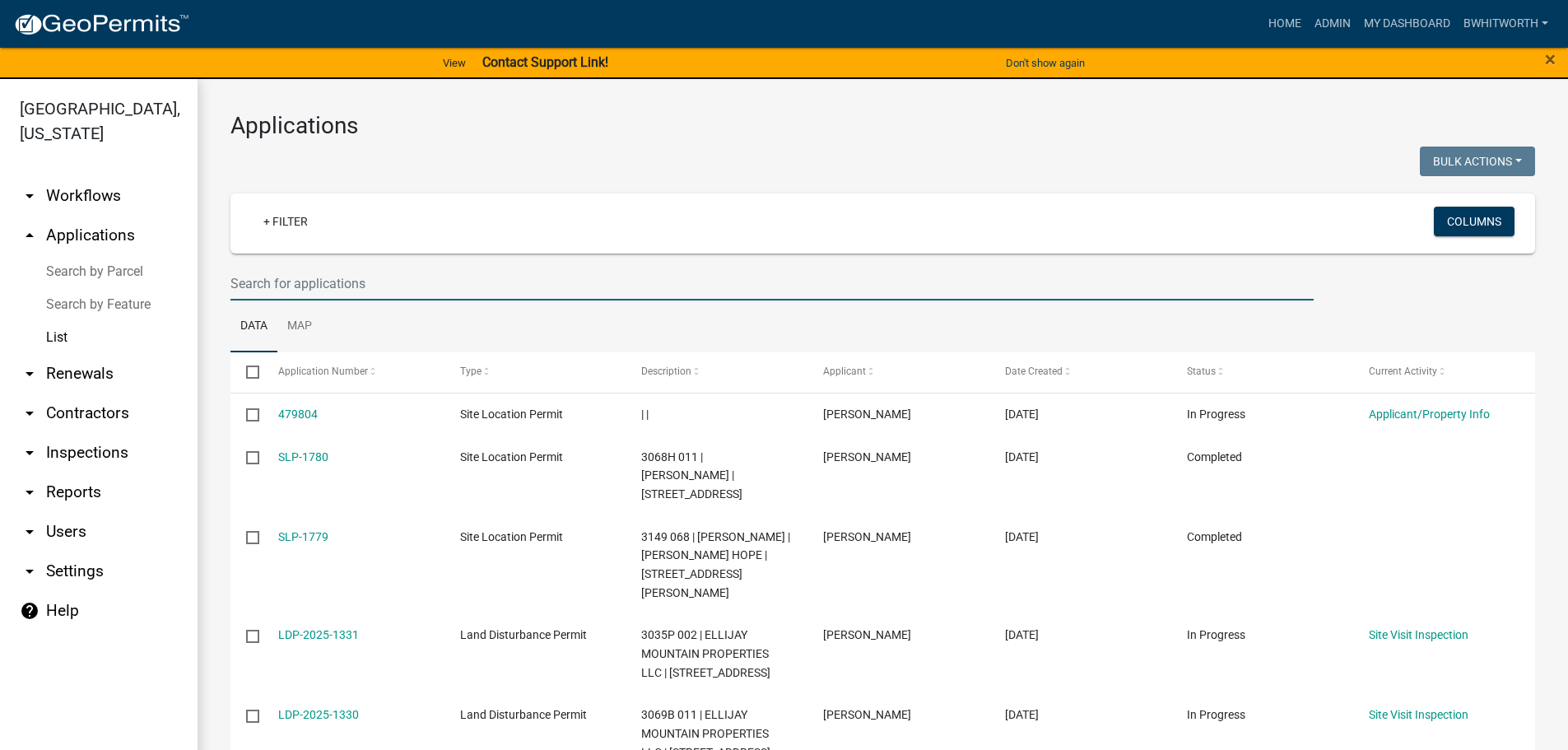
paste input "3049C 008"
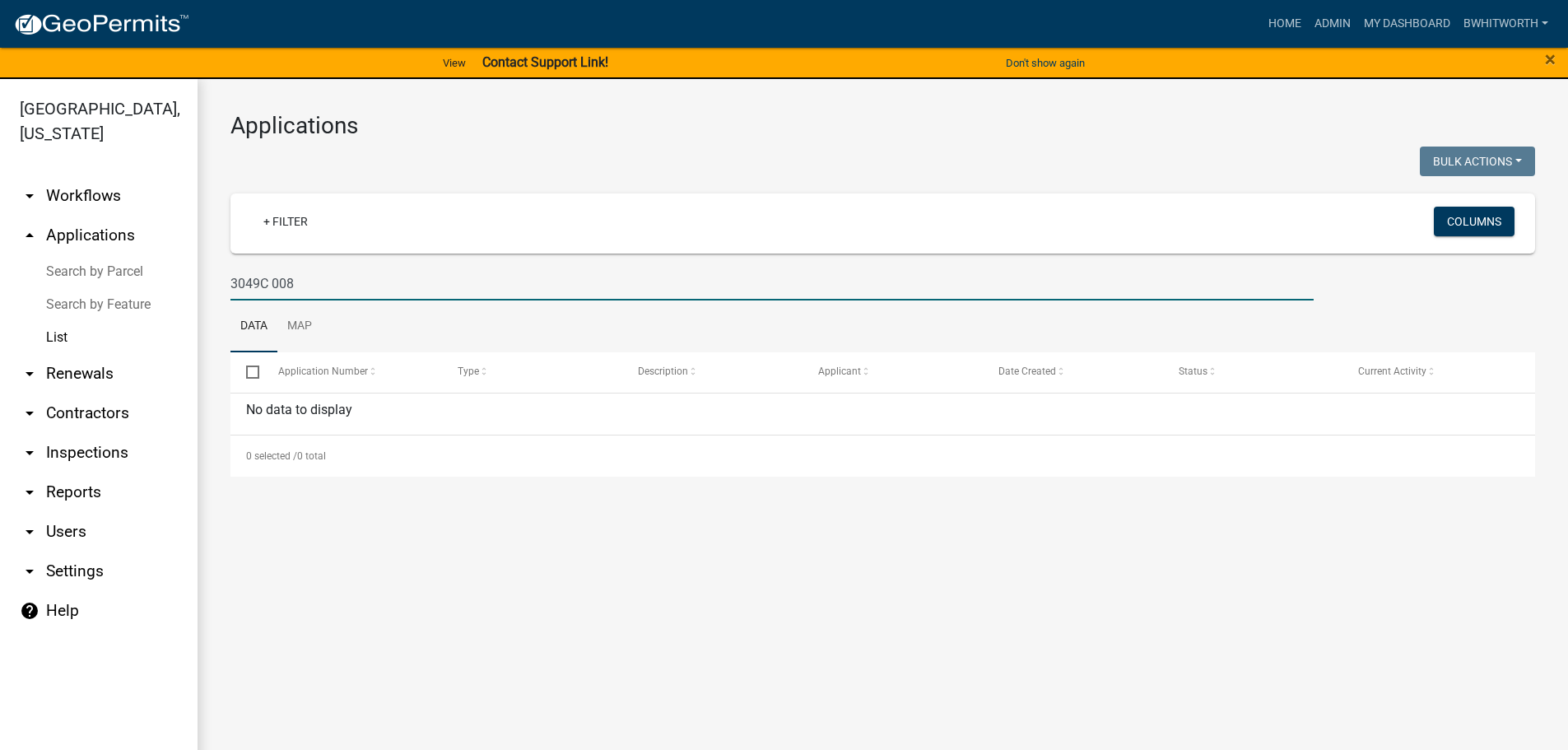
drag, startPoint x: 303, startPoint y: 273, endPoint x: 69, endPoint y: 234, distance: 237.2
click at [69, 234] on div "[GEOGRAPHIC_DATA], [US_STATE] arrow_drop_down Workflows List arrow_drop_up Appl…" at bounding box center [784, 424] width 1568 height 691
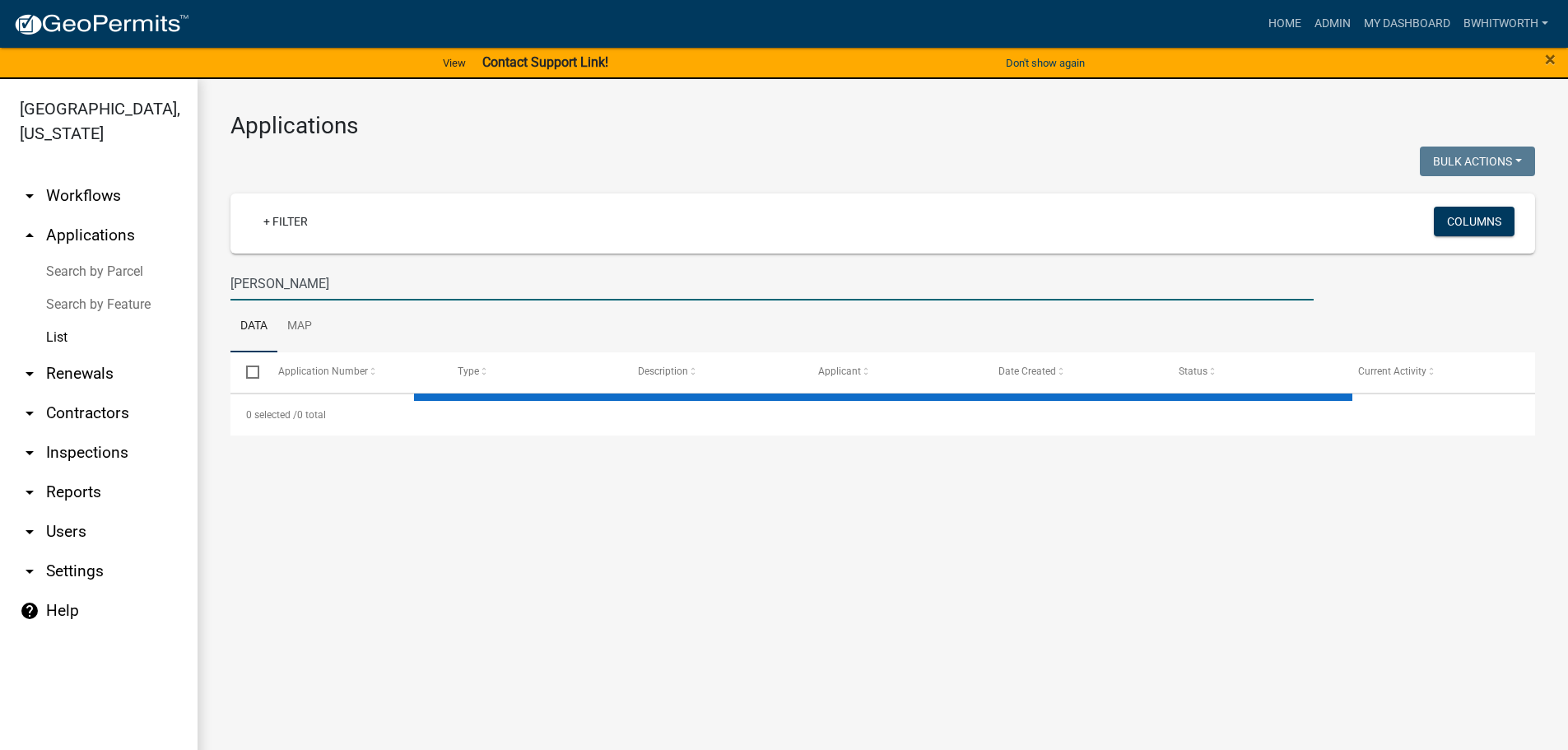
type input "[PERSON_NAME]"
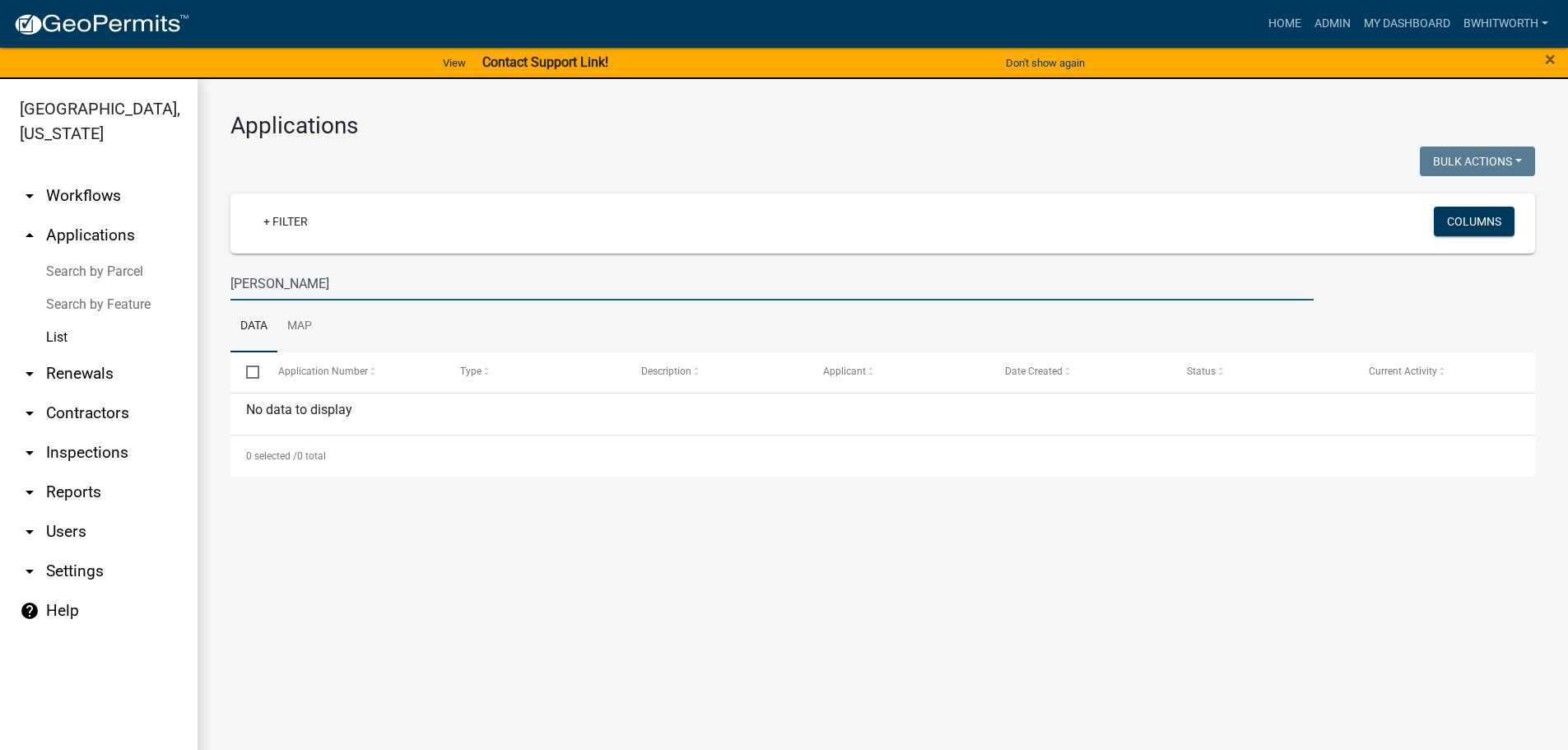
click at [534, 140] on div "Applications Bulk Actions Void Expire Lock Withdraw + Filter Columns [PERSON_NA…" at bounding box center [883, 294] width 1371 height 430
